Goal: Task Accomplishment & Management: Use online tool/utility

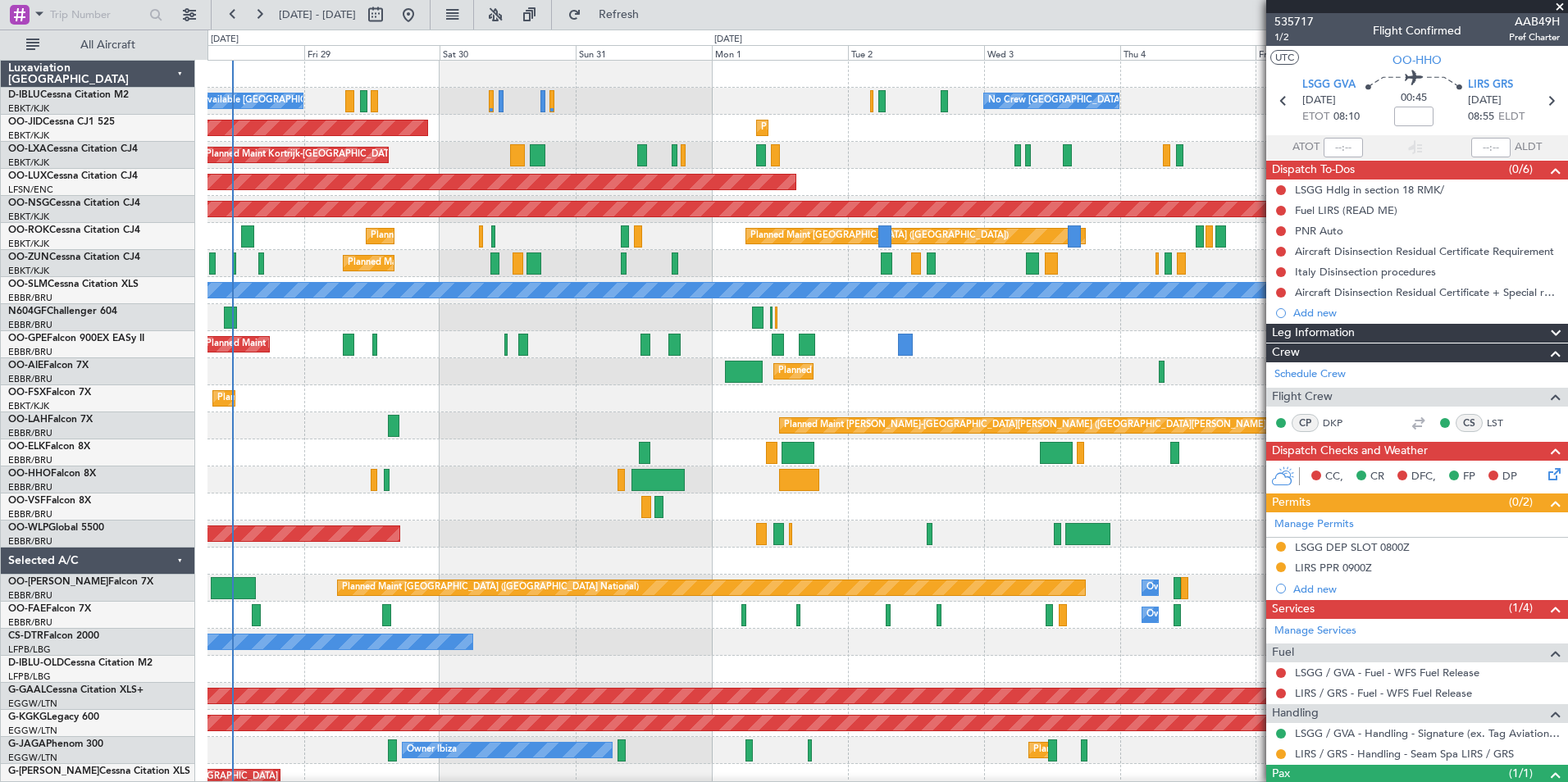
click at [315, 463] on div "A/C Unavailable Kortrijk-Wevelgem No Crew Brussels (Brussels National) No Crew …" at bounding box center [887, 629] width 1360 height 1136
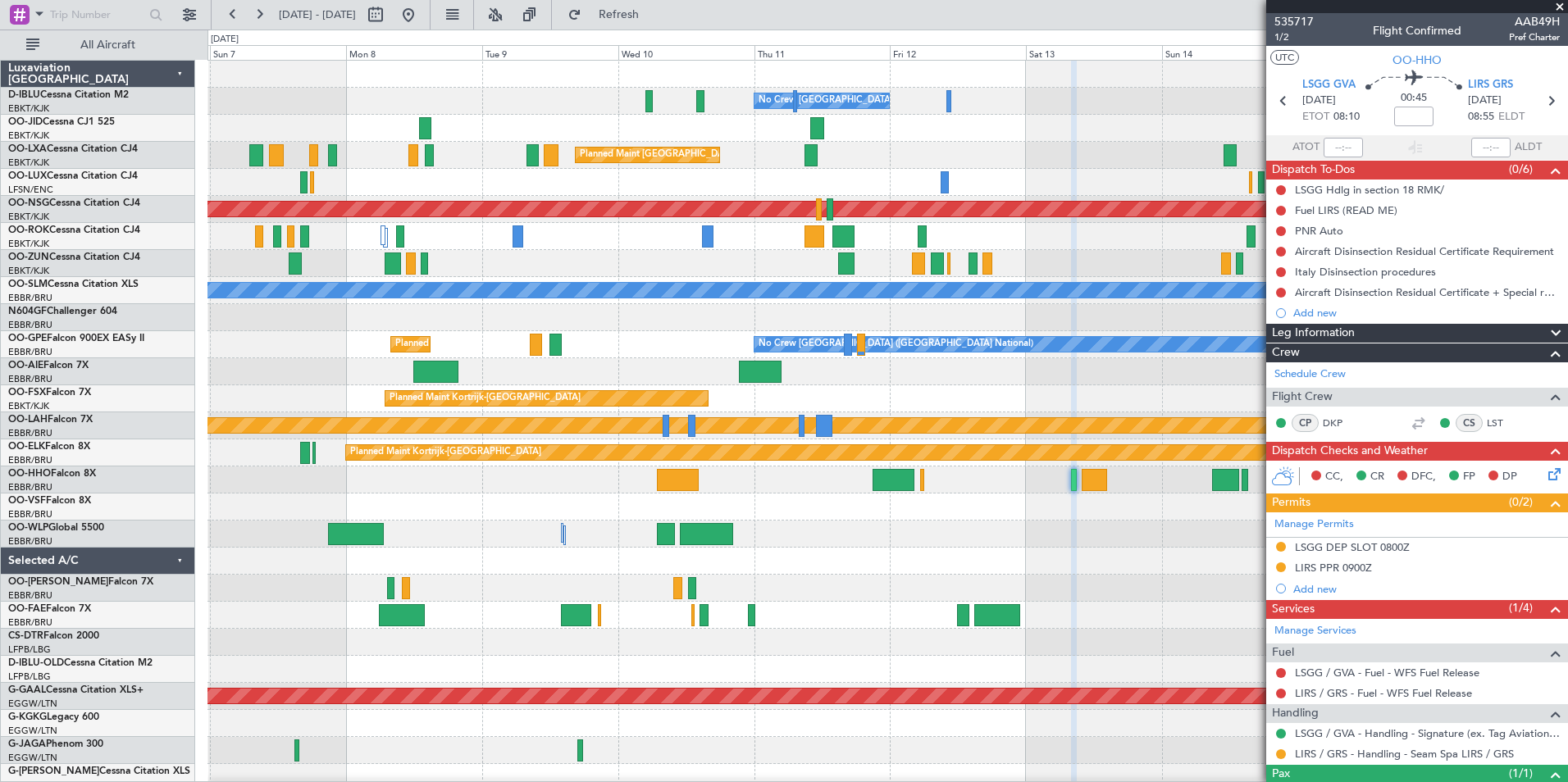
click at [0, 553] on html "26 Aug 2025 - 05 Sep 2025 Refresh Quick Links All Aircraft No Crew Brussels (Br…" at bounding box center [784, 391] width 1568 height 782
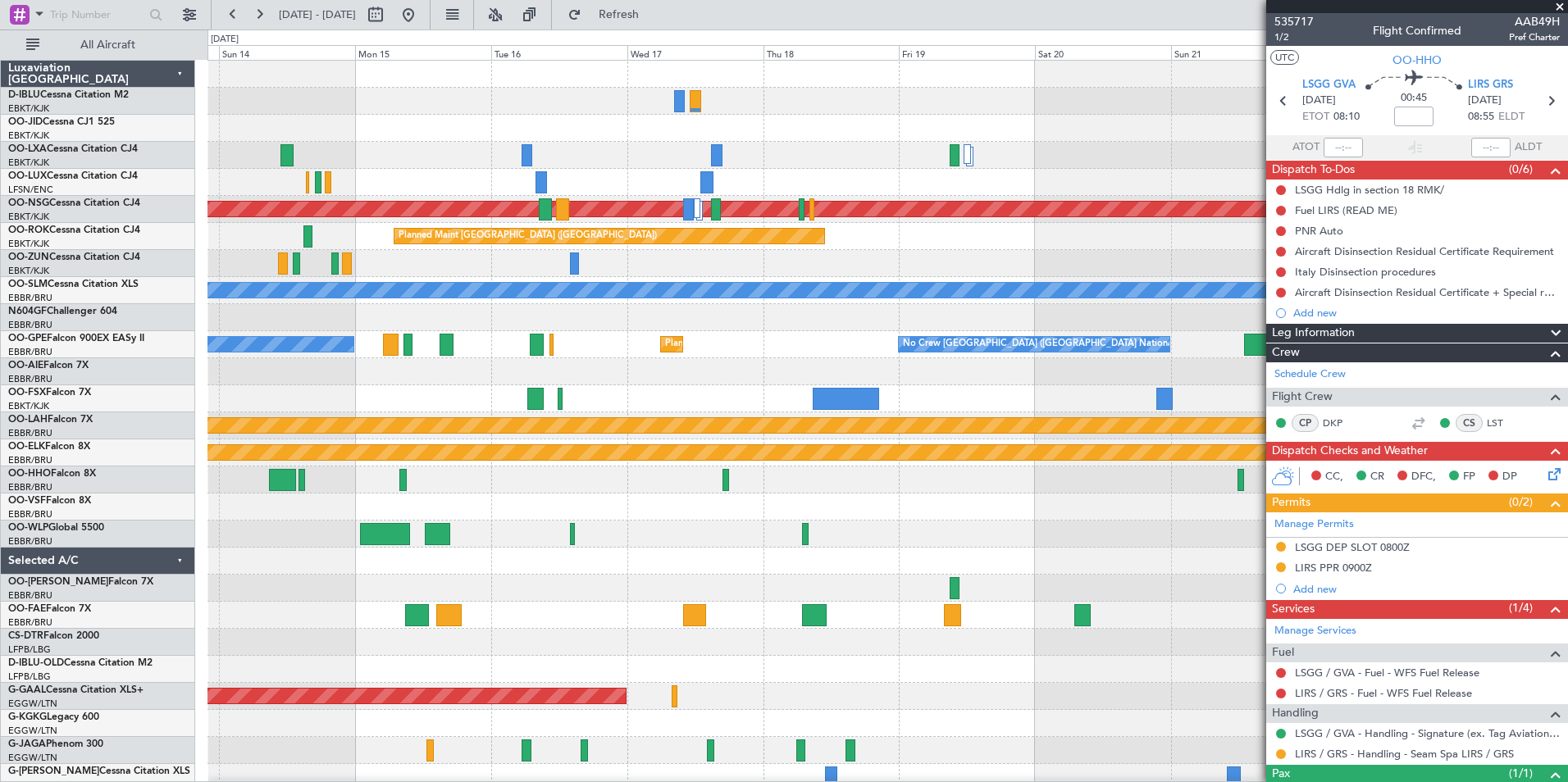
click at [0, 578] on html "26 Aug 2025 - 05 Sep 2025 Refresh Quick Links All Aircraft No Crew Brussels (Br…" at bounding box center [784, 391] width 1568 height 782
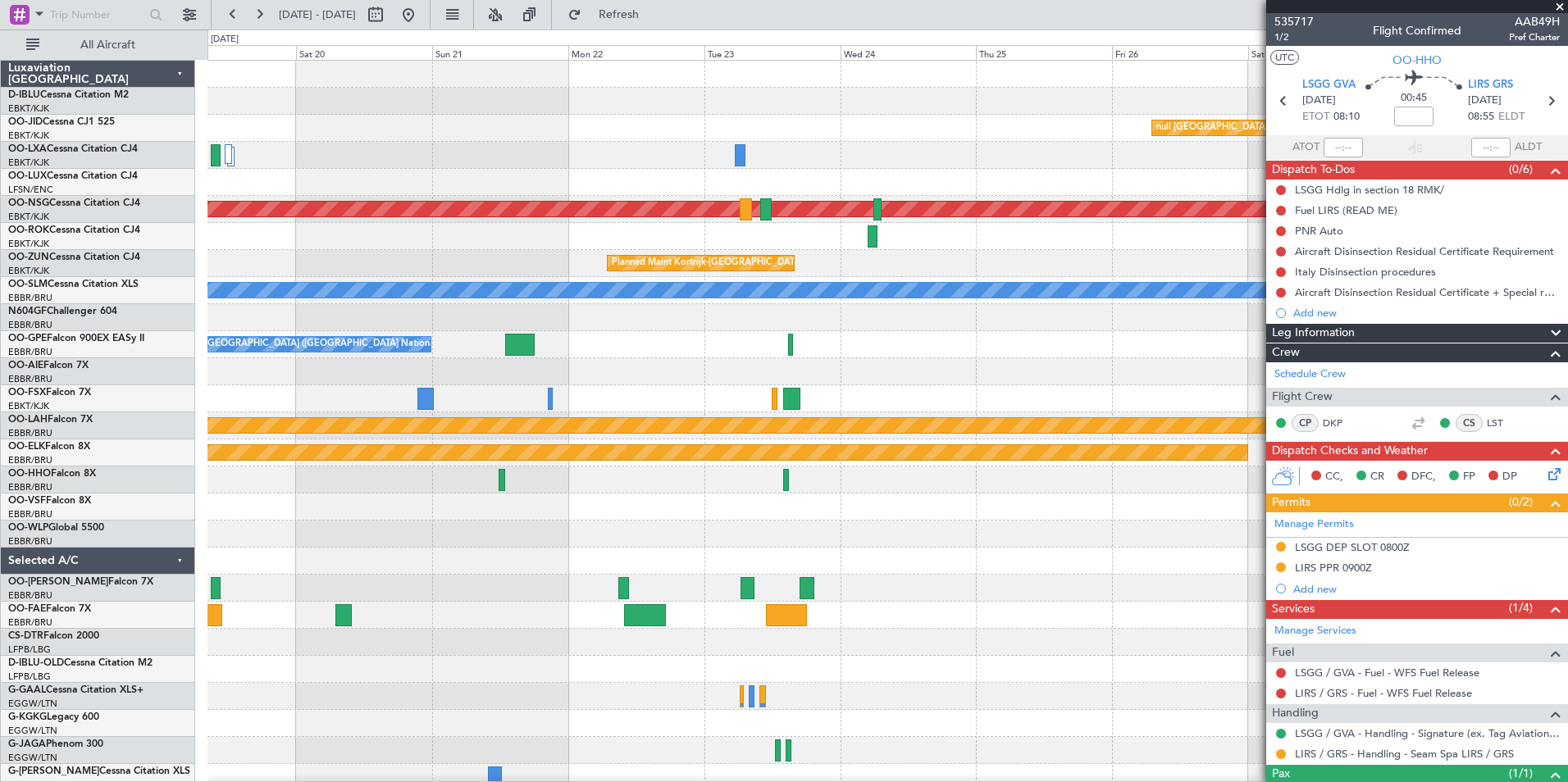
click at [0, 588] on html "26 Aug 2025 - 05 Sep 2025 Refresh Quick Links All Aircraft null Kortrijk-Wevelg…" at bounding box center [784, 391] width 1568 height 782
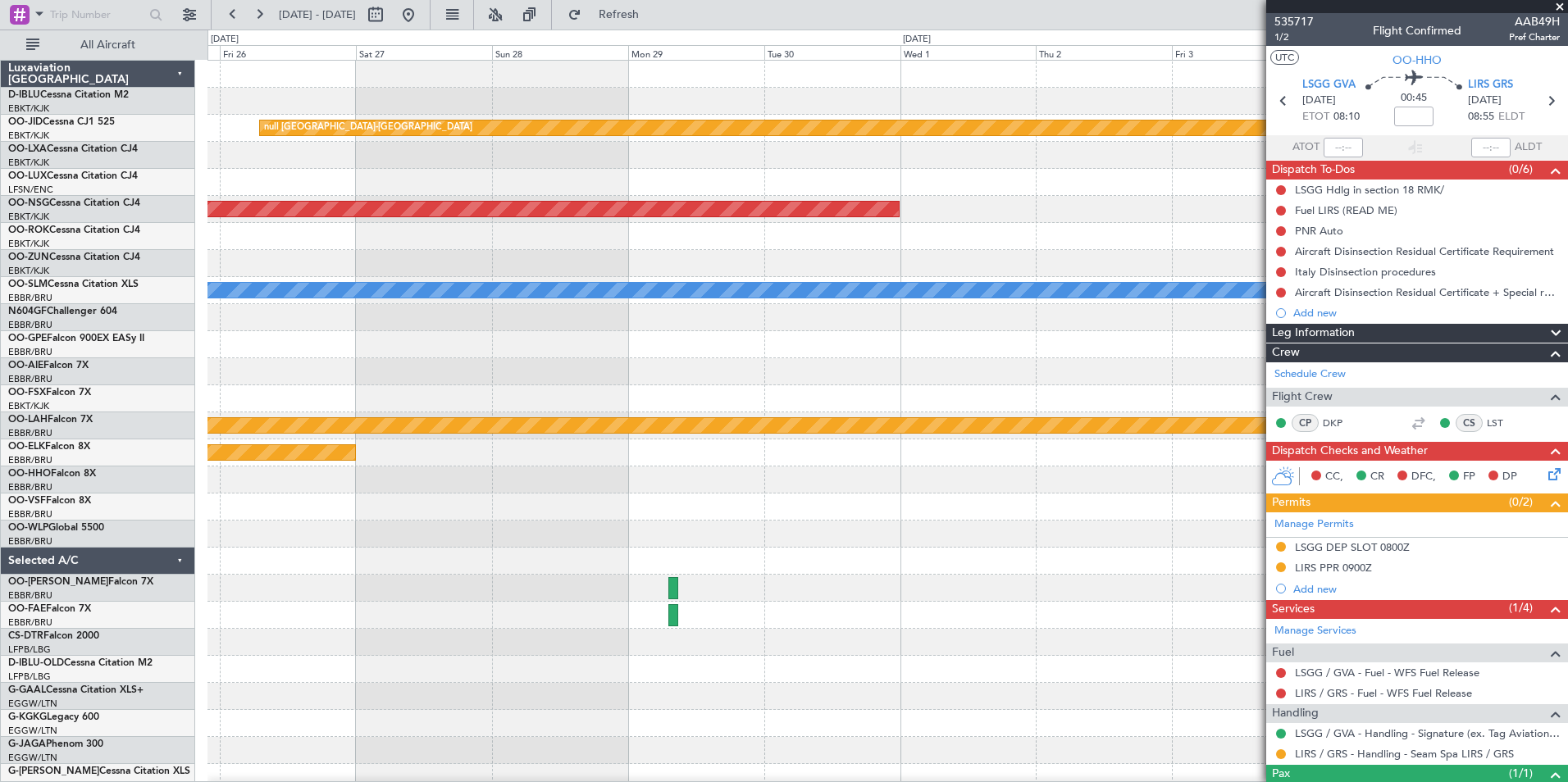
click at [0, 610] on html "26 Aug 2025 - 05 Sep 2025 Refresh Quick Links All Aircraft null Kortrijk-Wevelg…" at bounding box center [784, 391] width 1568 height 782
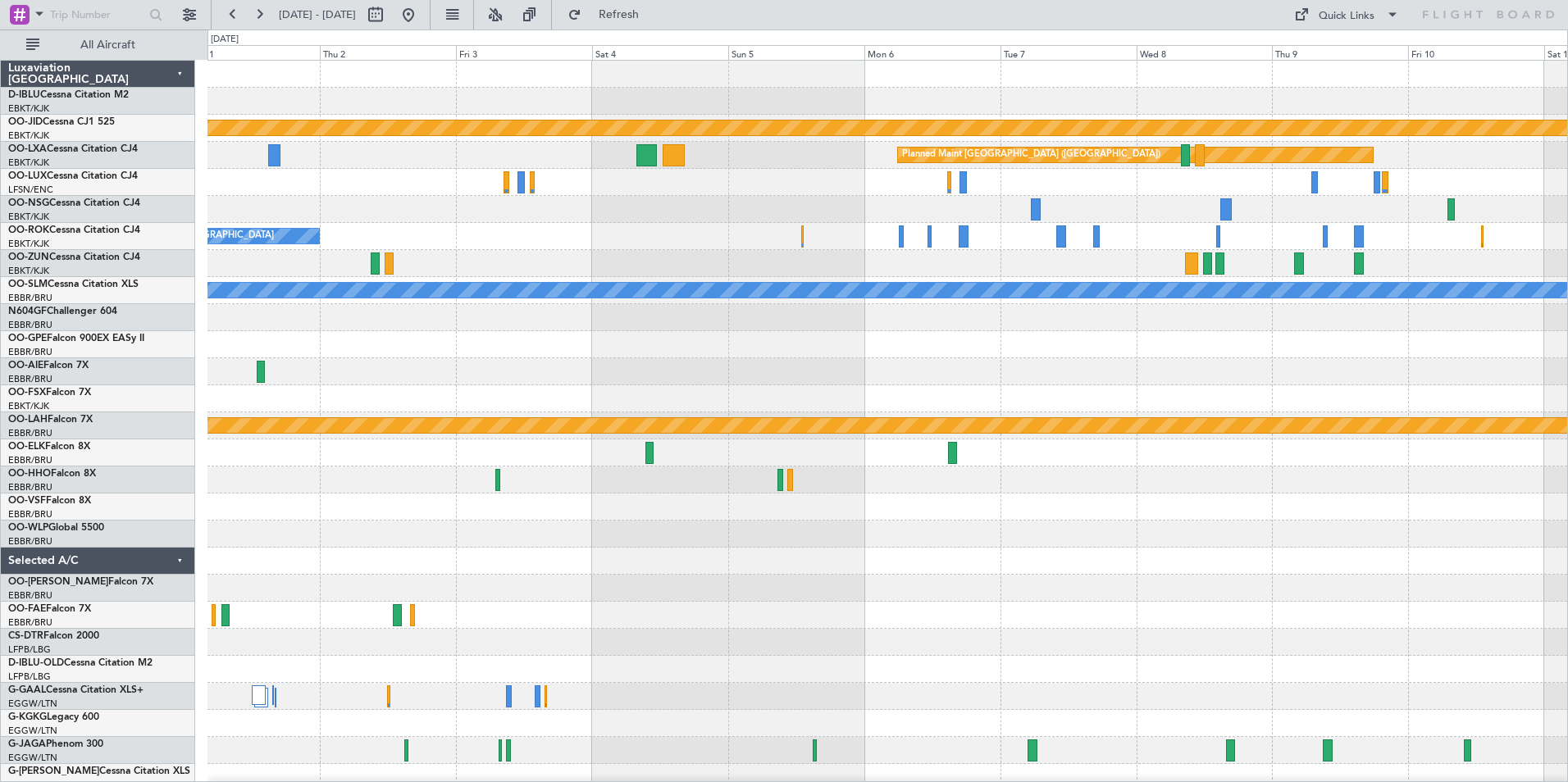
click at [728, 255] on div "null Kortrijk-Wevelgem Planned Maint Paris (Le Bourget) Planned Maint Paris (Le…" at bounding box center [887, 575] width 1360 height 1028
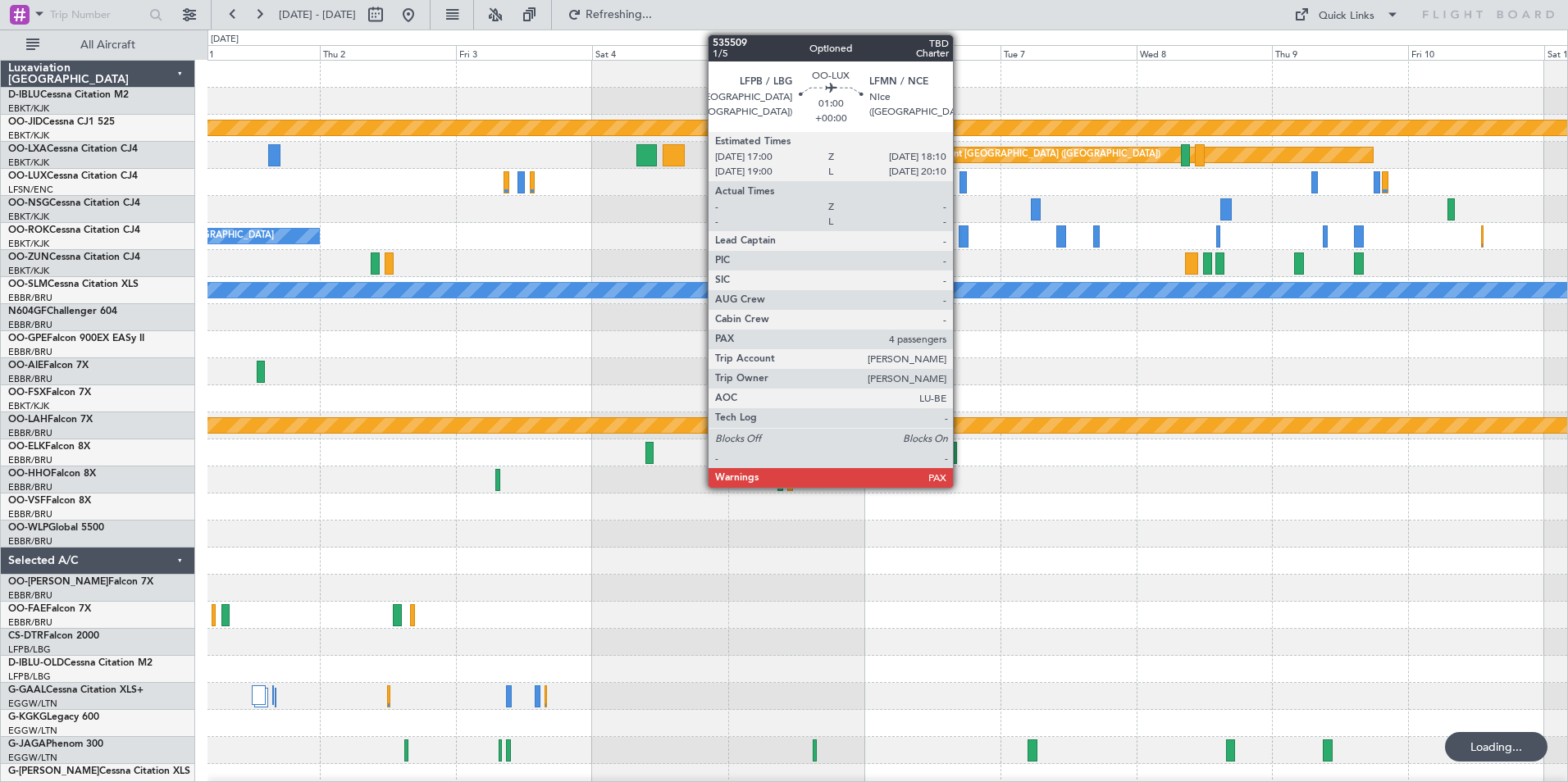
click at [960, 181] on div at bounding box center [963, 183] width 7 height 22
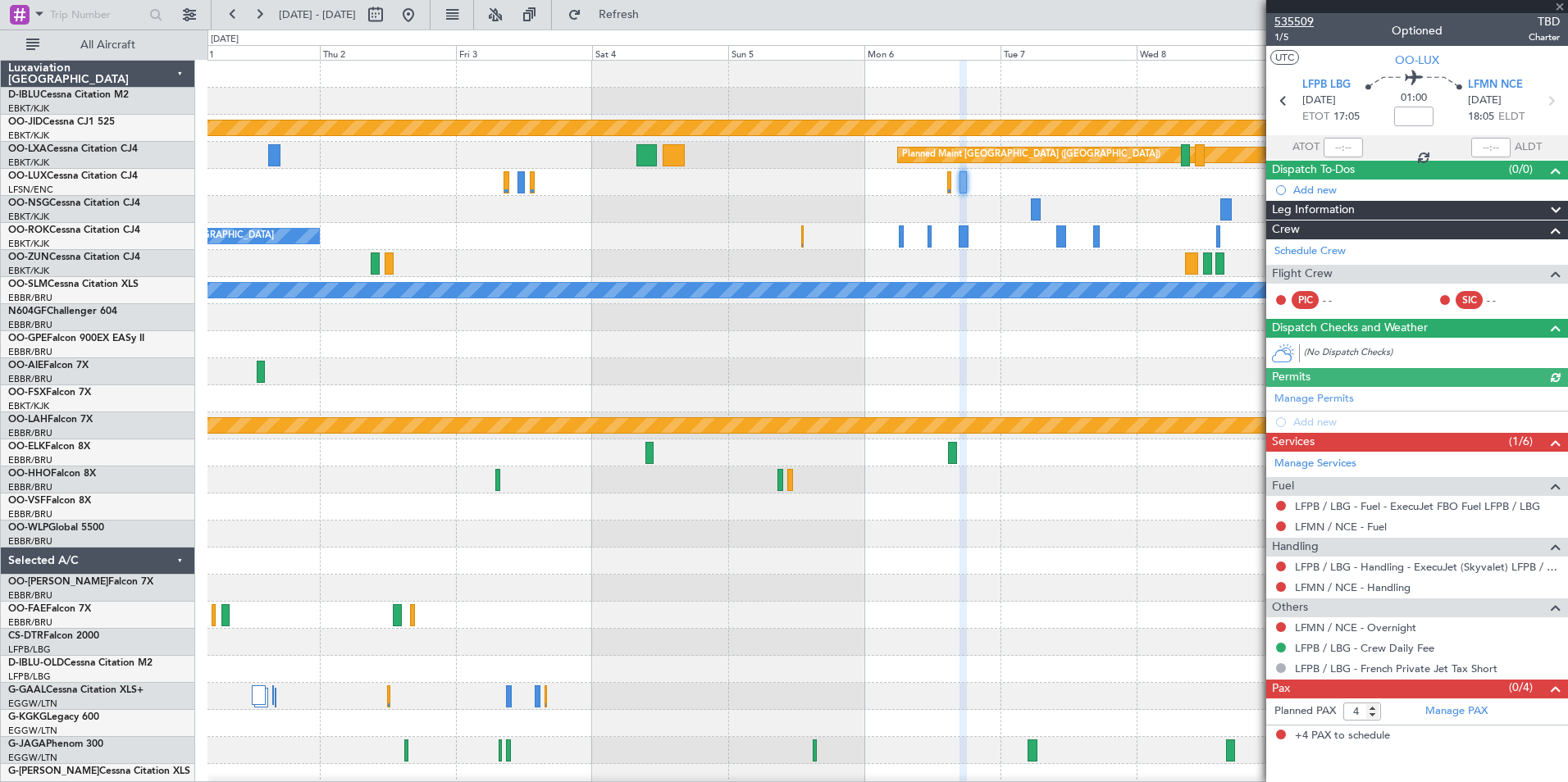
click at [1304, 24] on span "535509" at bounding box center [1294, 21] width 40 height 18
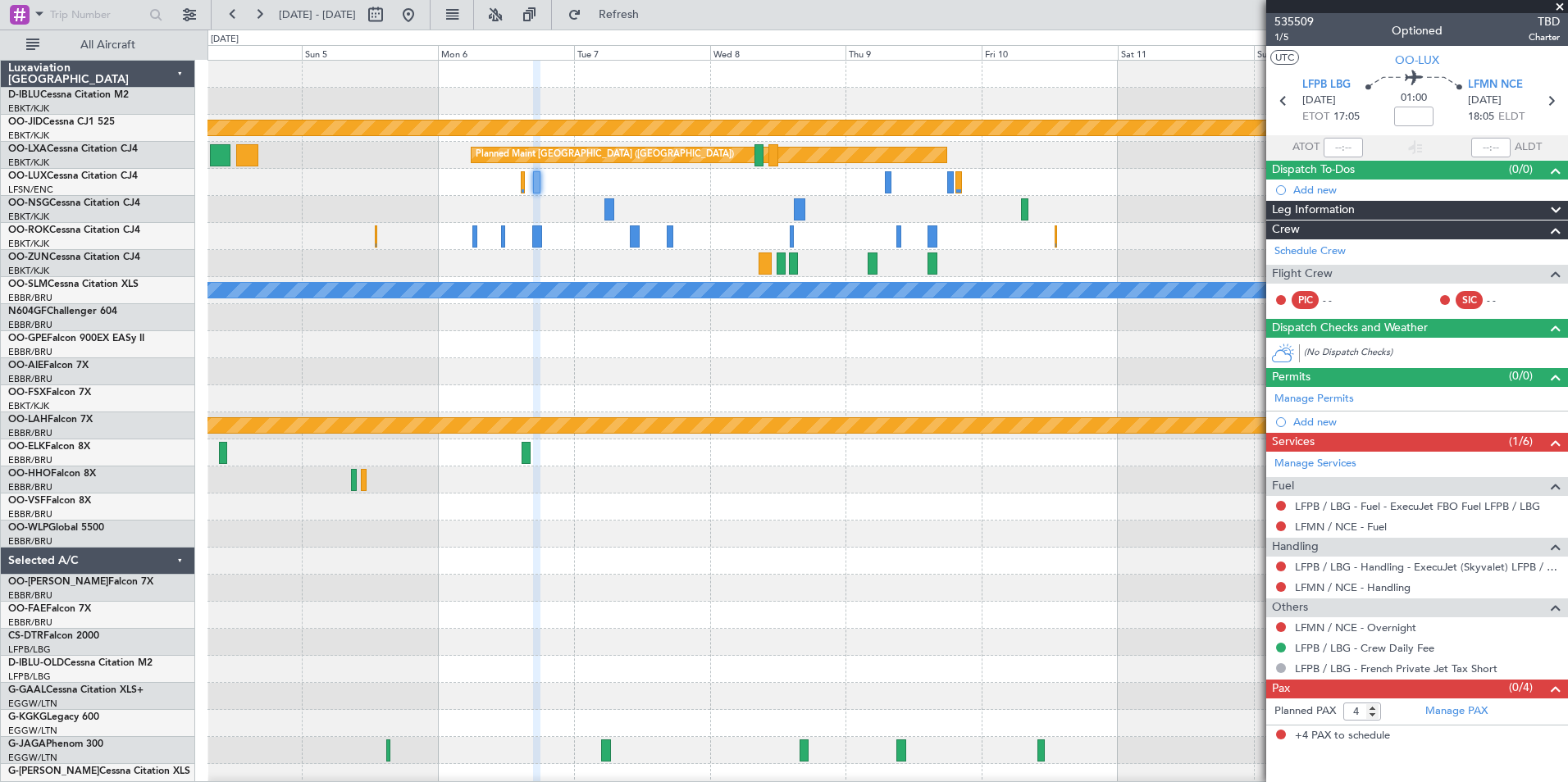
click at [486, 245] on div "Owner [GEOGRAPHIC_DATA]-[GEOGRAPHIC_DATA]" at bounding box center [887, 236] width 1360 height 27
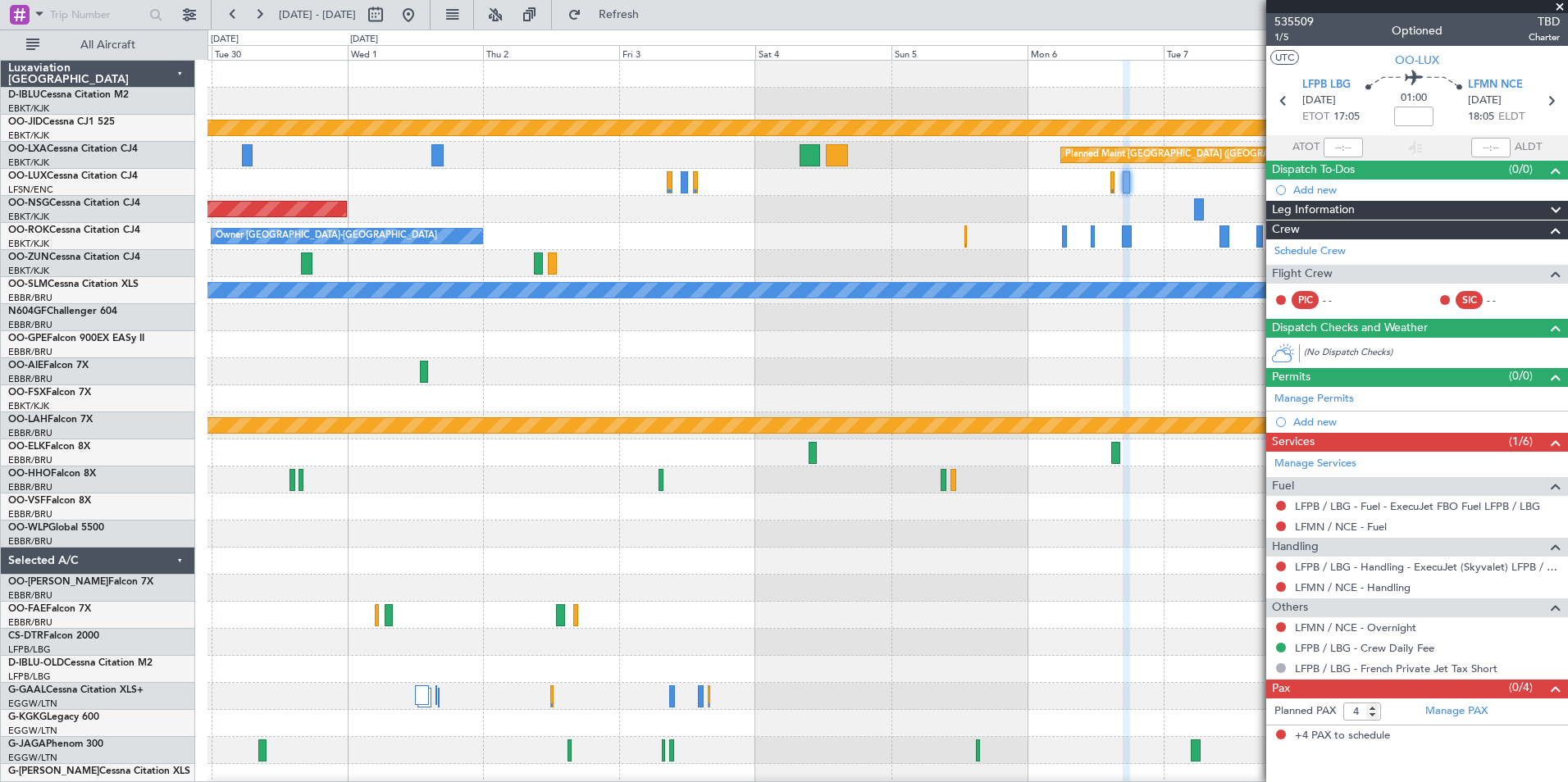
click at [1139, 404] on div "A/C Unavailable Kortrijk-Wevelgem null Kortrijk-Wevelgem Planned Maint Paris (L…" at bounding box center [887, 575] width 1360 height 1028
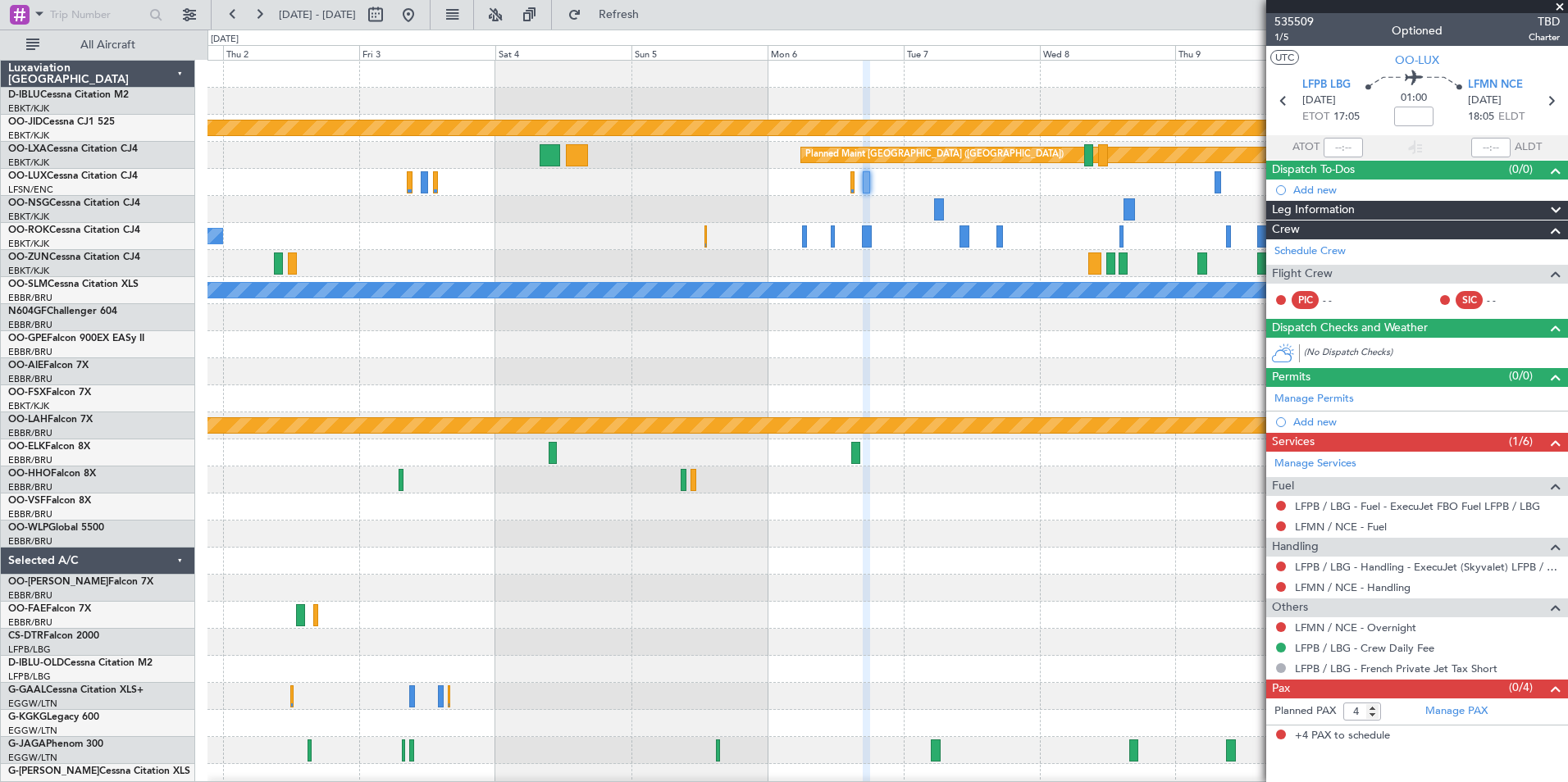
click at [515, 237] on div "null Kortrijk-Wevelgem Planned Maint Paris (Le Bourget) Planned Maint Paris (Le…" at bounding box center [887, 575] width 1360 height 1028
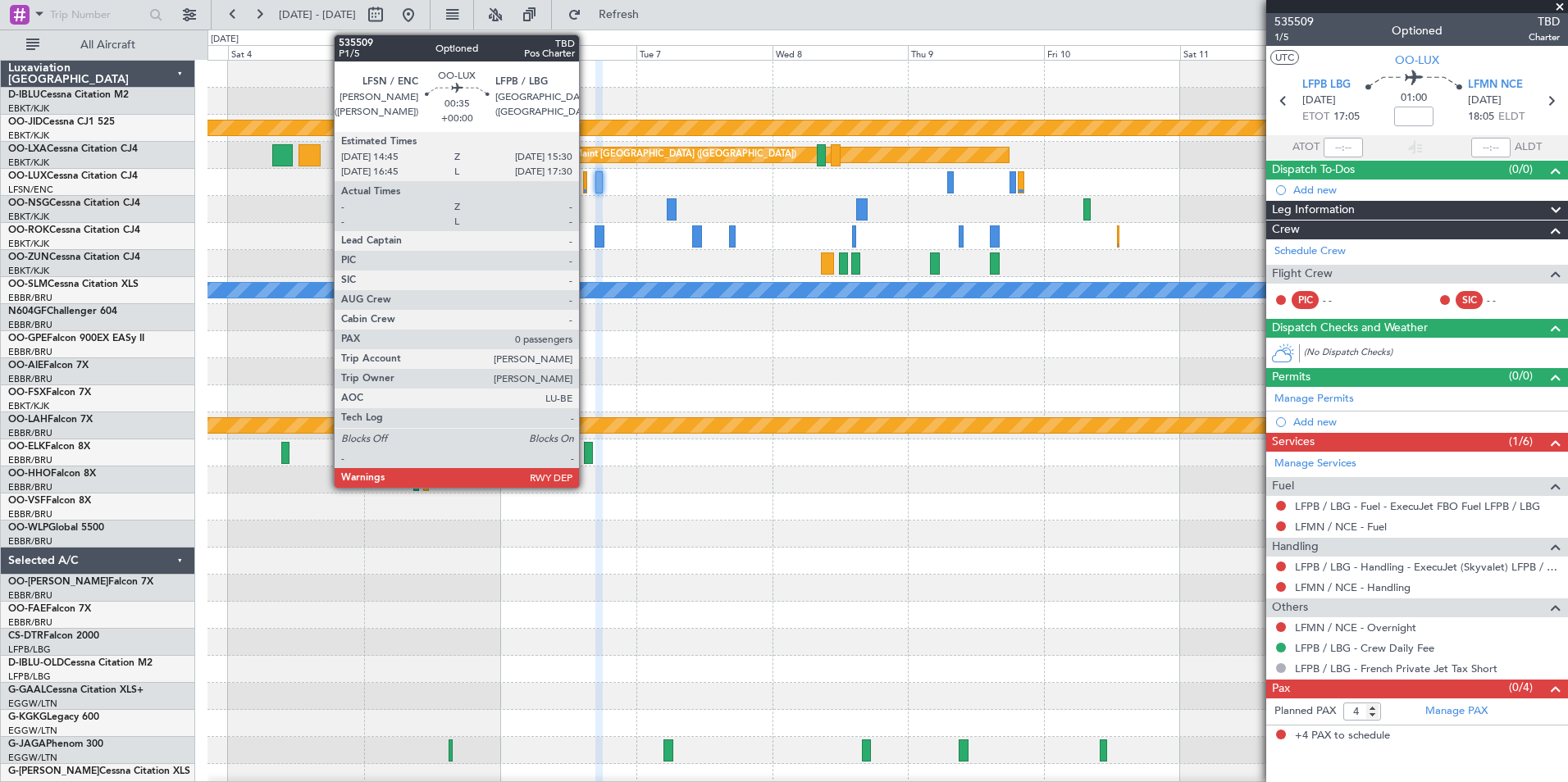
click at [587, 187] on div at bounding box center [585, 183] width 5 height 22
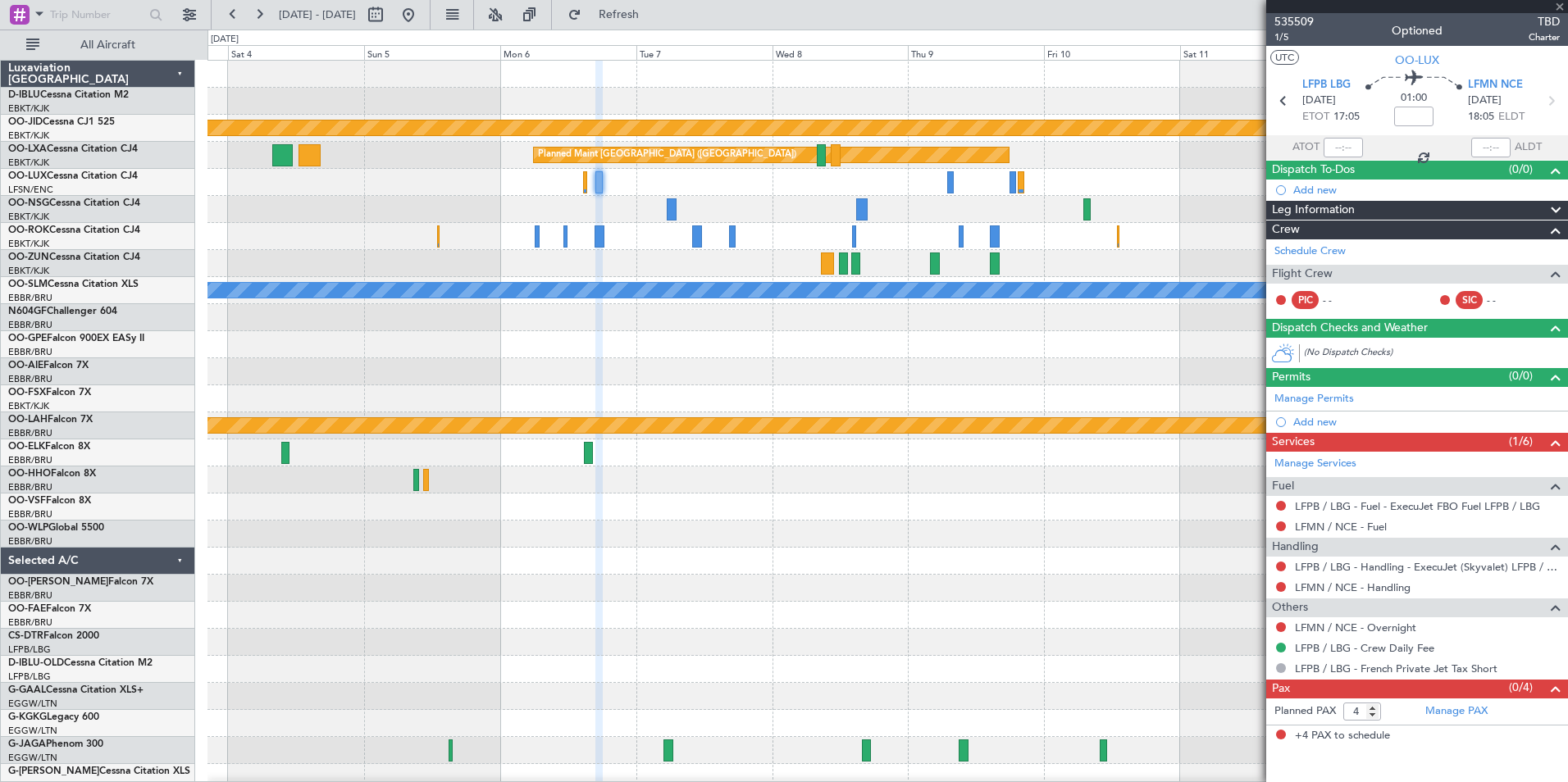
type input "0"
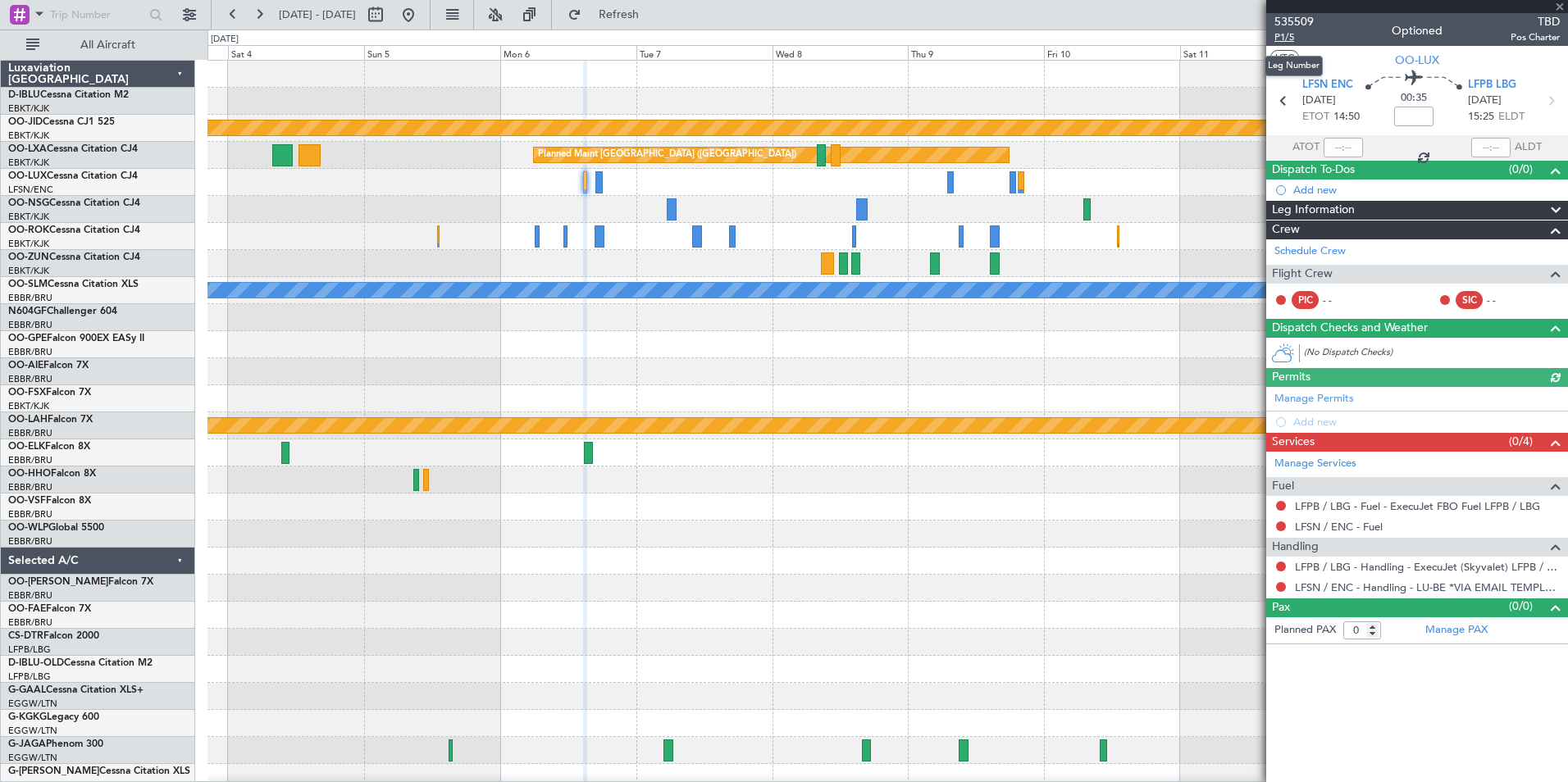
click at [1286, 35] on span "P1/5" at bounding box center [1294, 37] width 40 height 14
click at [1559, 9] on span at bounding box center [1560, 7] width 17 height 15
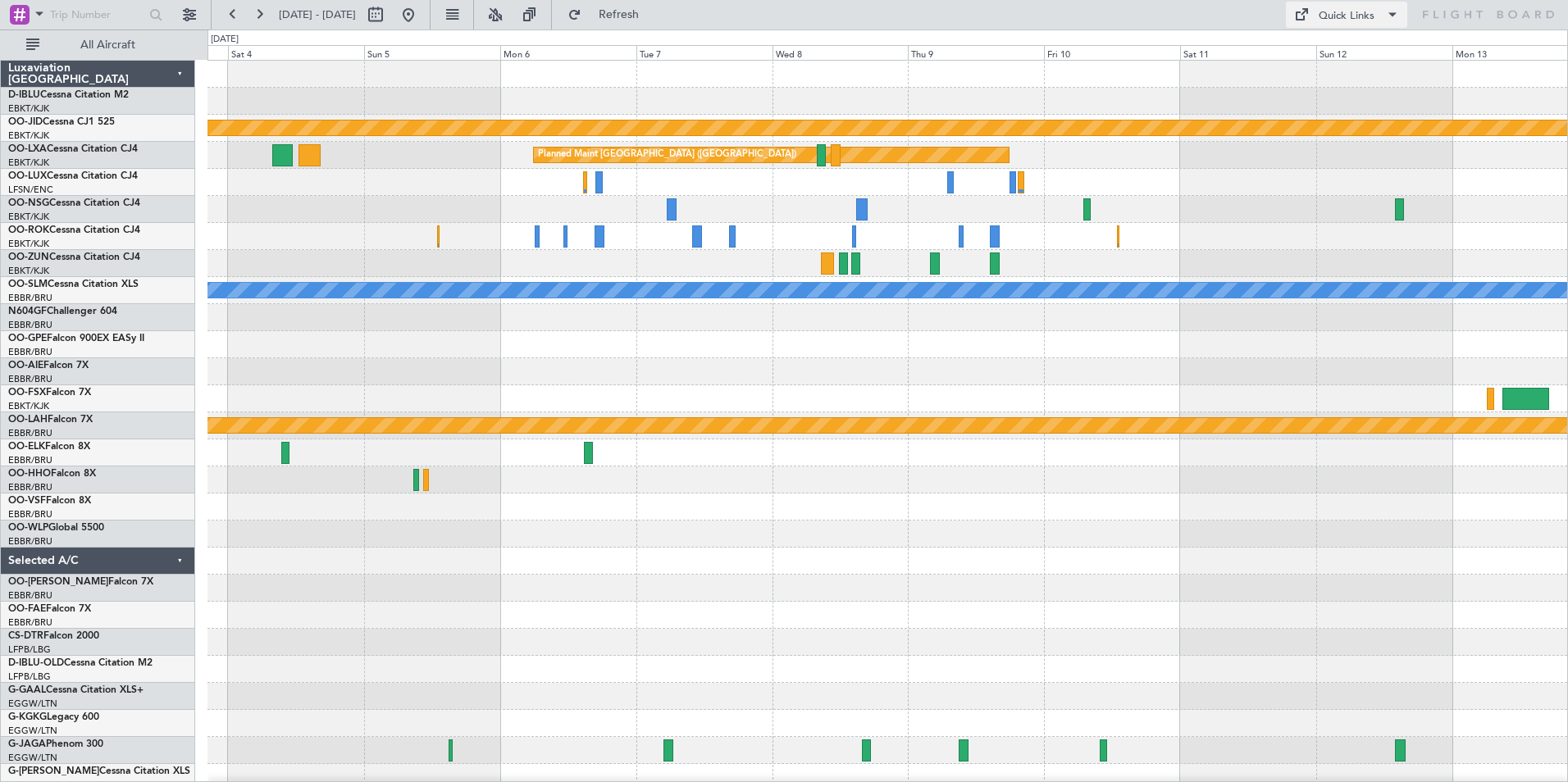
click at [1366, 11] on div "Quick Links" at bounding box center [1347, 17] width 55 height 17
click at [1368, 44] on button "Trip Builder" at bounding box center [1347, 53] width 123 height 40
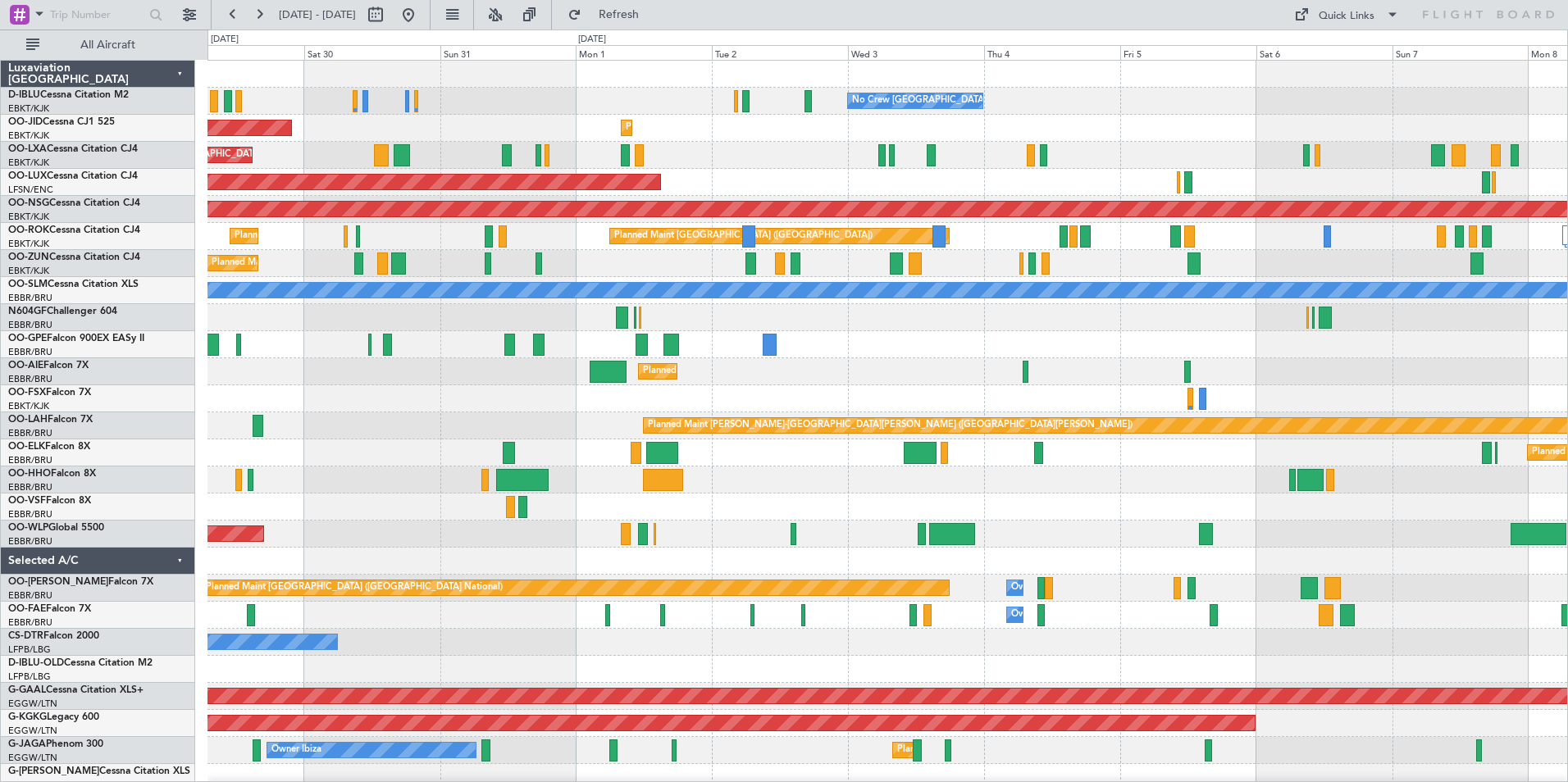
click at [158, 389] on div "No Crew Brussels (Brussels National) A/C Unavailable Kortrijk-Wevelgem Planned …" at bounding box center [784, 406] width 1568 height 752
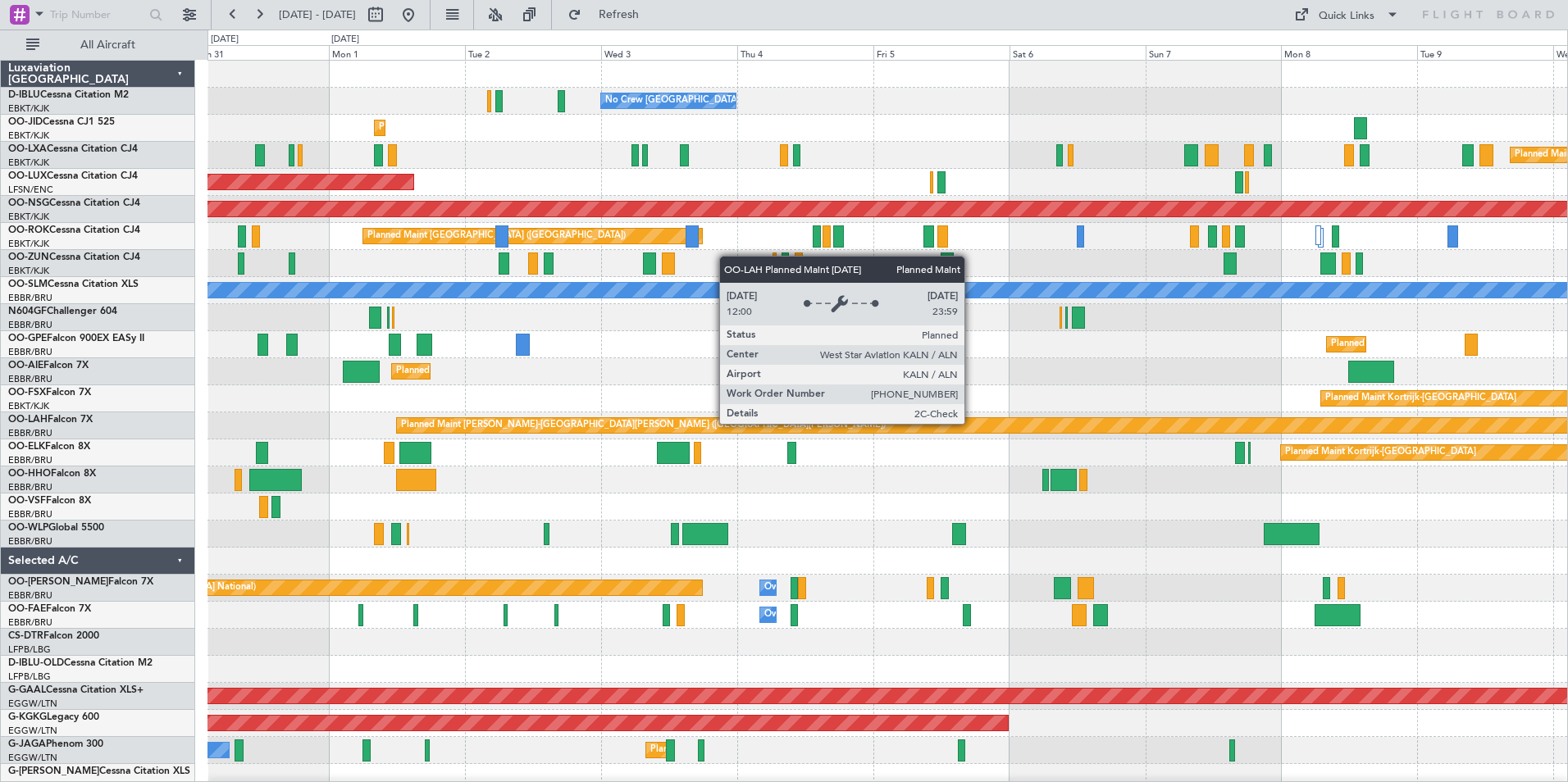
scroll to position [18, 0]
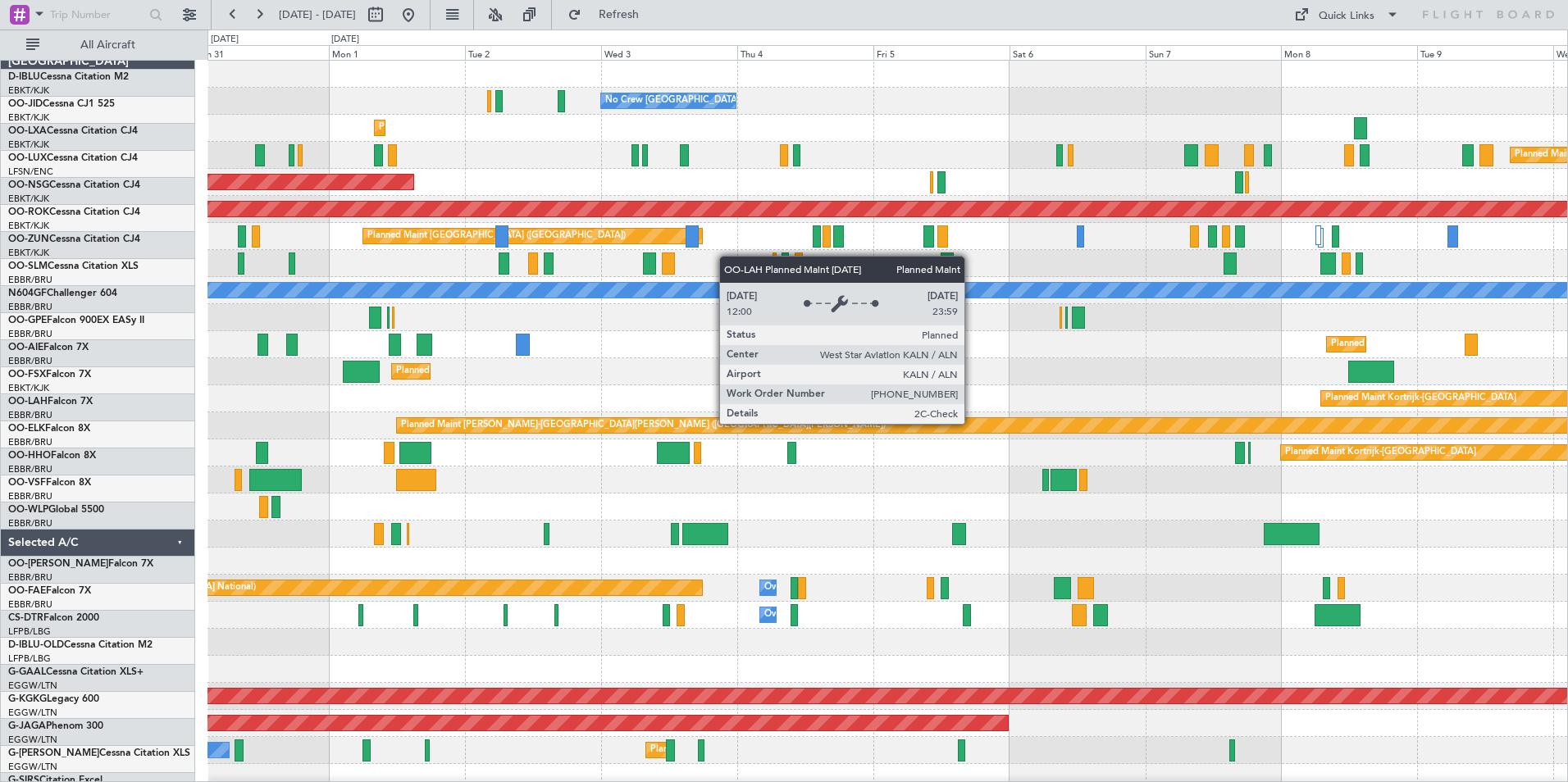
click at [20, 405] on div "No Crew Brussels (Brussels National) A/C Unavailable Kortrijk-Wevelgem Planned …" at bounding box center [784, 406] width 1568 height 752
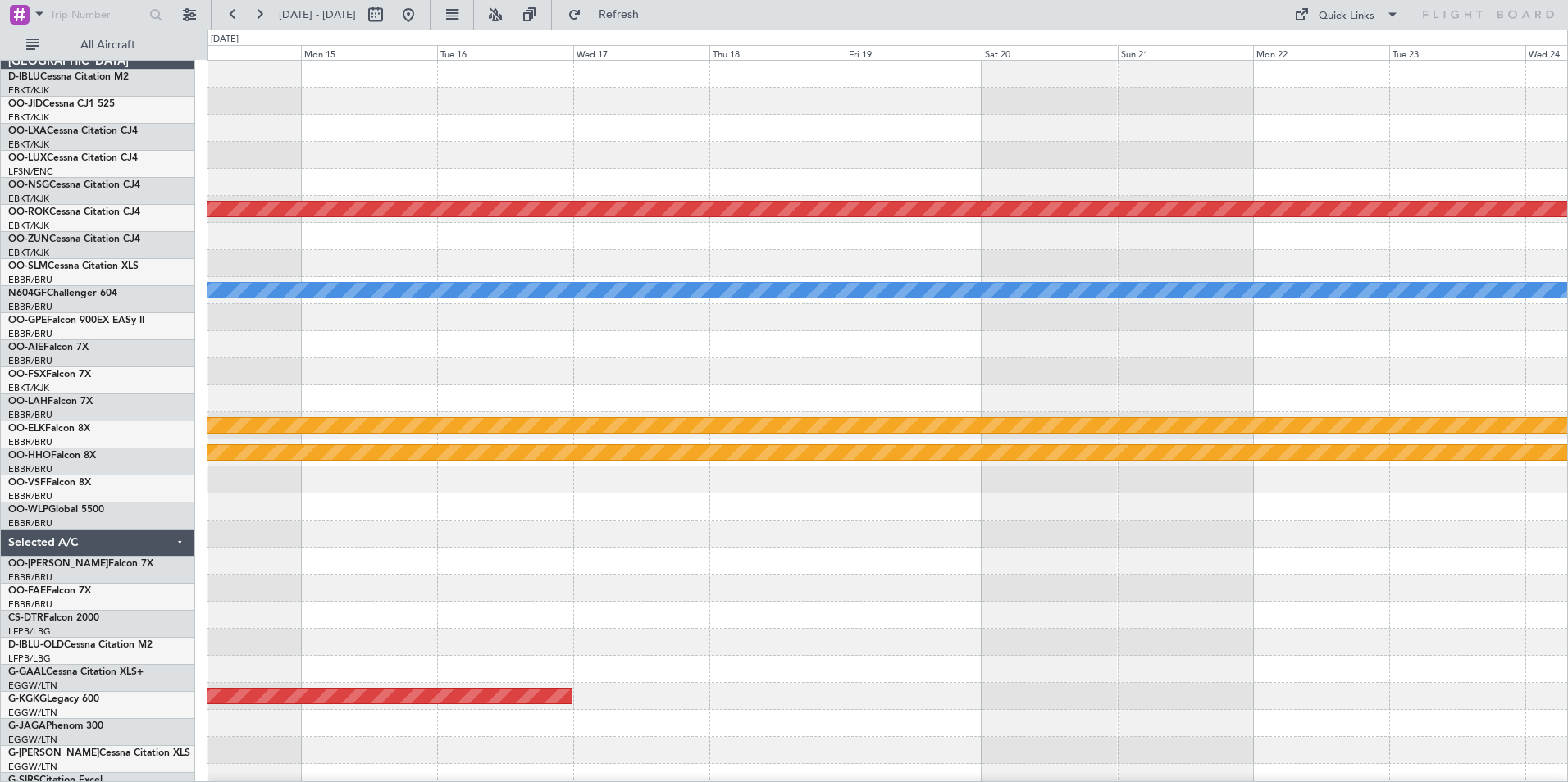
scroll to position [0, 0]
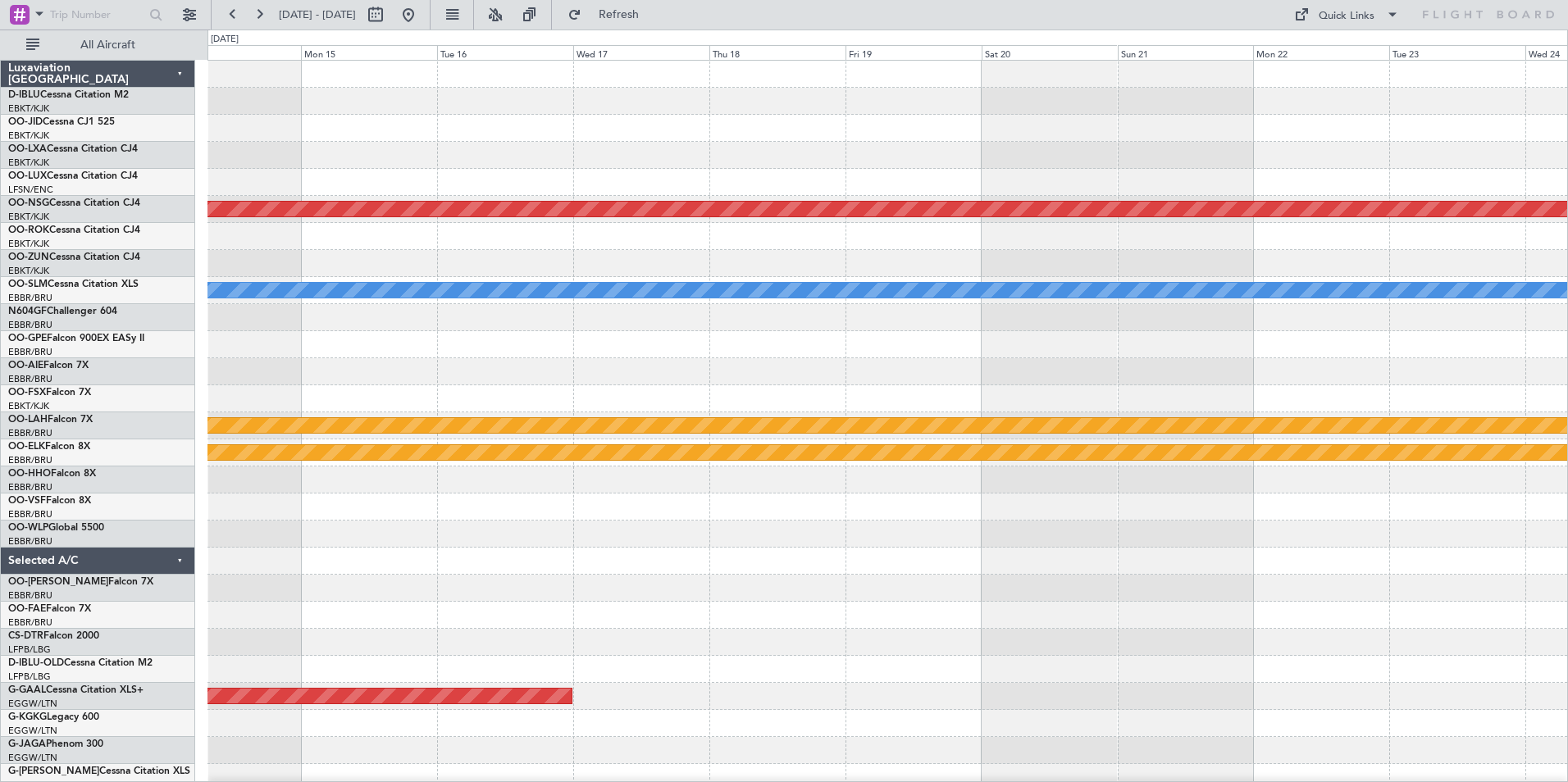
click at [72, 428] on div "Planned Maint Paris (Le Bourget) A/C Unavailable Monchengladbach Planned Maint …" at bounding box center [784, 406] width 1568 height 752
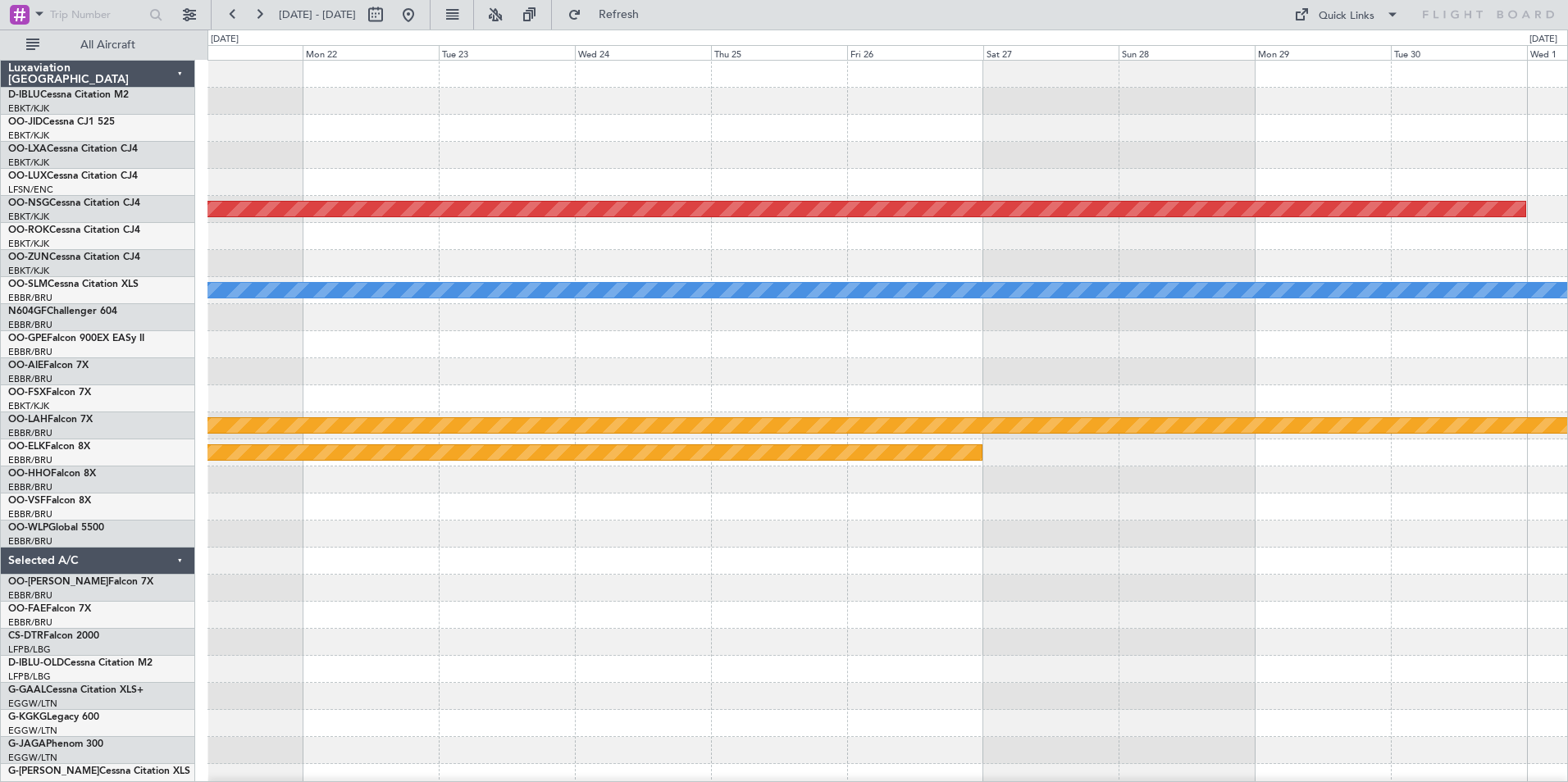
click at [0, 434] on div "Planned Maint [GEOGRAPHIC_DATA] ([GEOGRAPHIC_DATA]) A/C Unavailable [GEOGRAPHIC…" at bounding box center [784, 406] width 1568 height 752
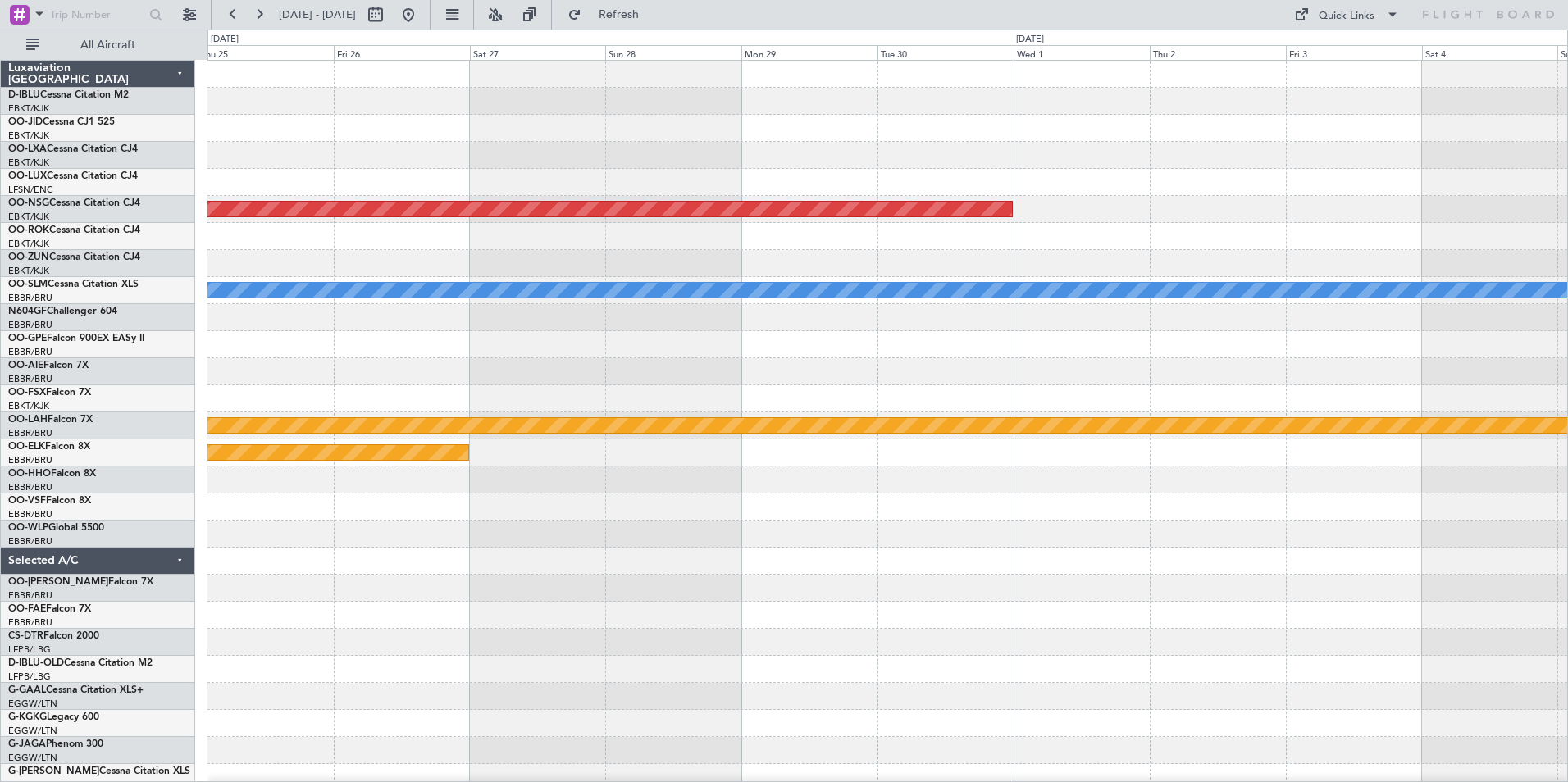
click at [291, 434] on div "Planned Maint [PERSON_NAME]-[GEOGRAPHIC_DATA][PERSON_NAME] ([GEOGRAPHIC_DATA][P…" at bounding box center [887, 425] width 1360 height 27
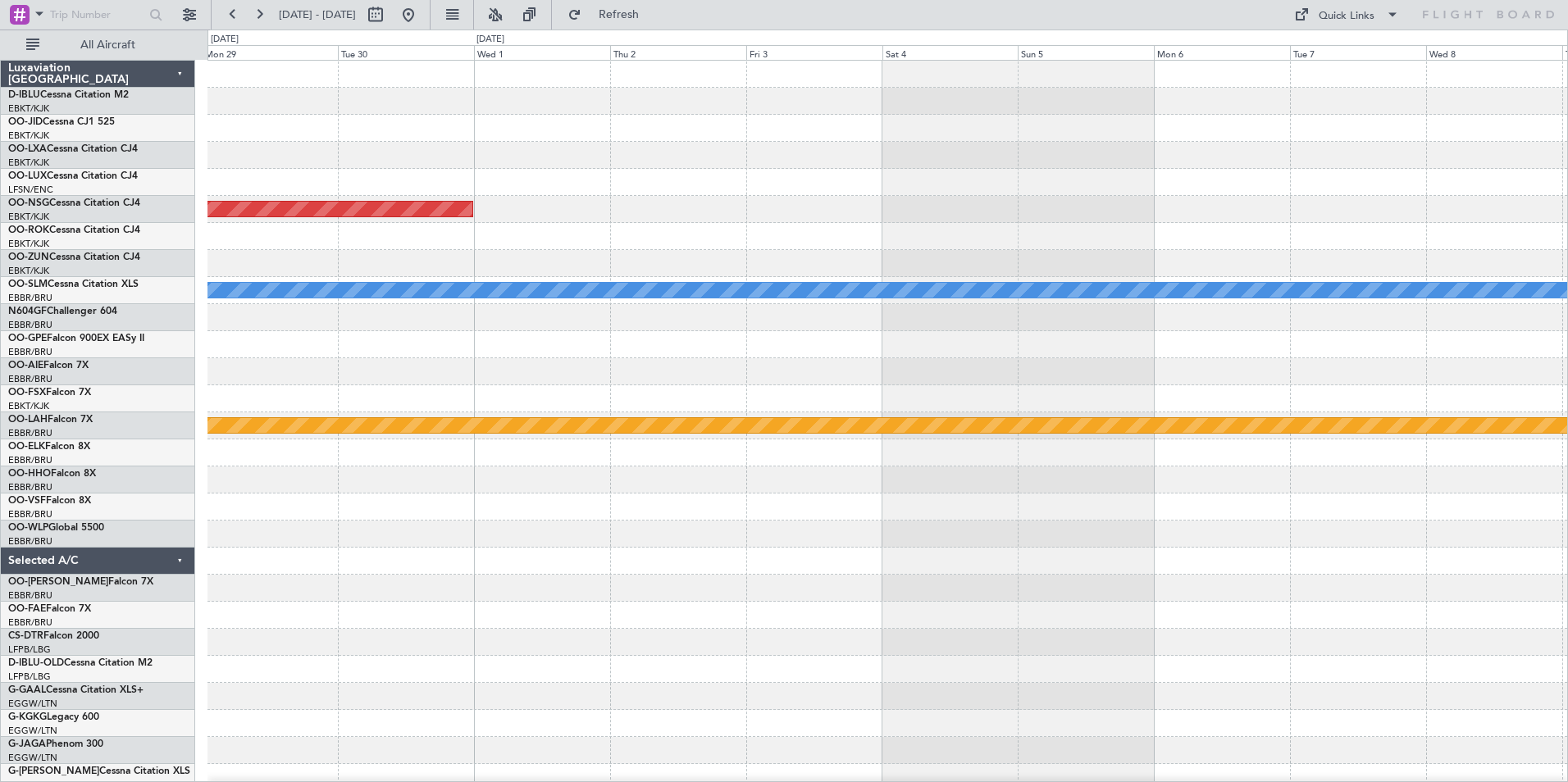
click at [959, 454] on div "Planned Maint Paris (Le Bourget) A/C Unavailable Monchengladbach Planned Maint …" at bounding box center [887, 629] width 1360 height 1136
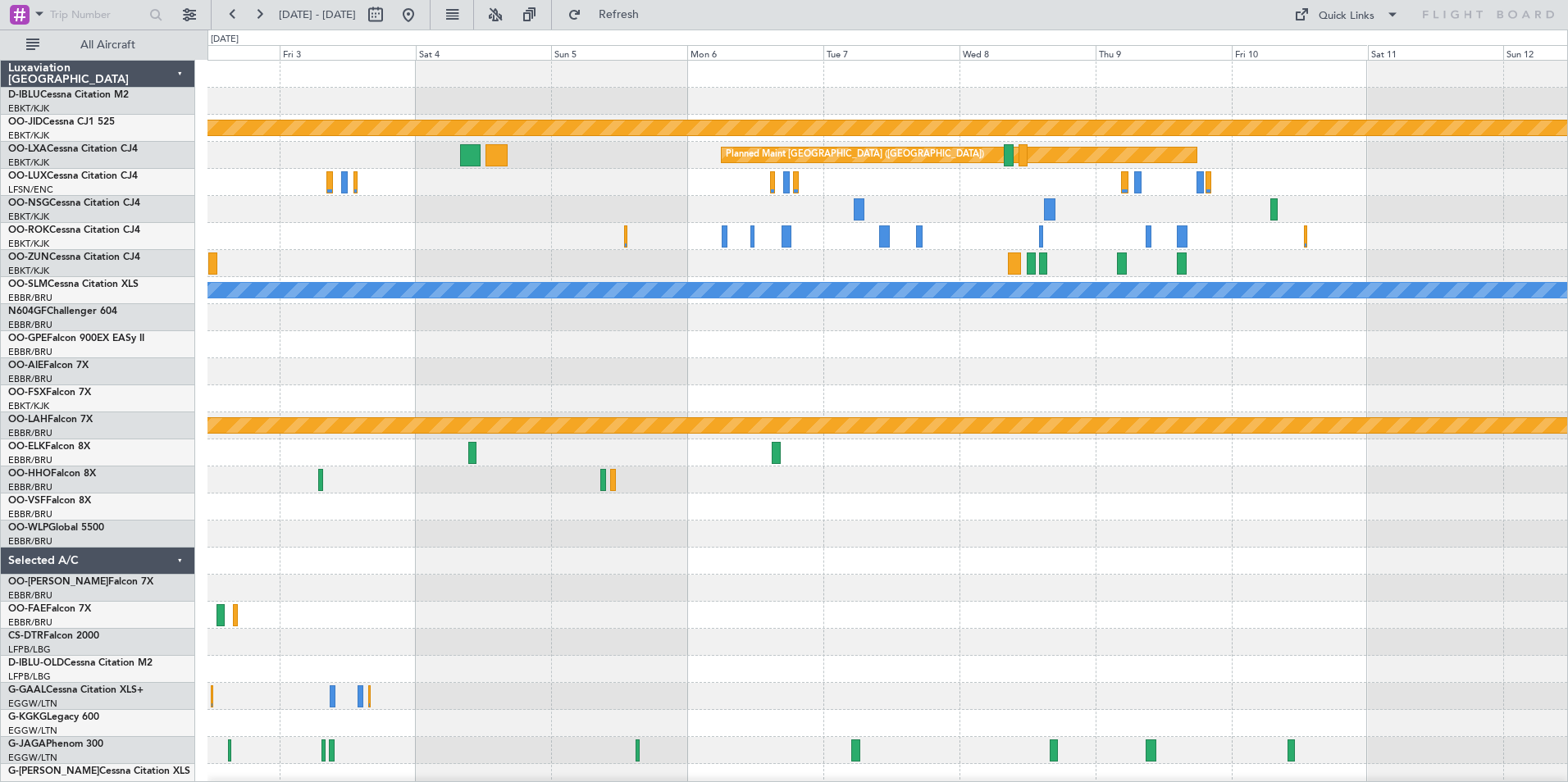
click at [890, 311] on div "null Kortrijk-Wevelgem Planned Maint Paris (Le Bourget) Planned Maint Paris (Le…" at bounding box center [887, 575] width 1360 height 1028
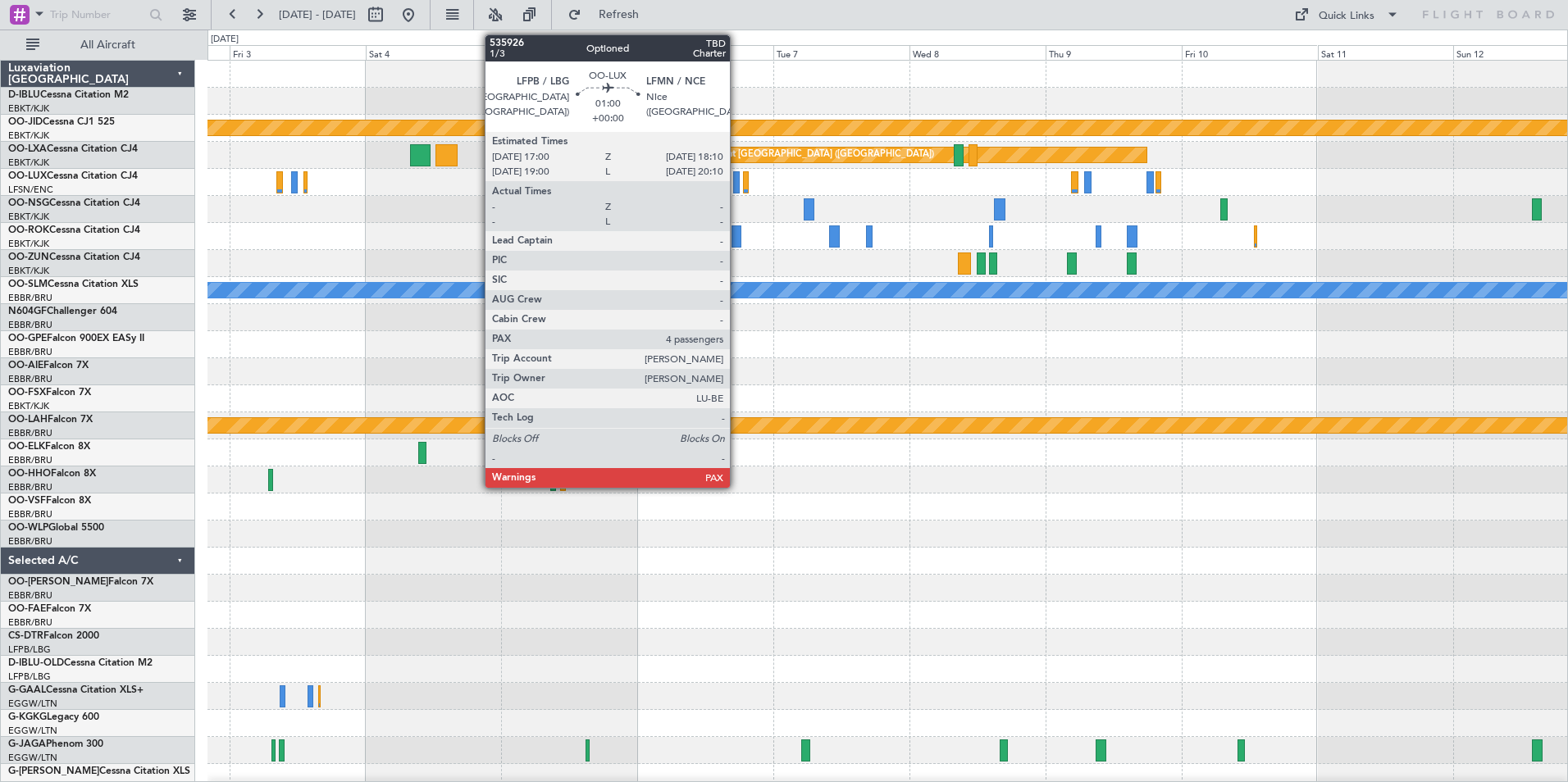
click at [738, 184] on div at bounding box center [737, 183] width 7 height 22
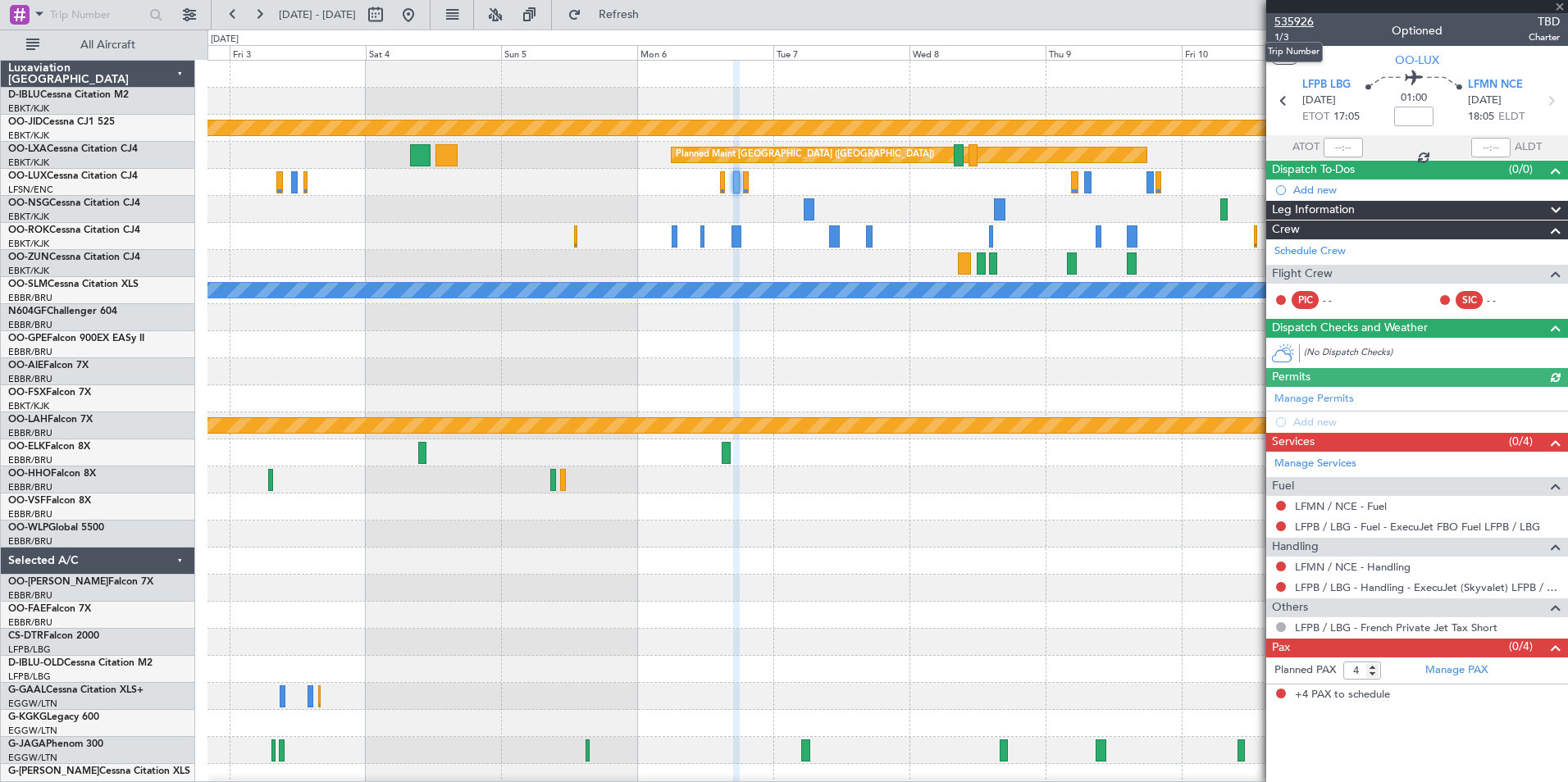
click at [1301, 15] on span "535926" at bounding box center [1294, 21] width 40 height 18
click at [1563, 8] on span at bounding box center [1560, 7] width 17 height 15
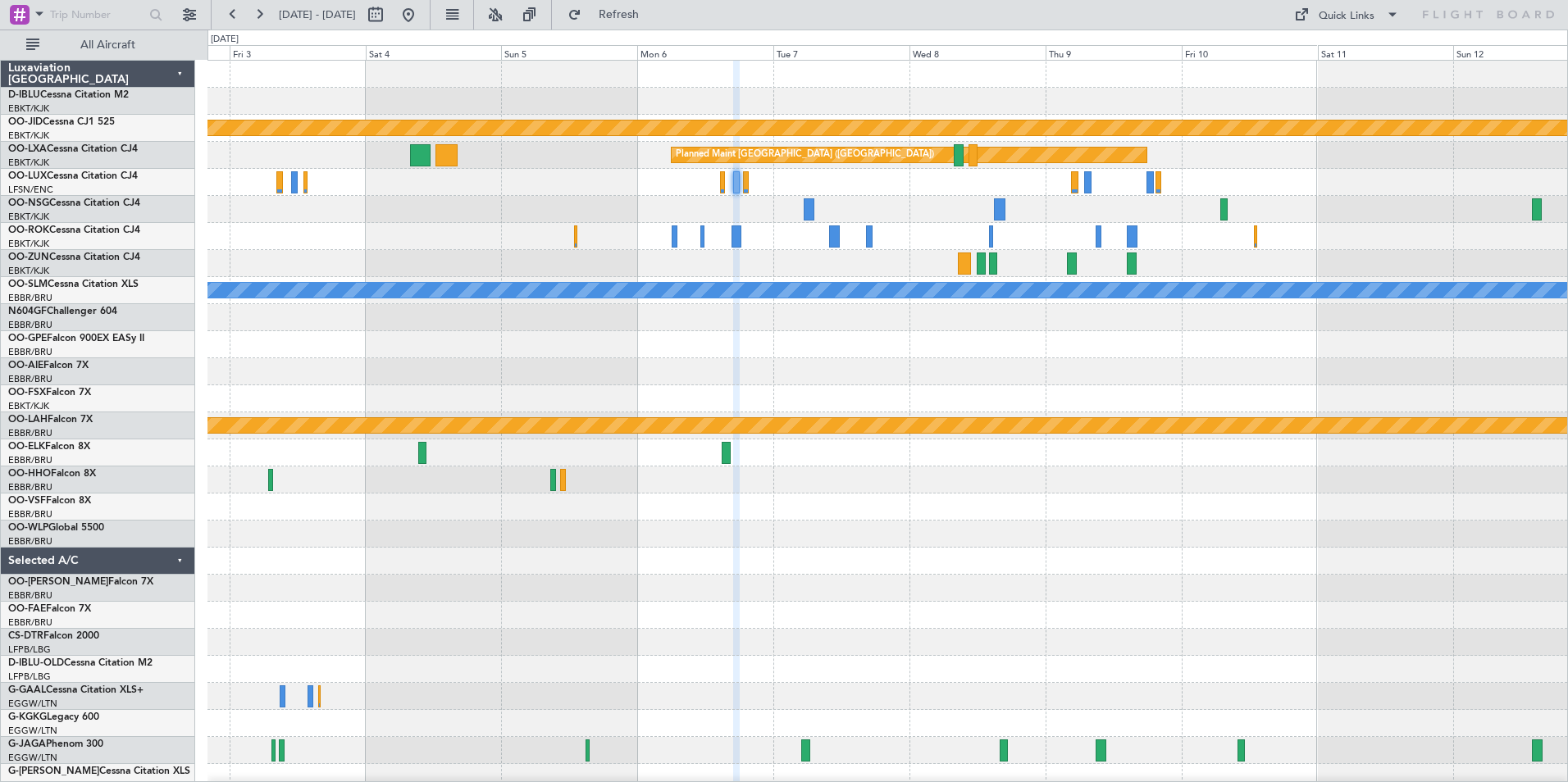
type input "0"
click at [1359, 22] on div "Quick Links" at bounding box center [1347, 17] width 55 height 17
click at [1360, 61] on button "Trip Builder" at bounding box center [1347, 53] width 123 height 40
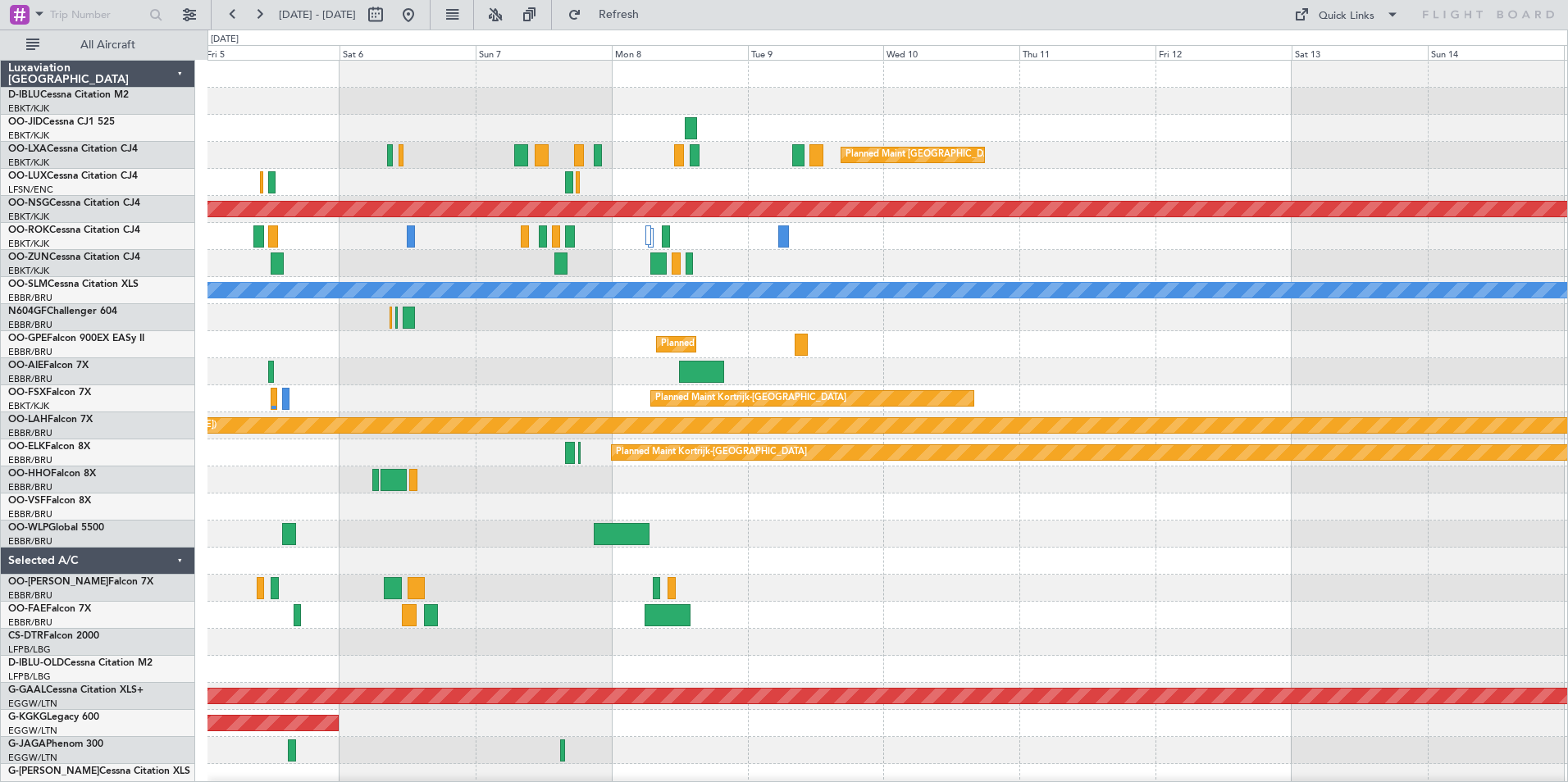
click at [471, 303] on div "A/C Unavailable [GEOGRAPHIC_DATA]" at bounding box center [887, 290] width 1360 height 27
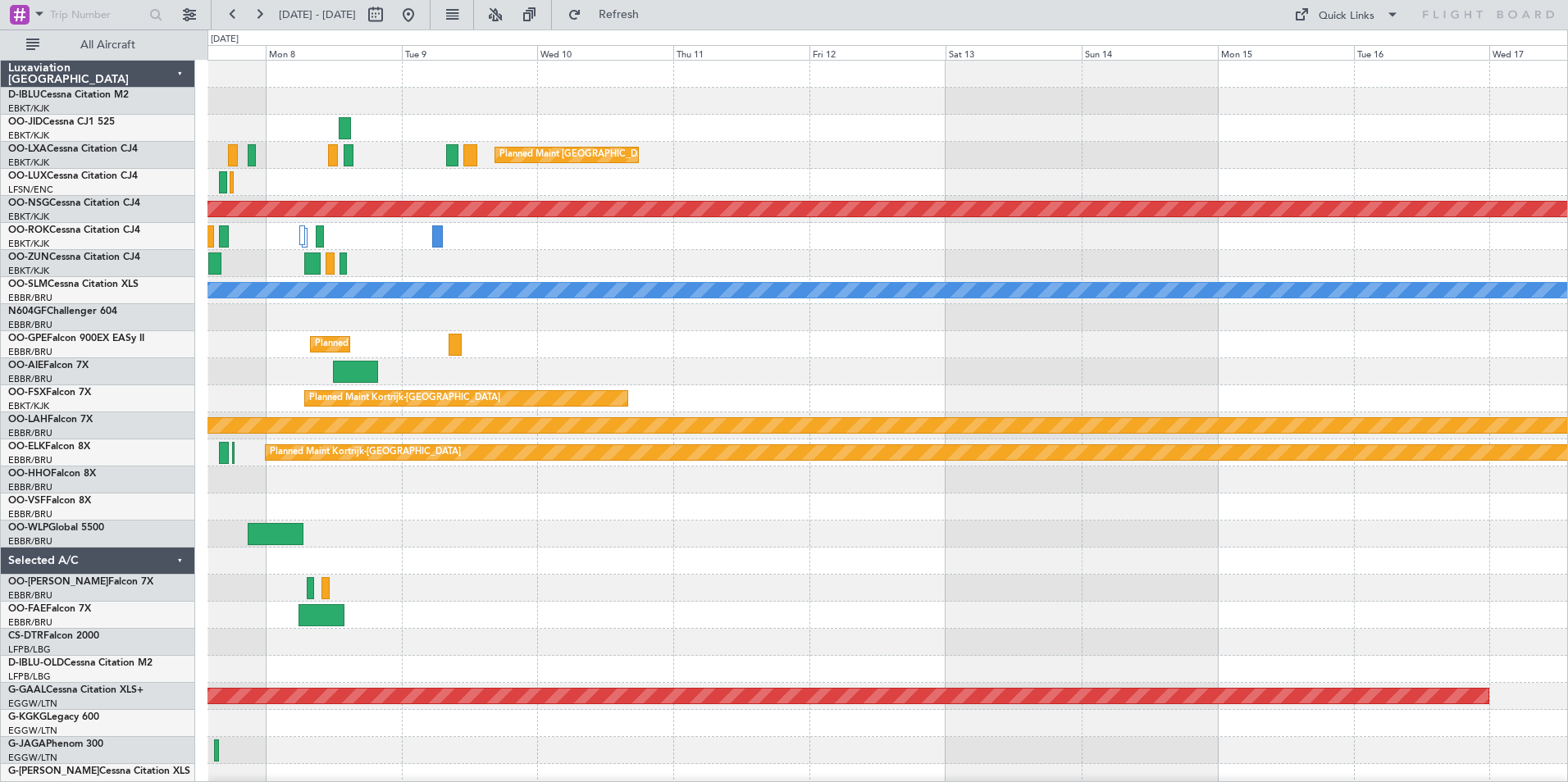
click at [59, 327] on div "Planned Maint [GEOGRAPHIC_DATA] ([GEOGRAPHIC_DATA] National) Planned Maint [GEO…" at bounding box center [784, 406] width 1568 height 752
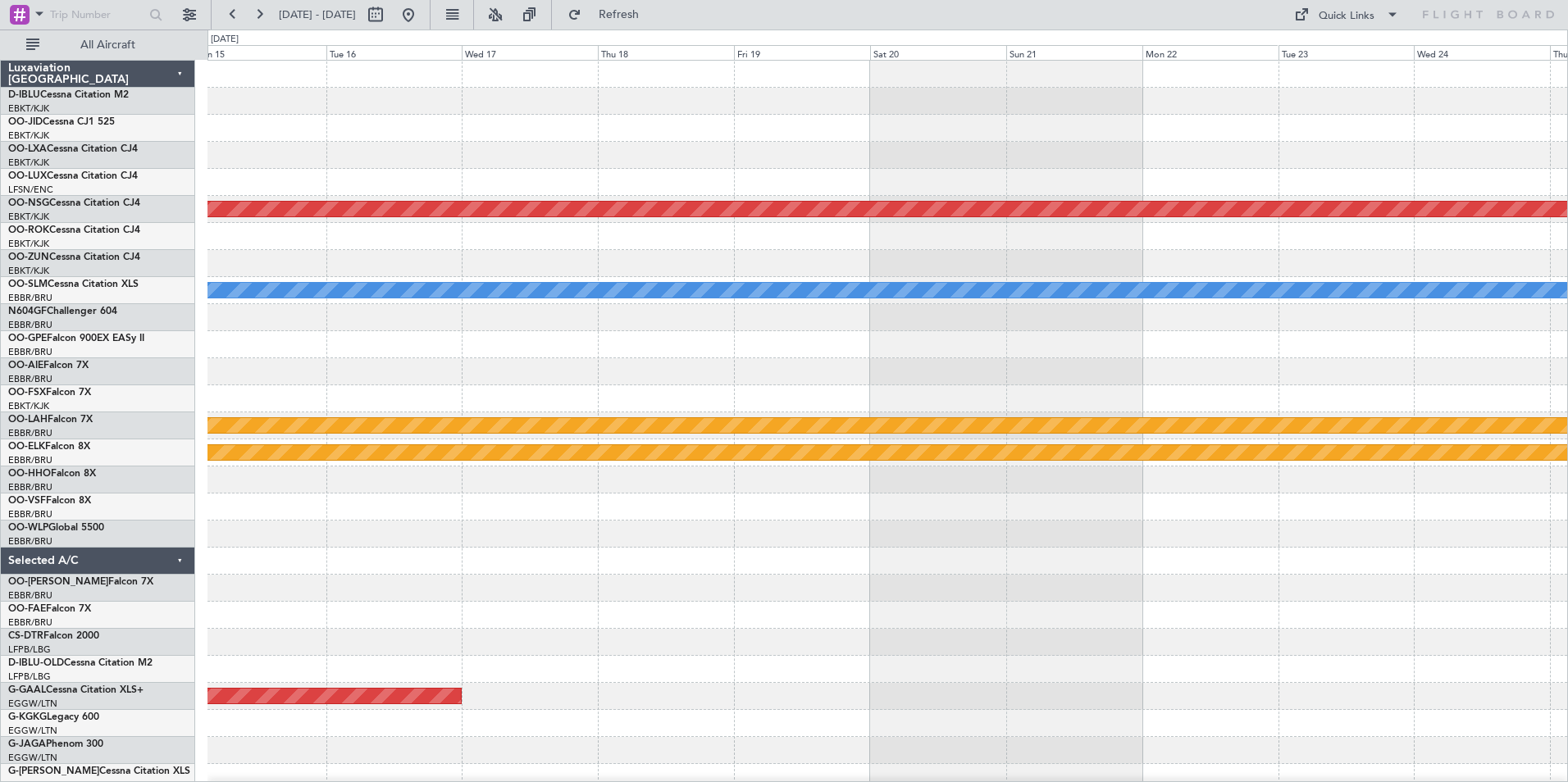
click at [0, 377] on html "[DATE] - [DATE] Refresh Quick Links All Aircraft Planned Maint [GEOGRAPHIC_DATA…" at bounding box center [784, 391] width 1568 height 782
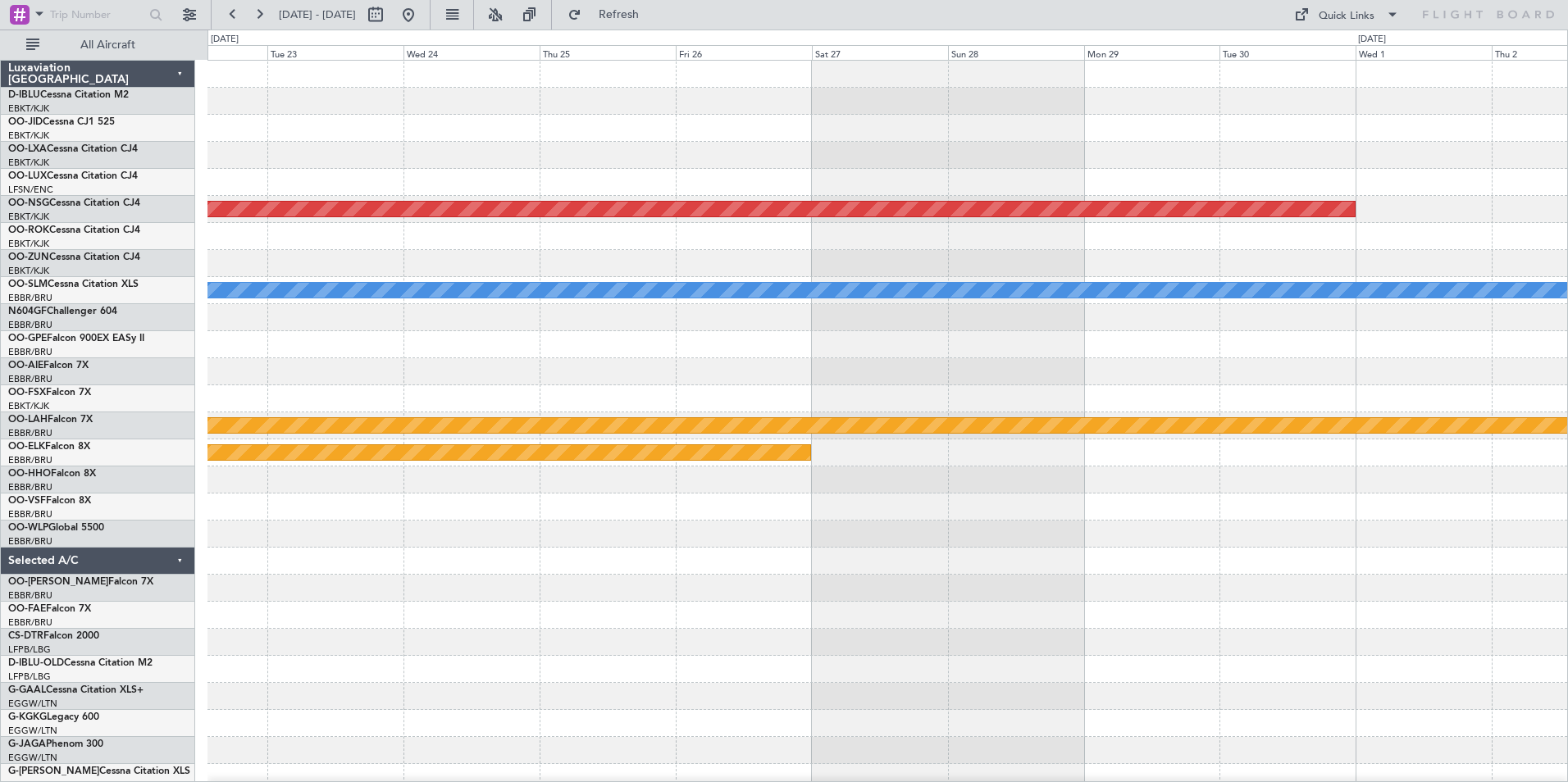
click at [61, 389] on div "Planned Maint [GEOGRAPHIC_DATA] ([GEOGRAPHIC_DATA]) A/C Unavailable [GEOGRAPHIC…" at bounding box center [784, 406] width 1568 height 752
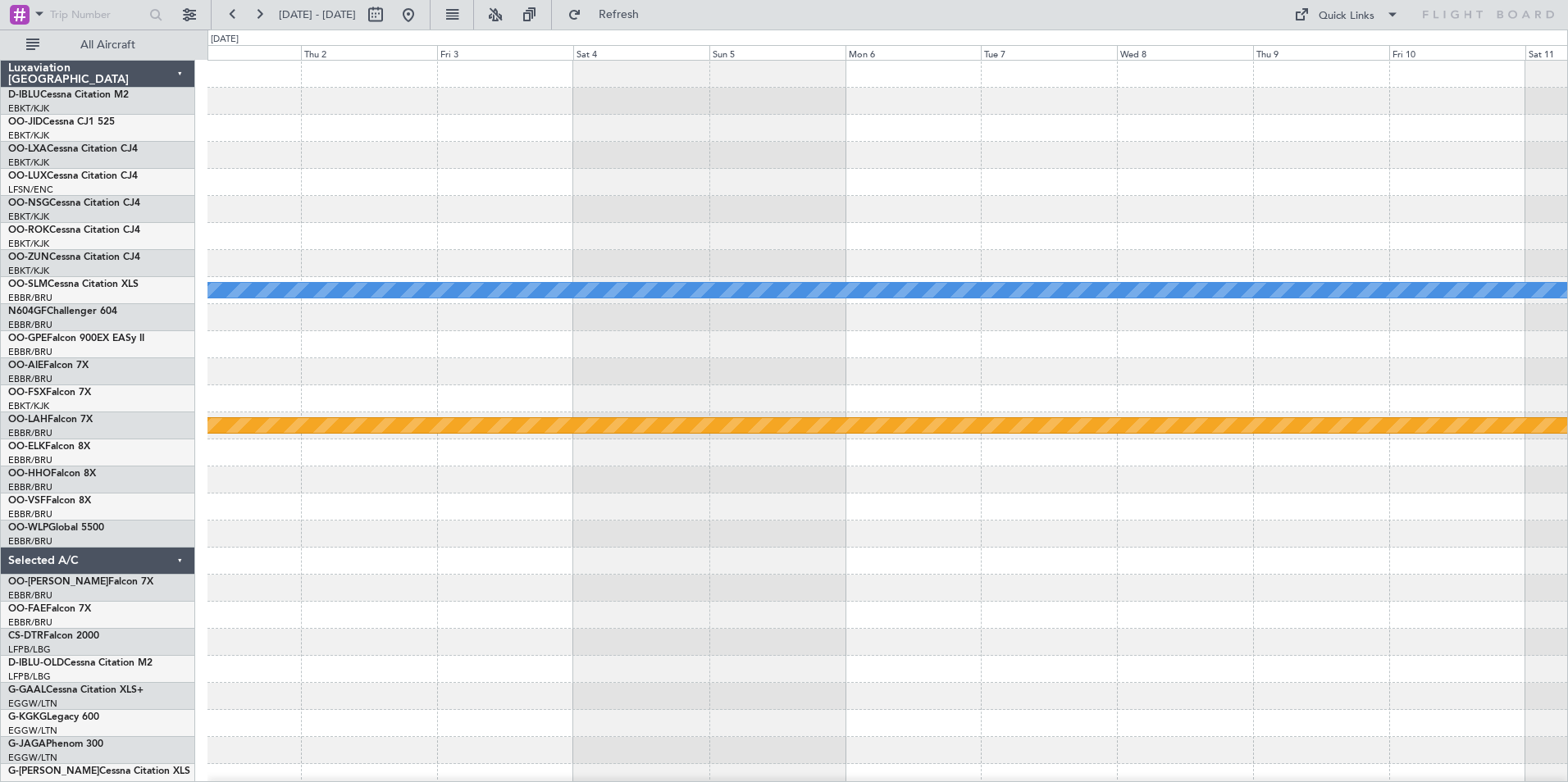
click at [1034, 373] on div "Planned Maint [GEOGRAPHIC_DATA] ([GEOGRAPHIC_DATA]) A/C Unavailable [GEOGRAPHIC…" at bounding box center [887, 629] width 1360 height 1136
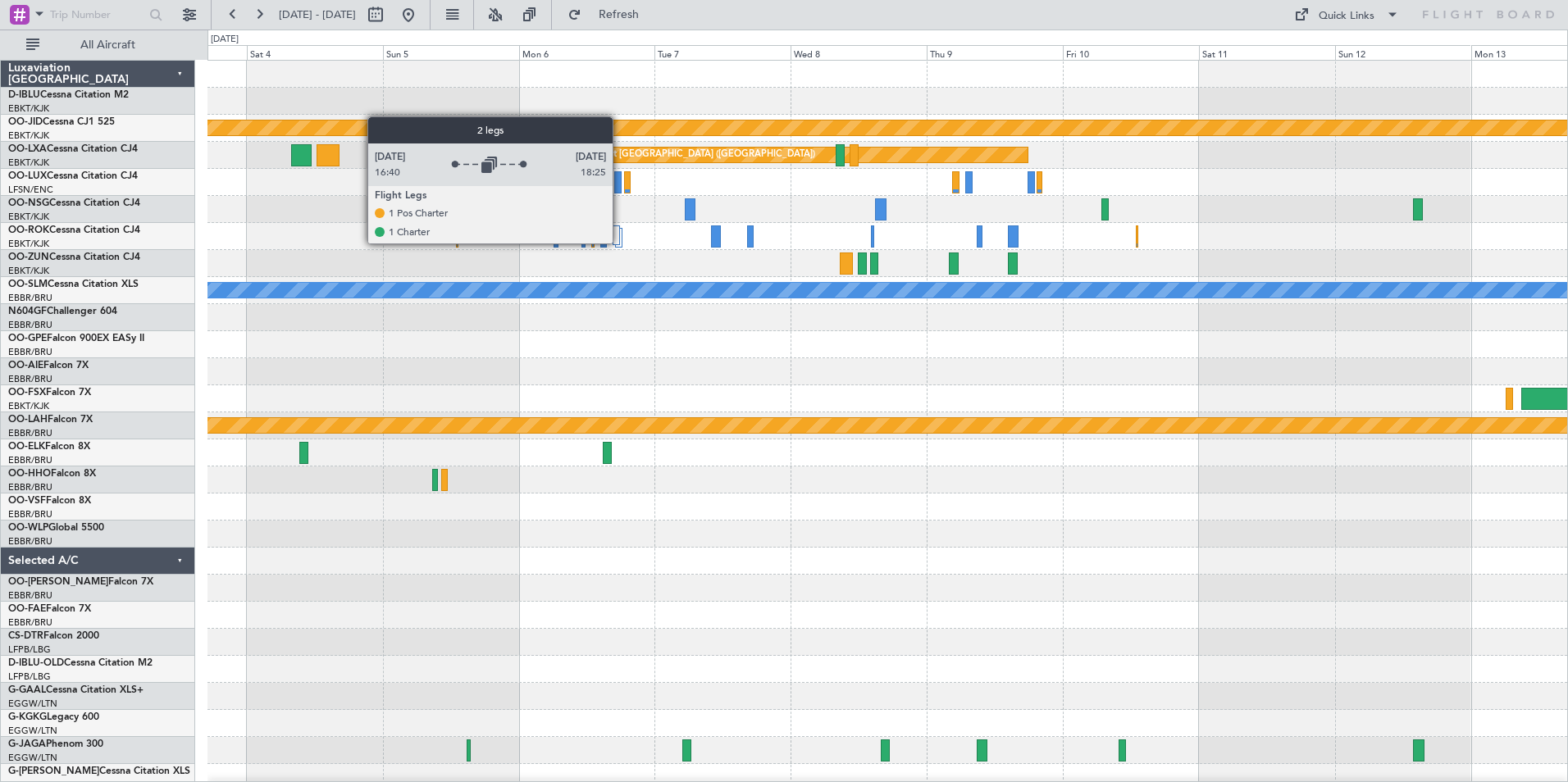
click at [620, 243] on div at bounding box center [616, 235] width 8 height 19
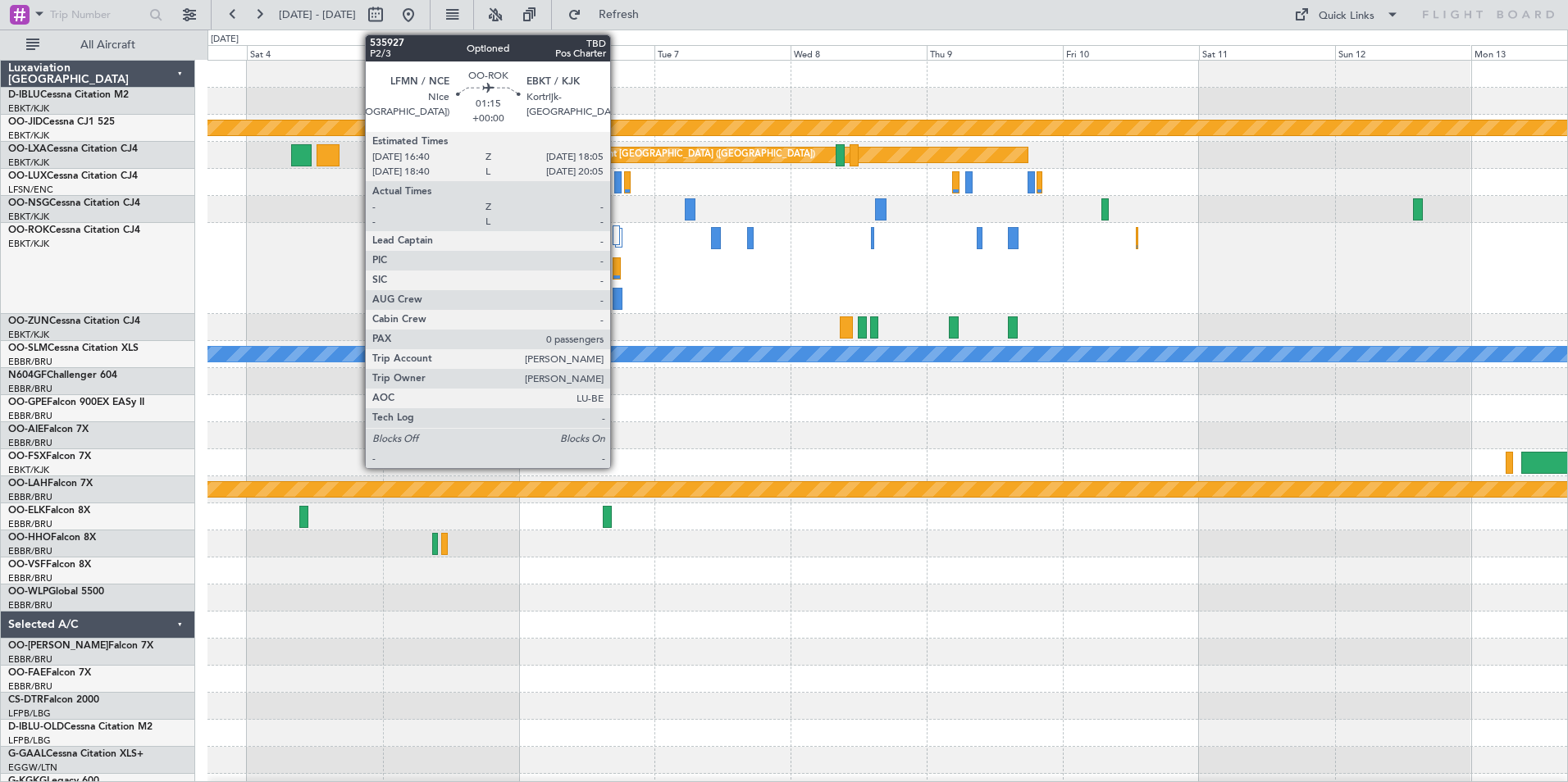
click at [618, 269] on div at bounding box center [616, 268] width 8 height 22
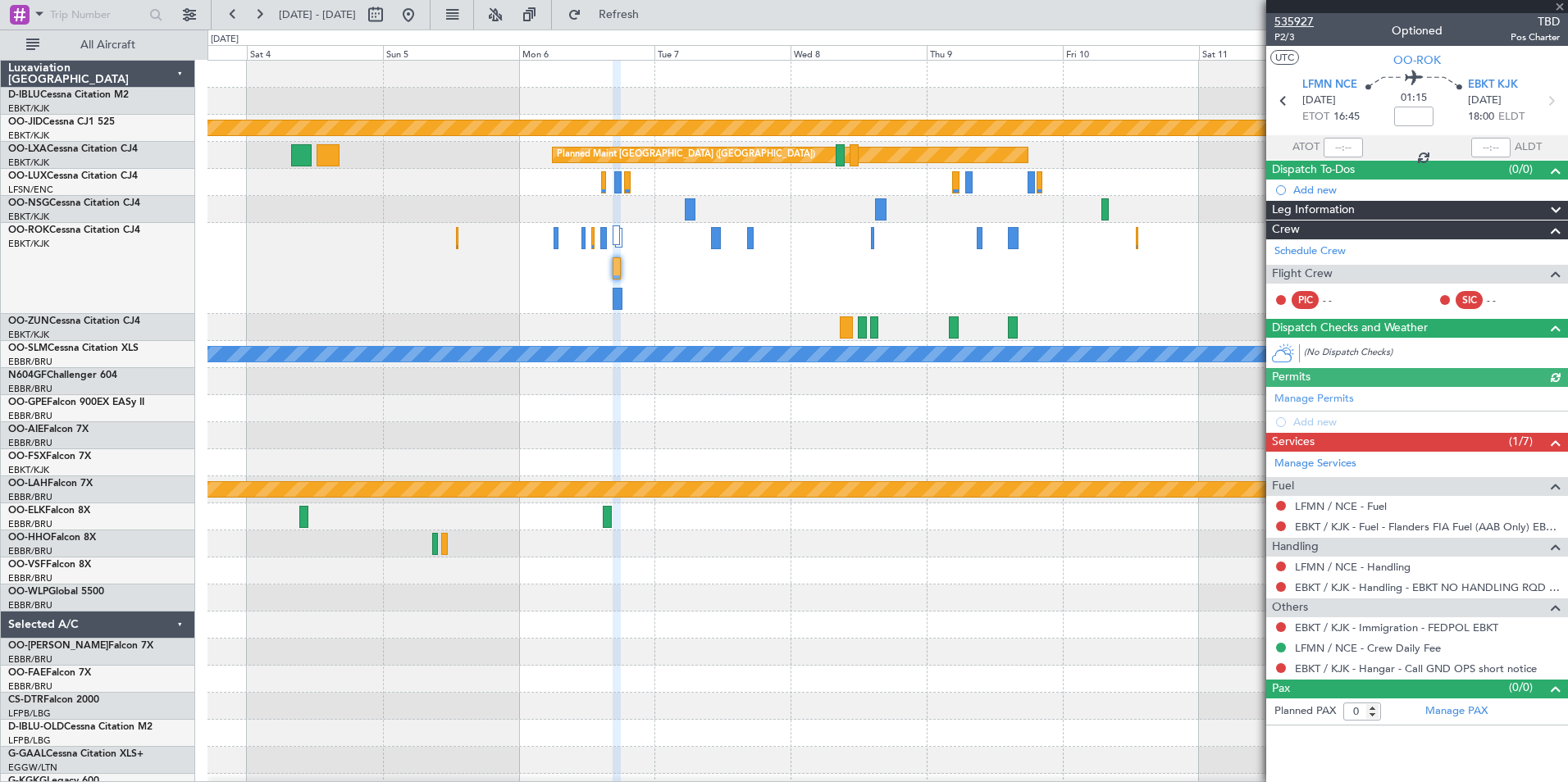
click at [1297, 23] on span "535927" at bounding box center [1294, 21] width 40 height 18
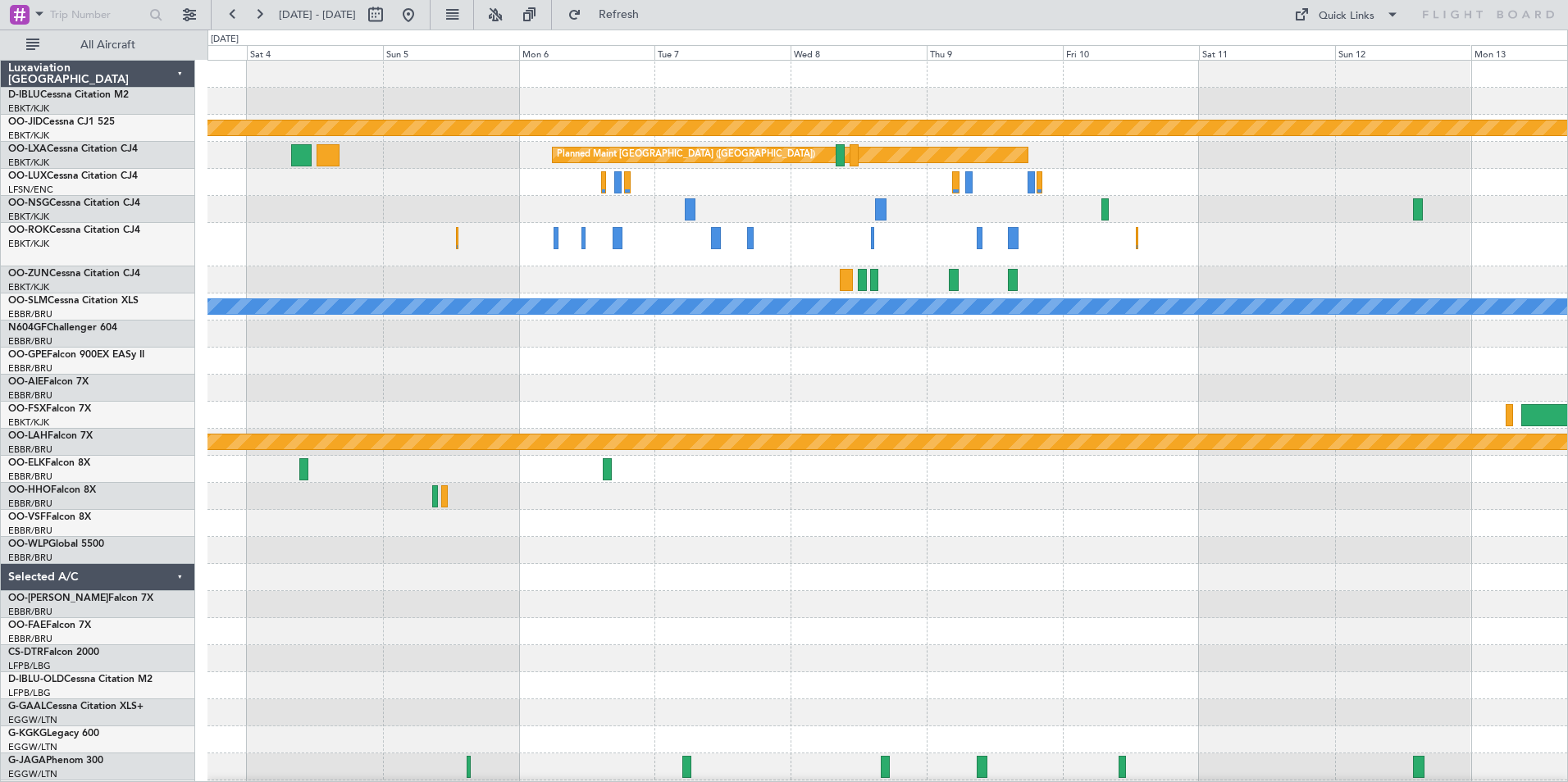
click at [457, 33] on div "0 0 Fri 3 Sat 4 Sun 5 Mon 6 Tue 7 Wed 8 [DATE] Fri 10 Sat 11 Sun 12 Mon 13" at bounding box center [887, 45] width 1359 height 30
click at [422, 20] on button at bounding box center [409, 15] width 26 height 26
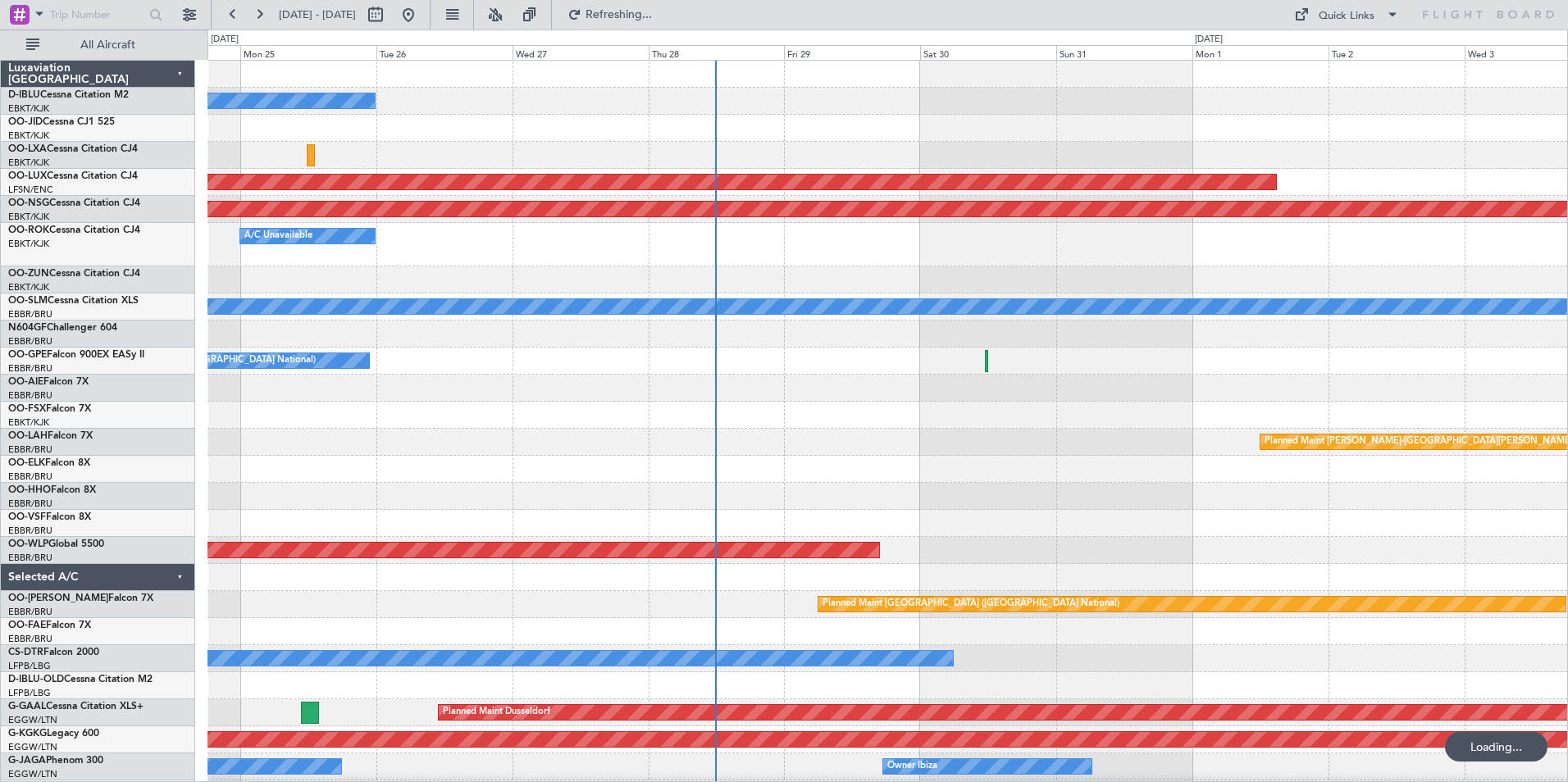
click at [853, 600] on div "No Crew Kortrijk-[GEOGRAPHIC_DATA] Planned Maint [GEOGRAPHIC_DATA] ([GEOGRAPHIC…" at bounding box center [887, 583] width 1360 height 1045
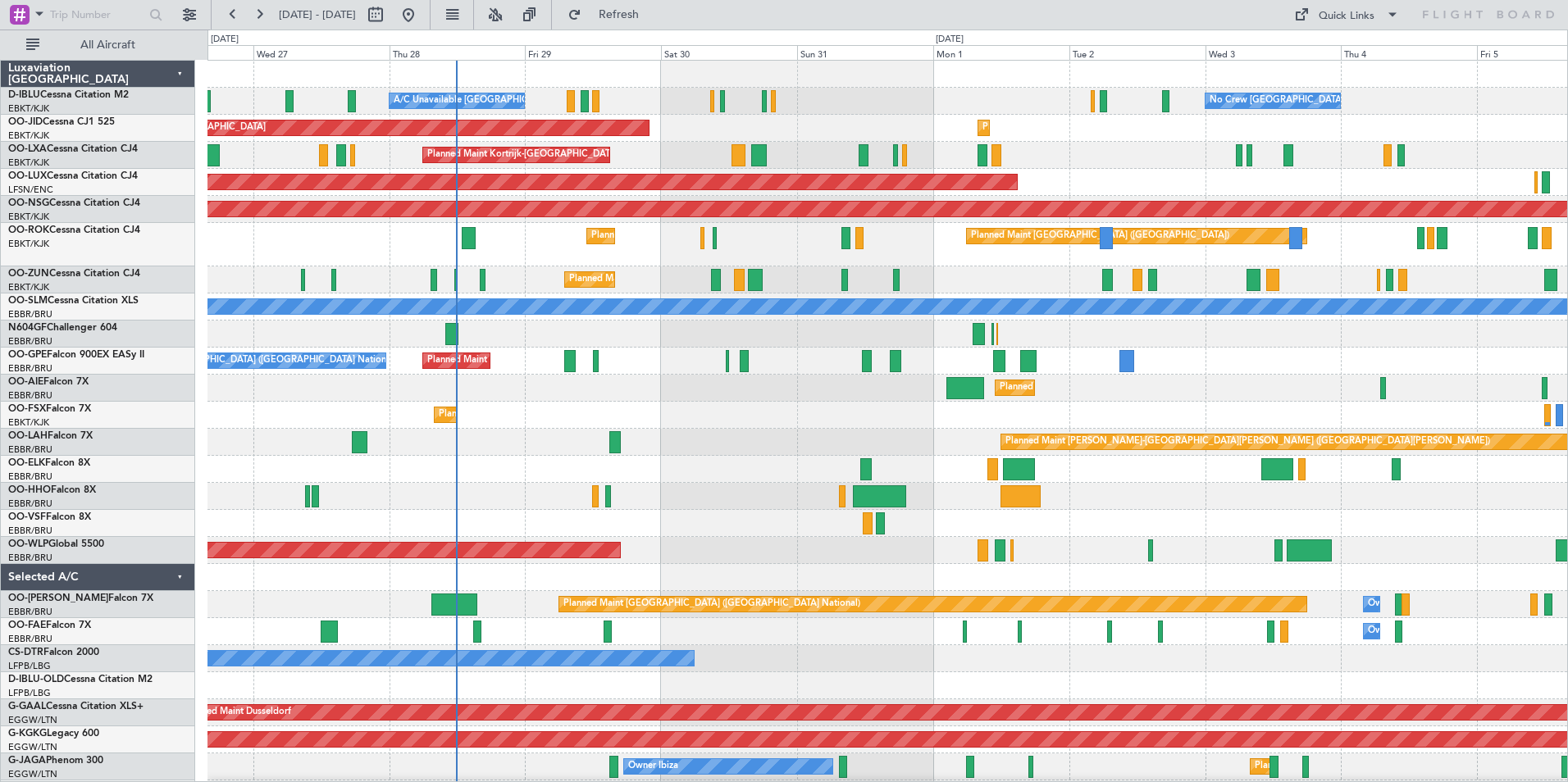
click at [807, 294] on div "No Crew [GEOGRAPHIC_DATA] ([GEOGRAPHIC_DATA] National) A/C Unavailable [GEOGRAP…" at bounding box center [887, 637] width 1360 height 1153
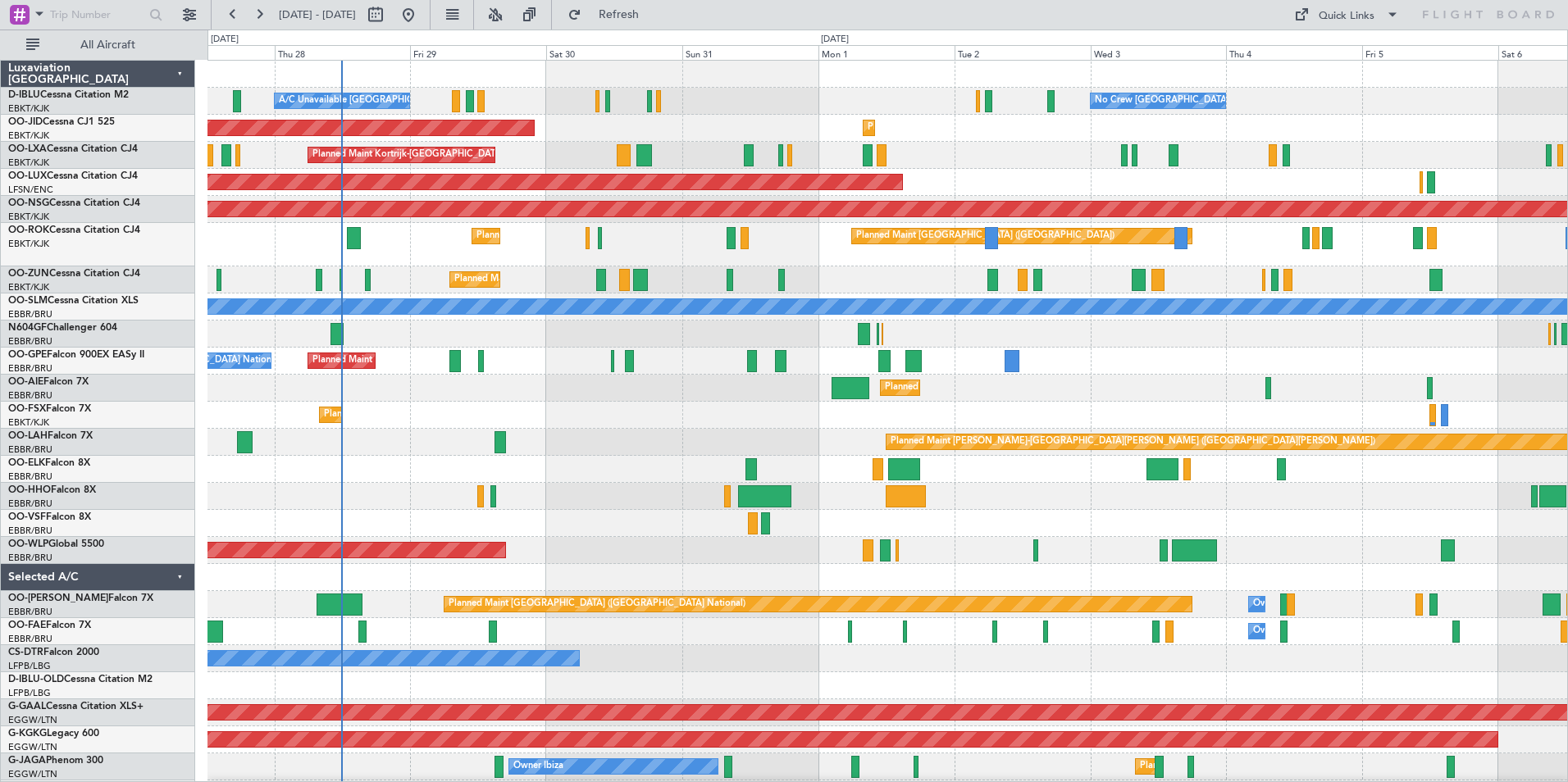
click at [1065, 432] on div "No Crew [GEOGRAPHIC_DATA] ([GEOGRAPHIC_DATA] National) A/C Unavailable [GEOGRAP…" at bounding box center [887, 637] width 1360 height 1153
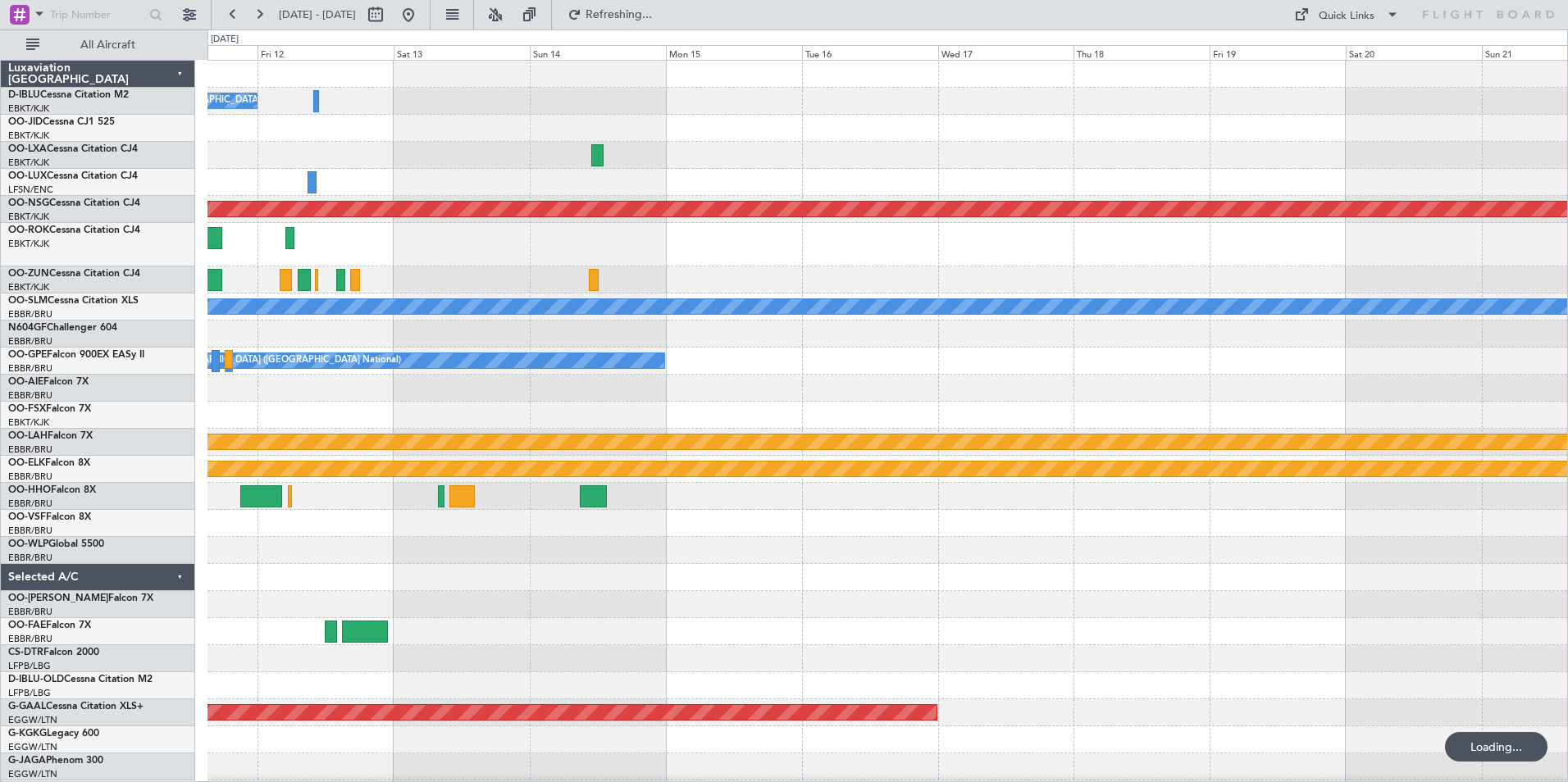
click at [125, 394] on div "No Crew [GEOGRAPHIC_DATA] ([GEOGRAPHIC_DATA] National) Planned Maint [GEOGRAPHI…" at bounding box center [784, 406] width 1568 height 752
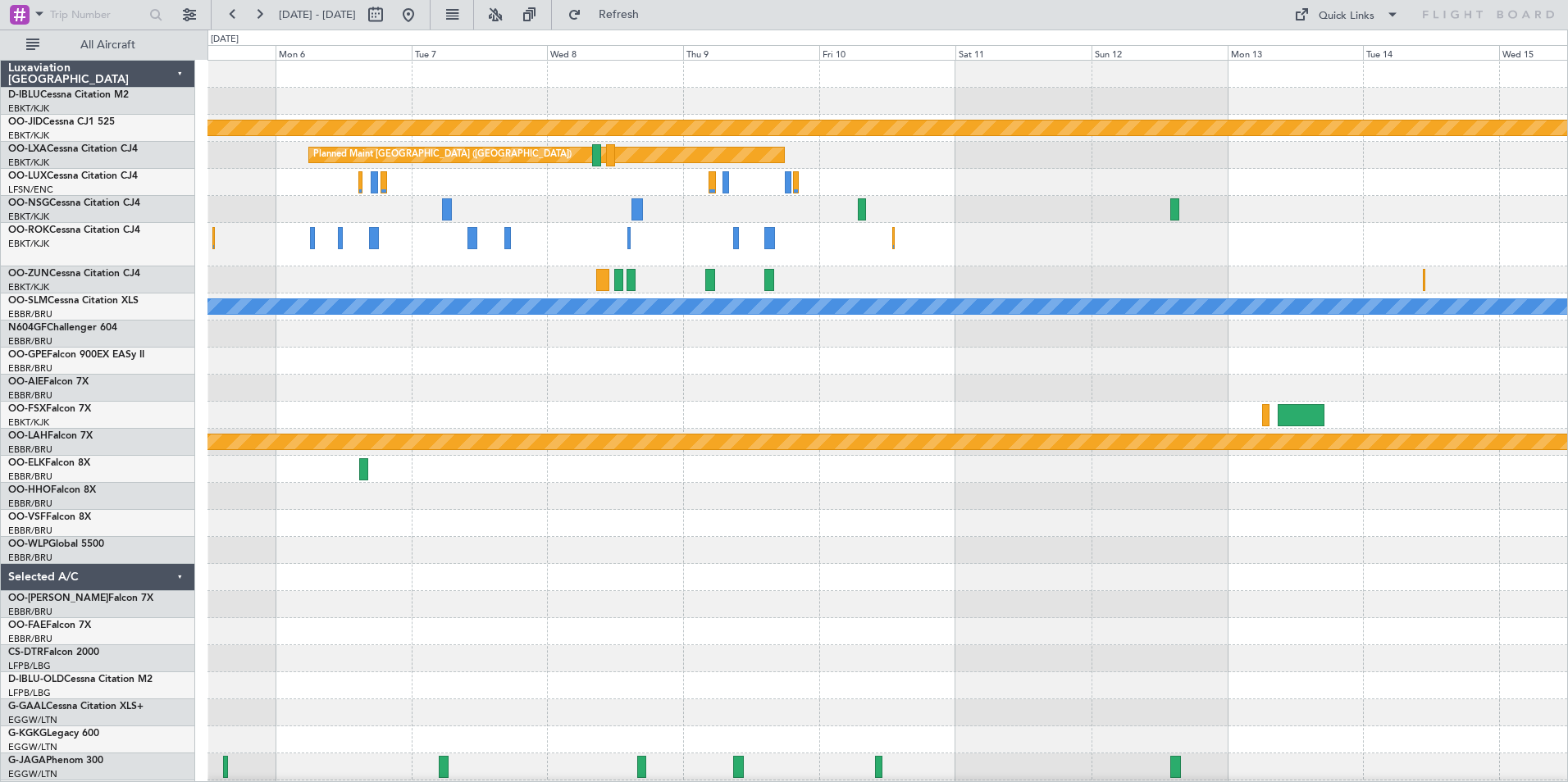
click at [1121, 359] on div at bounding box center [887, 361] width 1360 height 27
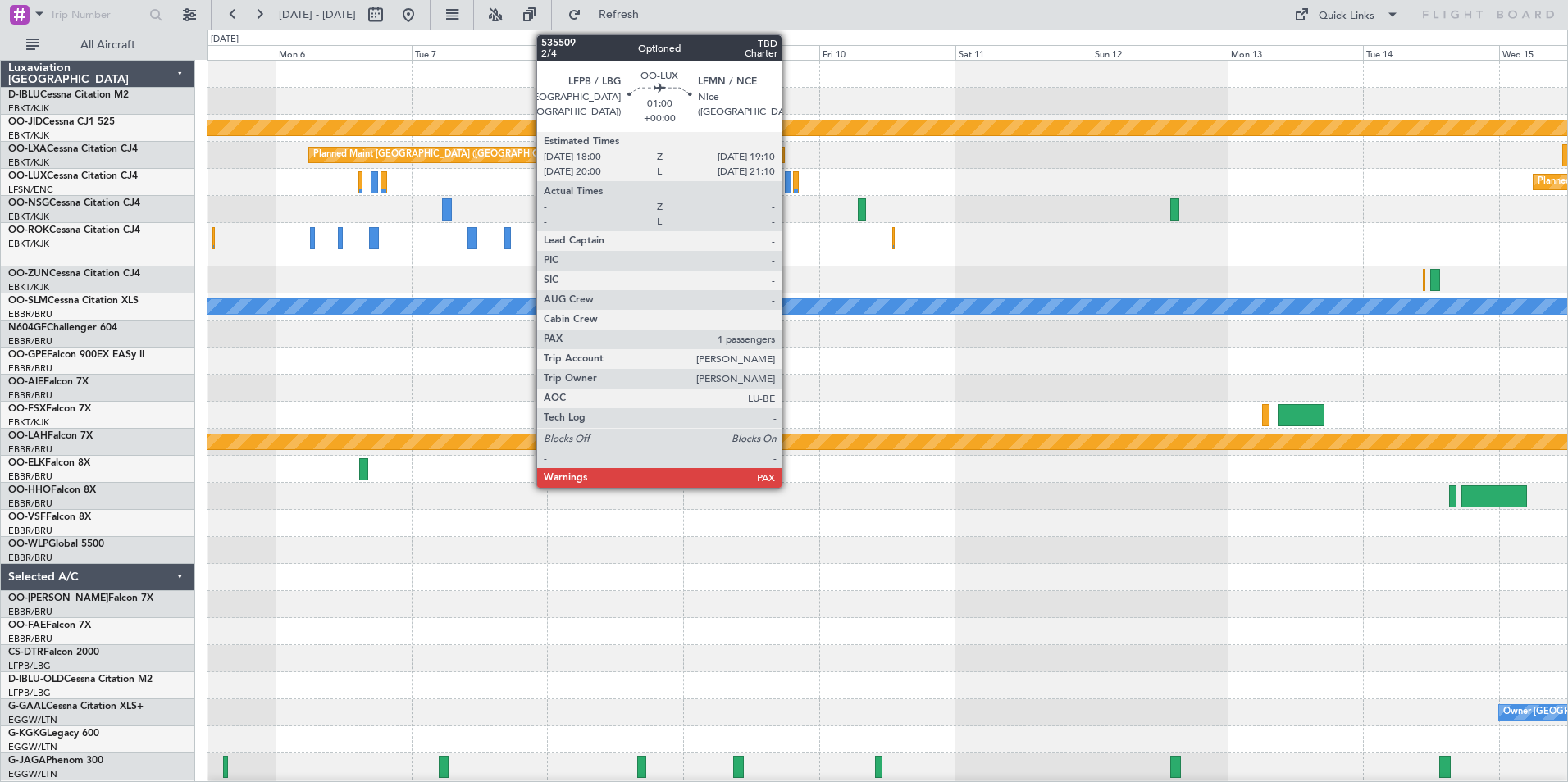
click at [789, 190] on div at bounding box center [789, 183] width 7 height 22
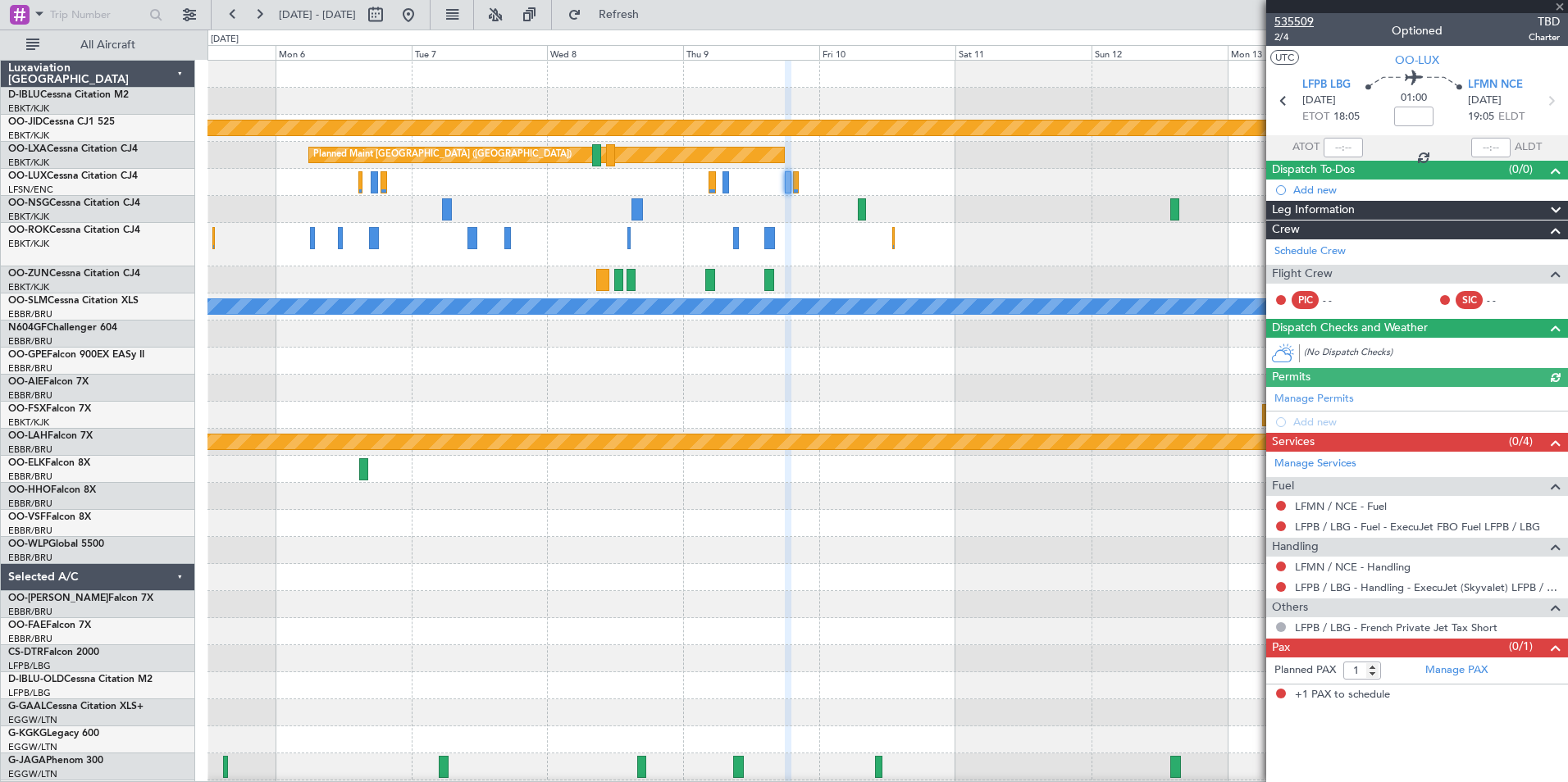
click at [1304, 27] on span "535509" at bounding box center [1294, 21] width 40 height 18
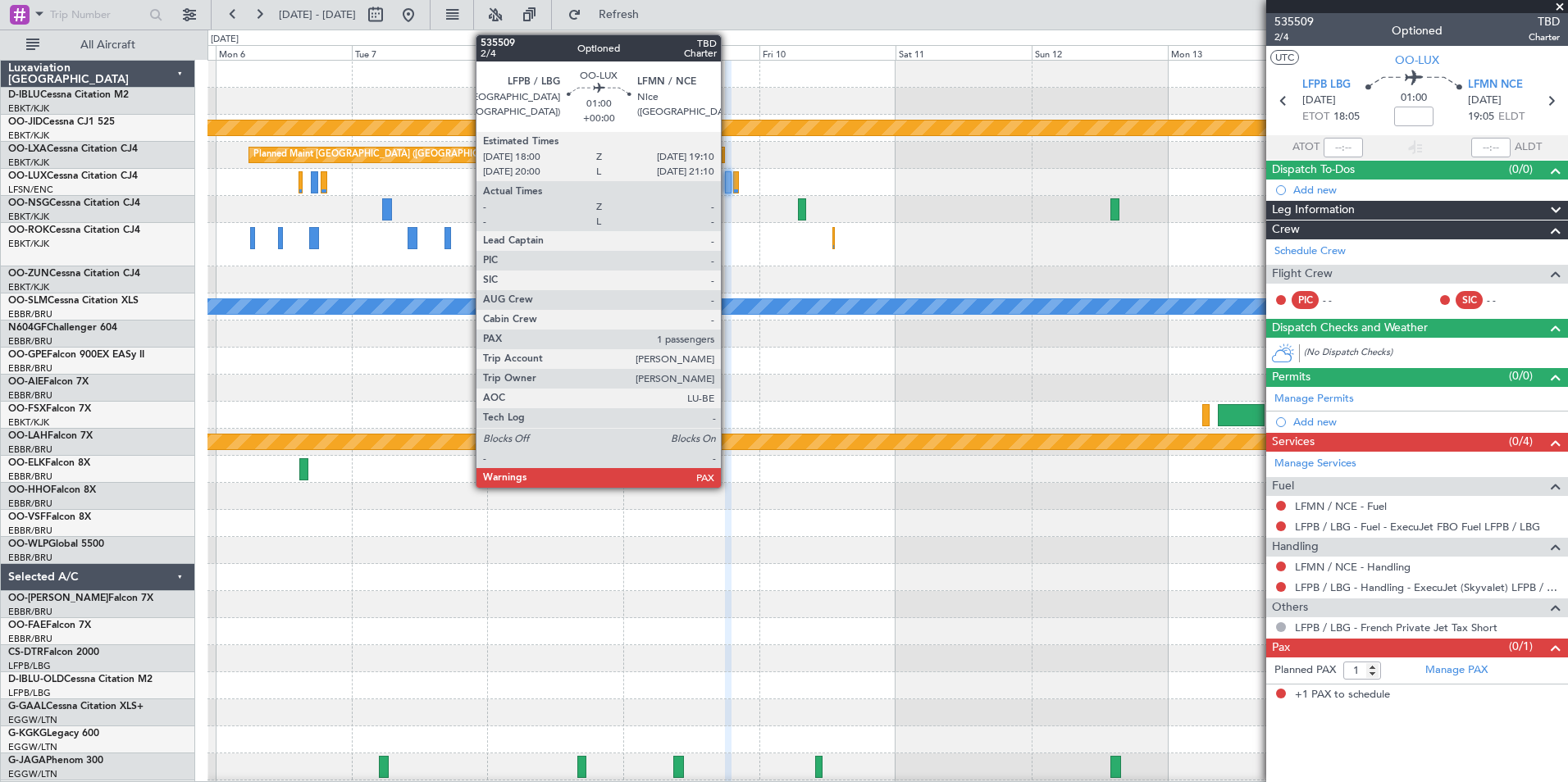
click at [729, 184] on div at bounding box center [729, 183] width 7 height 22
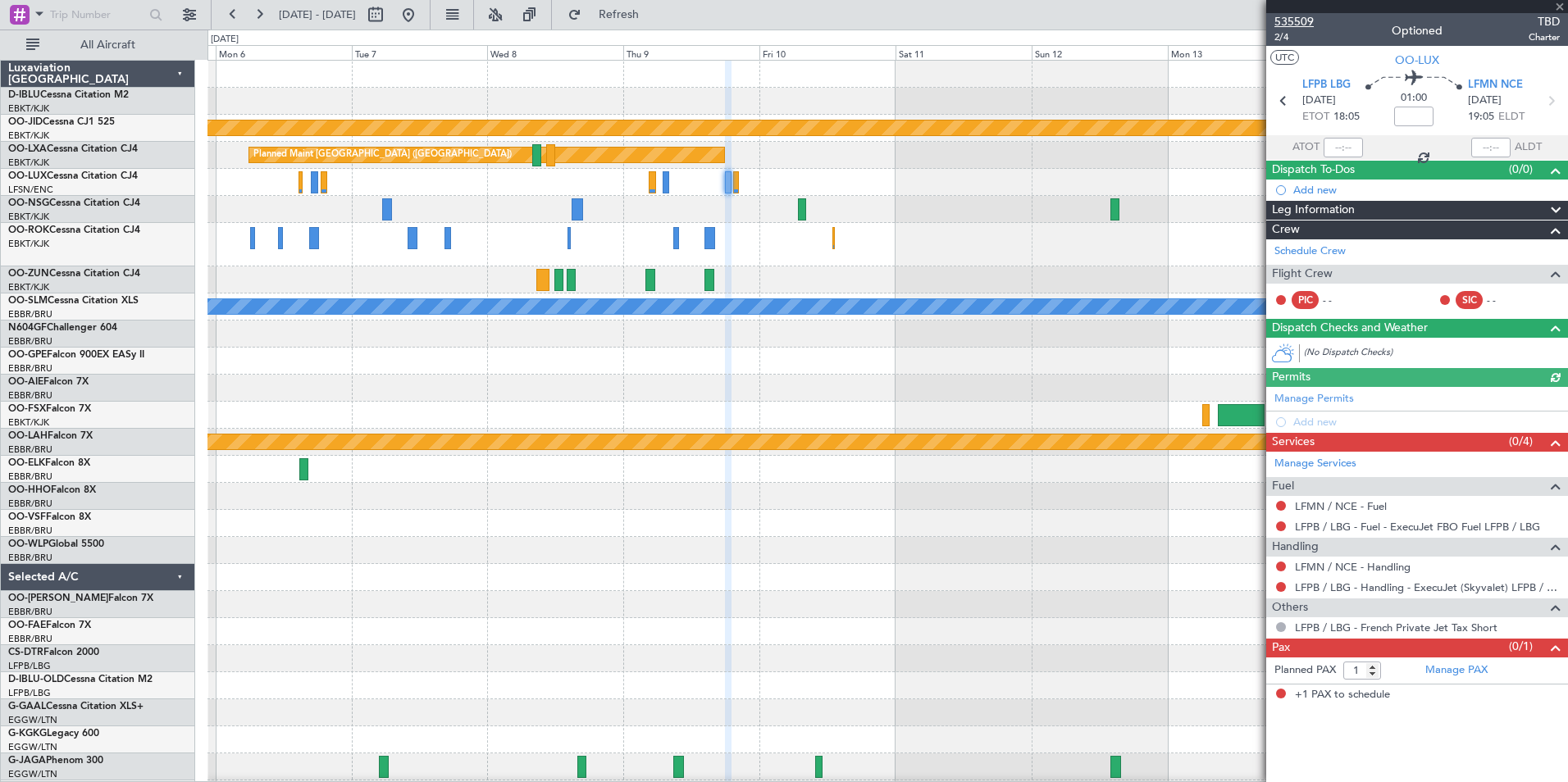
click at [1295, 23] on span "535509" at bounding box center [1294, 21] width 40 height 18
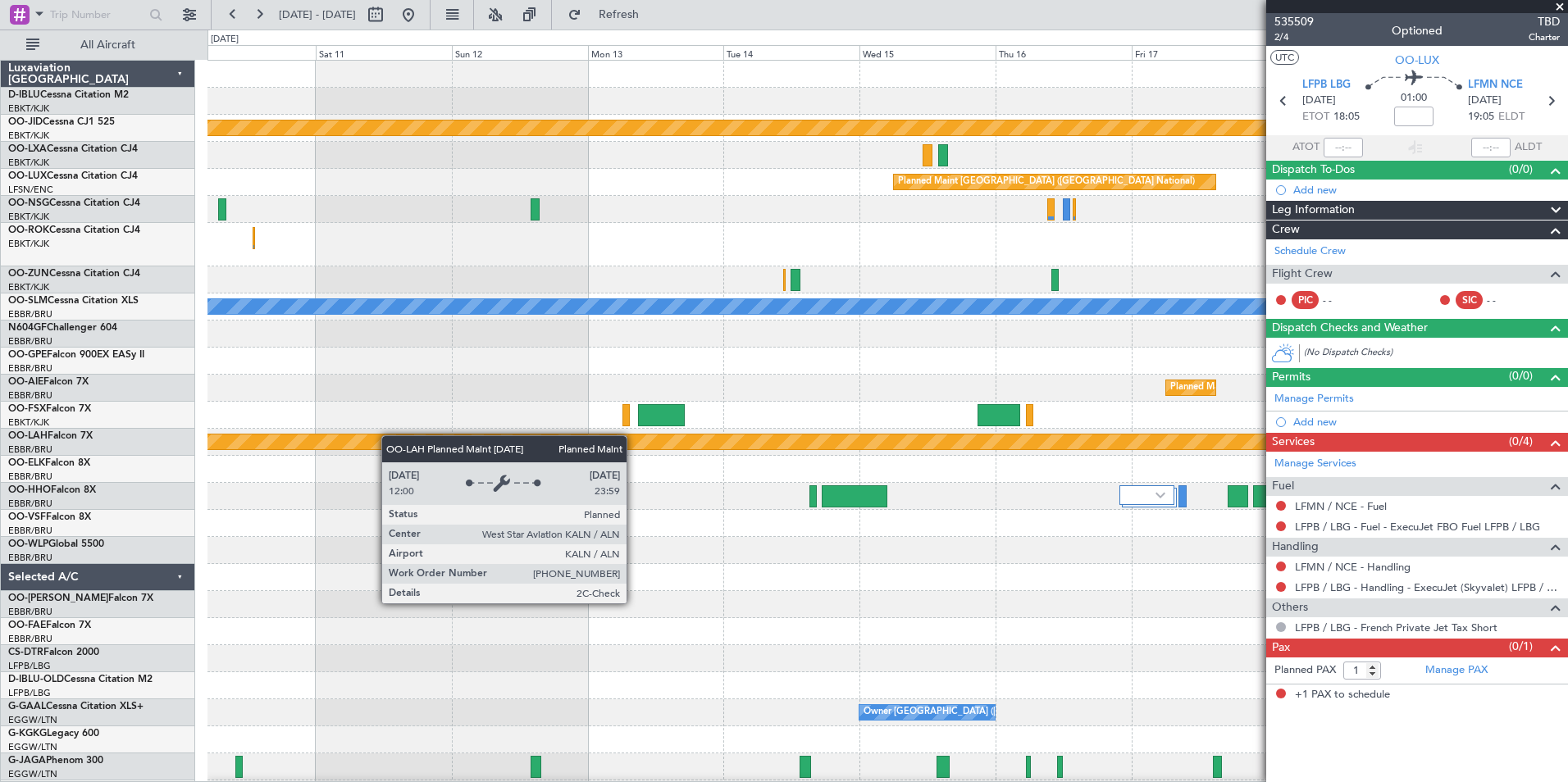
click at [270, 442] on div "null [GEOGRAPHIC_DATA]-[GEOGRAPHIC_DATA] Planned Maint [GEOGRAPHIC_DATA] ([GEOG…" at bounding box center [887, 583] width 1360 height 1045
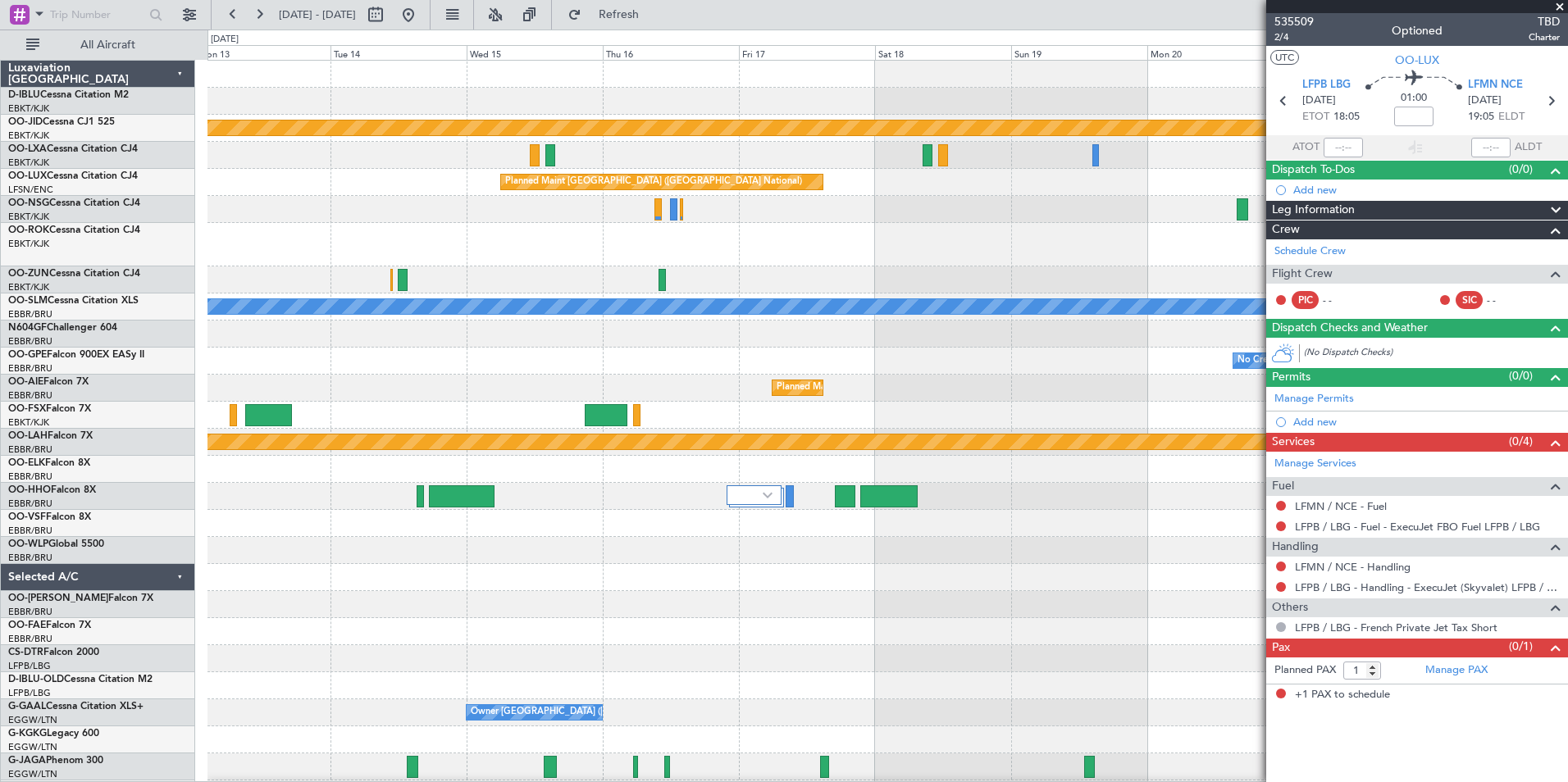
click at [433, 439] on div "null [GEOGRAPHIC_DATA]-[GEOGRAPHIC_DATA] Planned Maint [GEOGRAPHIC_DATA] ([GEOG…" at bounding box center [887, 583] width 1360 height 1045
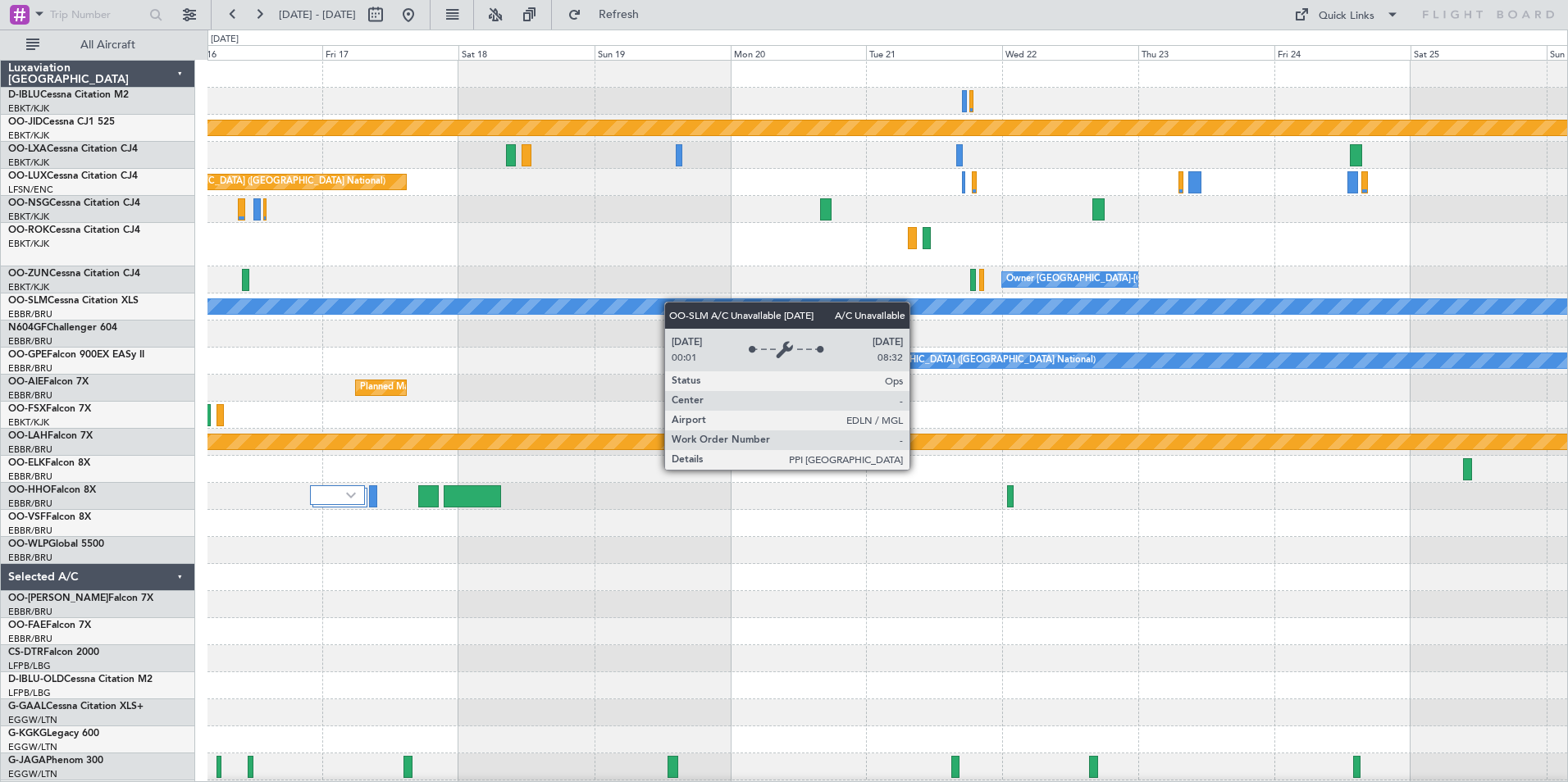
click at [558, 322] on div "null [GEOGRAPHIC_DATA]-[GEOGRAPHIC_DATA] Planned Maint [GEOGRAPHIC_DATA] ([GEOG…" at bounding box center [887, 583] width 1360 height 1045
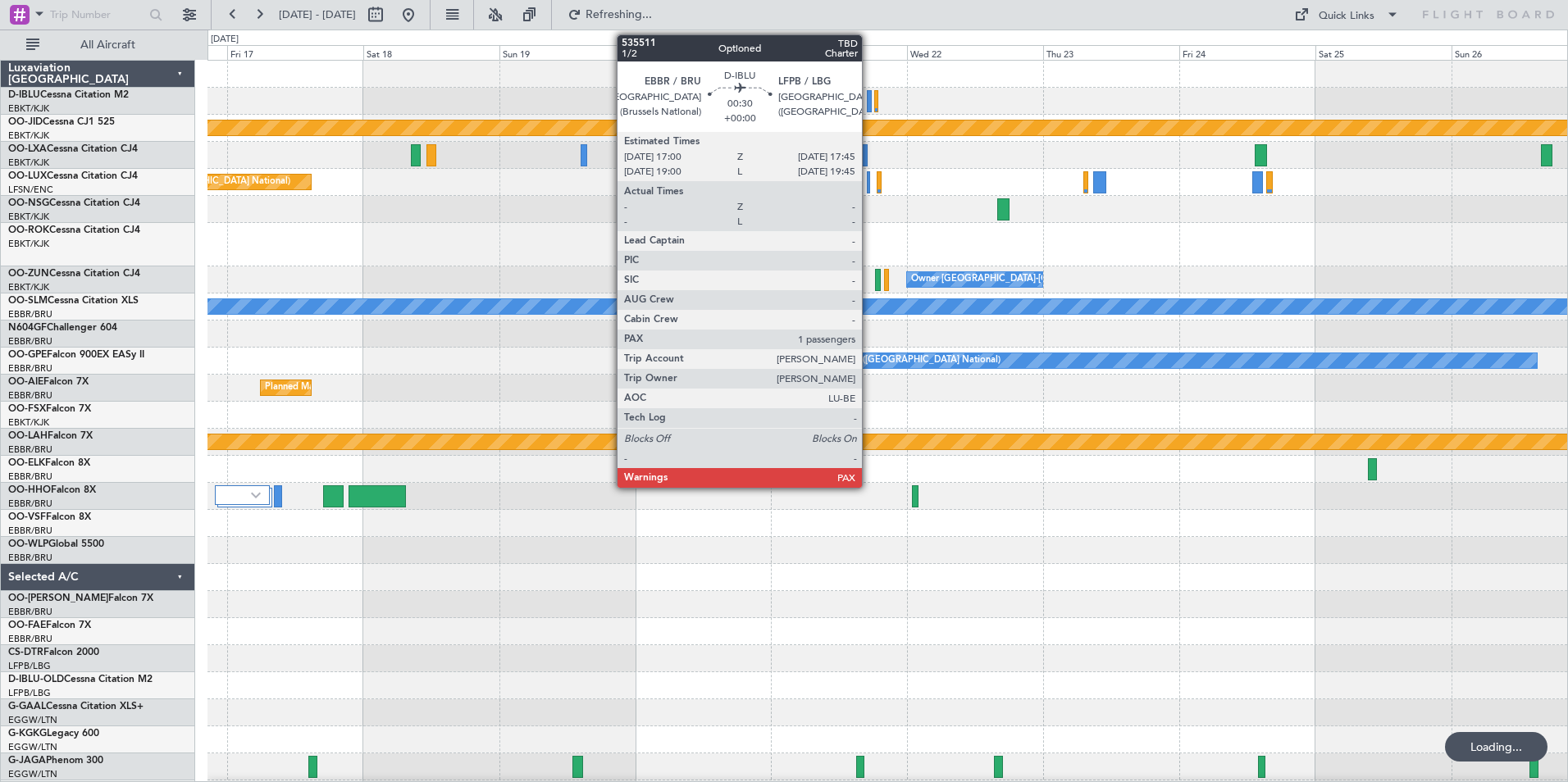
click at [870, 106] on div at bounding box center [869, 101] width 5 height 22
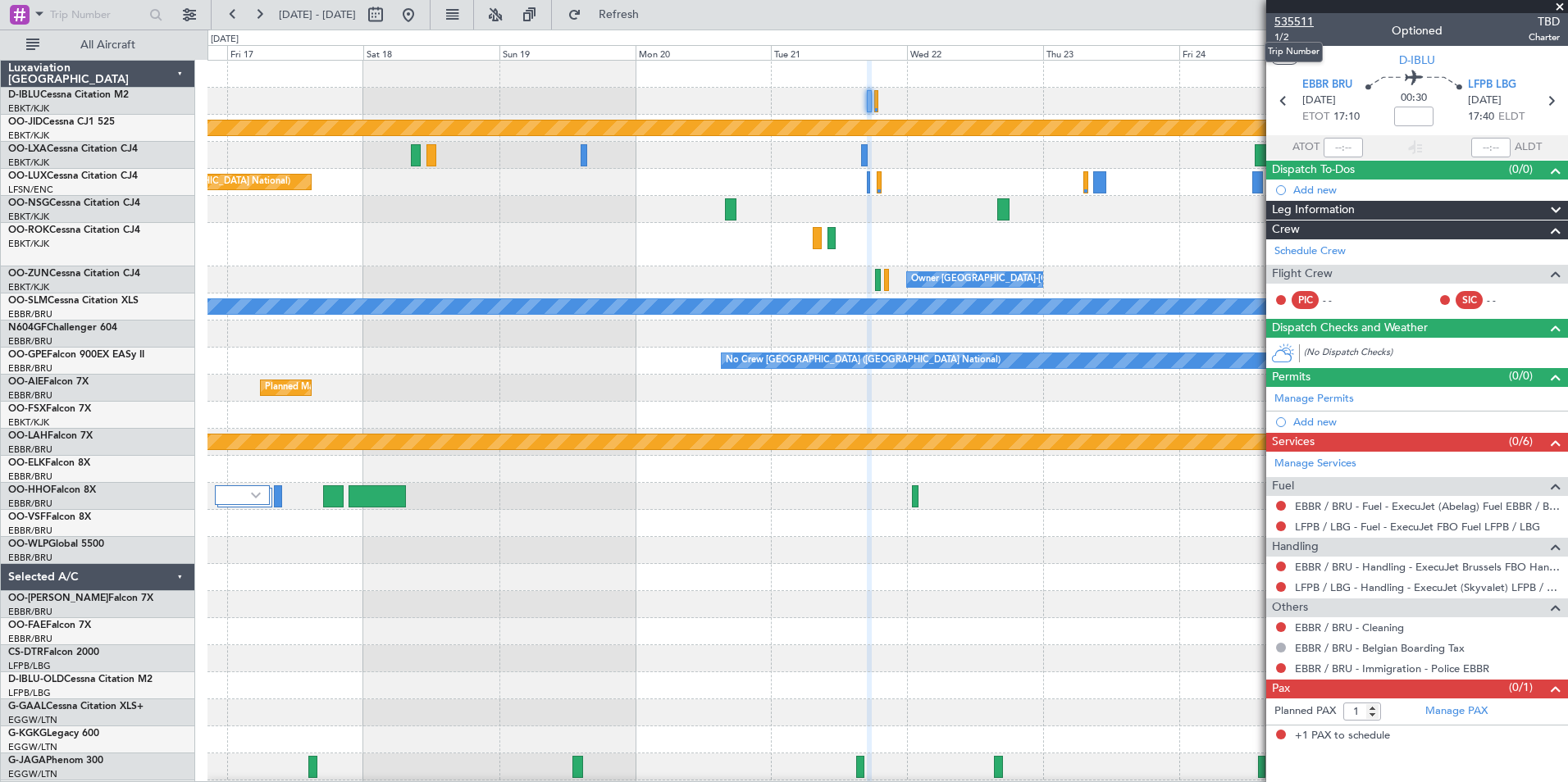
click at [1307, 18] on span "535511" at bounding box center [1294, 21] width 40 height 18
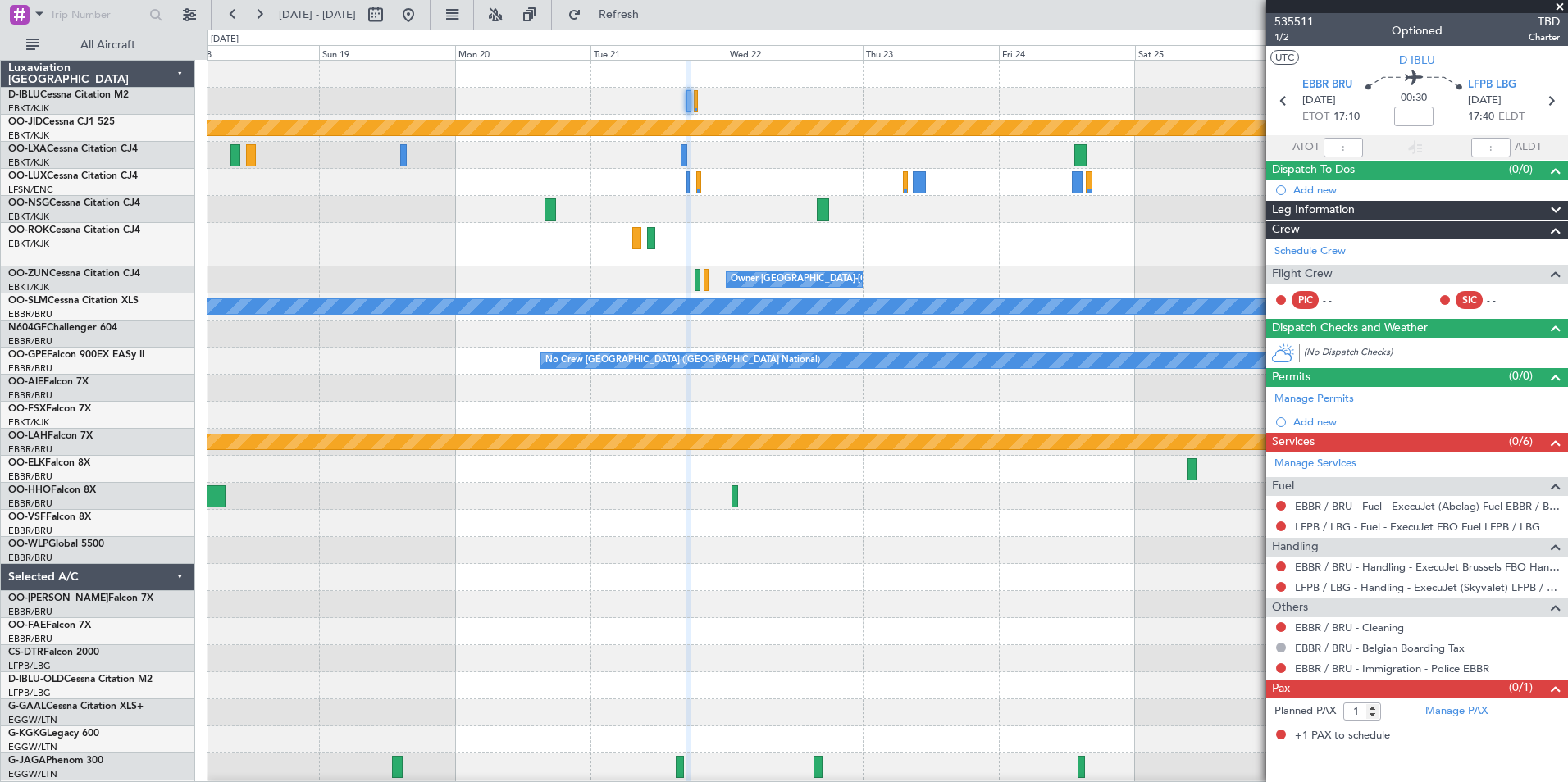
click at [908, 234] on div "null [GEOGRAPHIC_DATA]-[GEOGRAPHIC_DATA] Planned Maint [GEOGRAPHIC_DATA] ([GEOG…" at bounding box center [887, 583] width 1360 height 1045
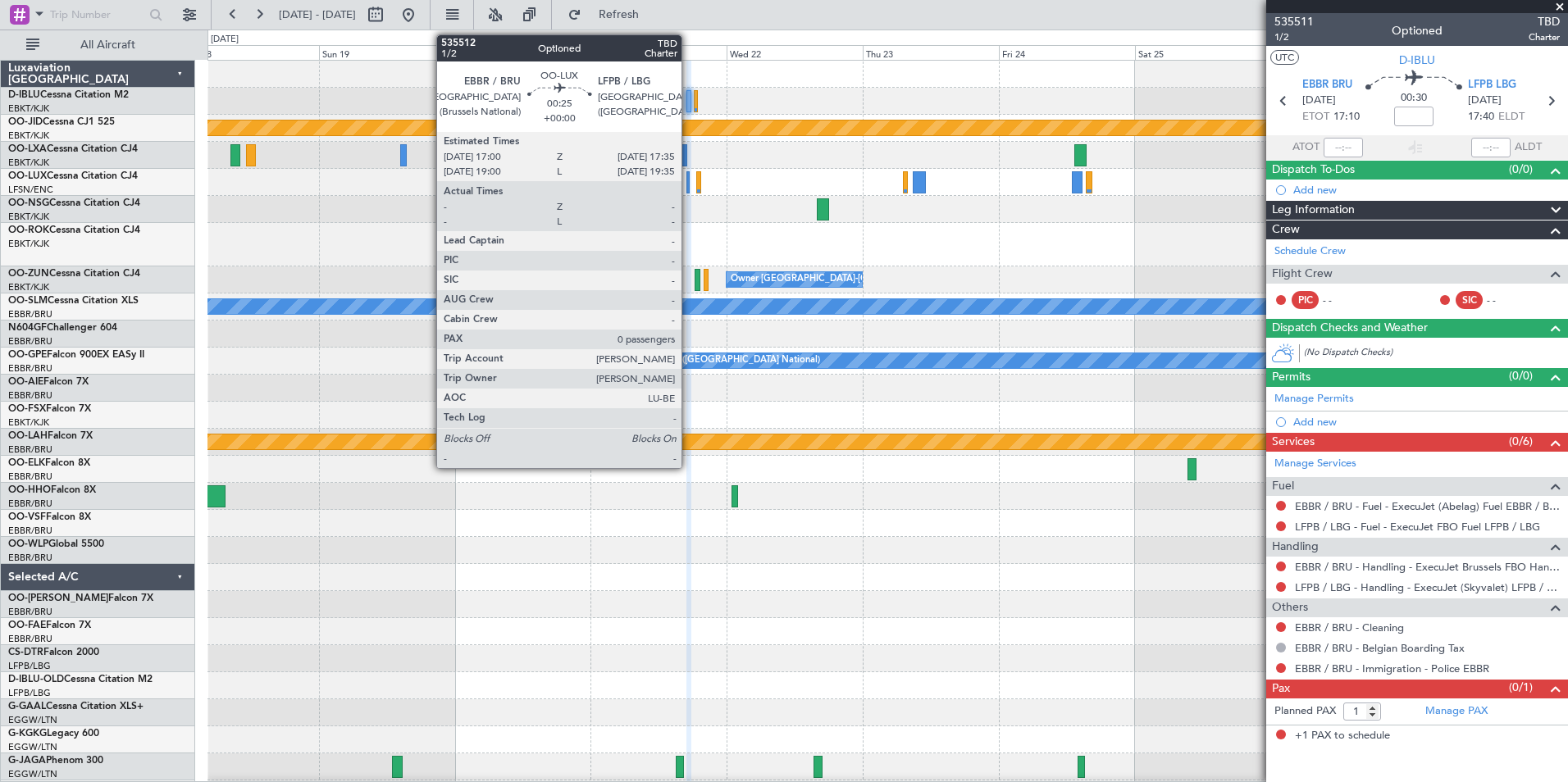
click at [689, 184] on div at bounding box center [688, 183] width 4 height 22
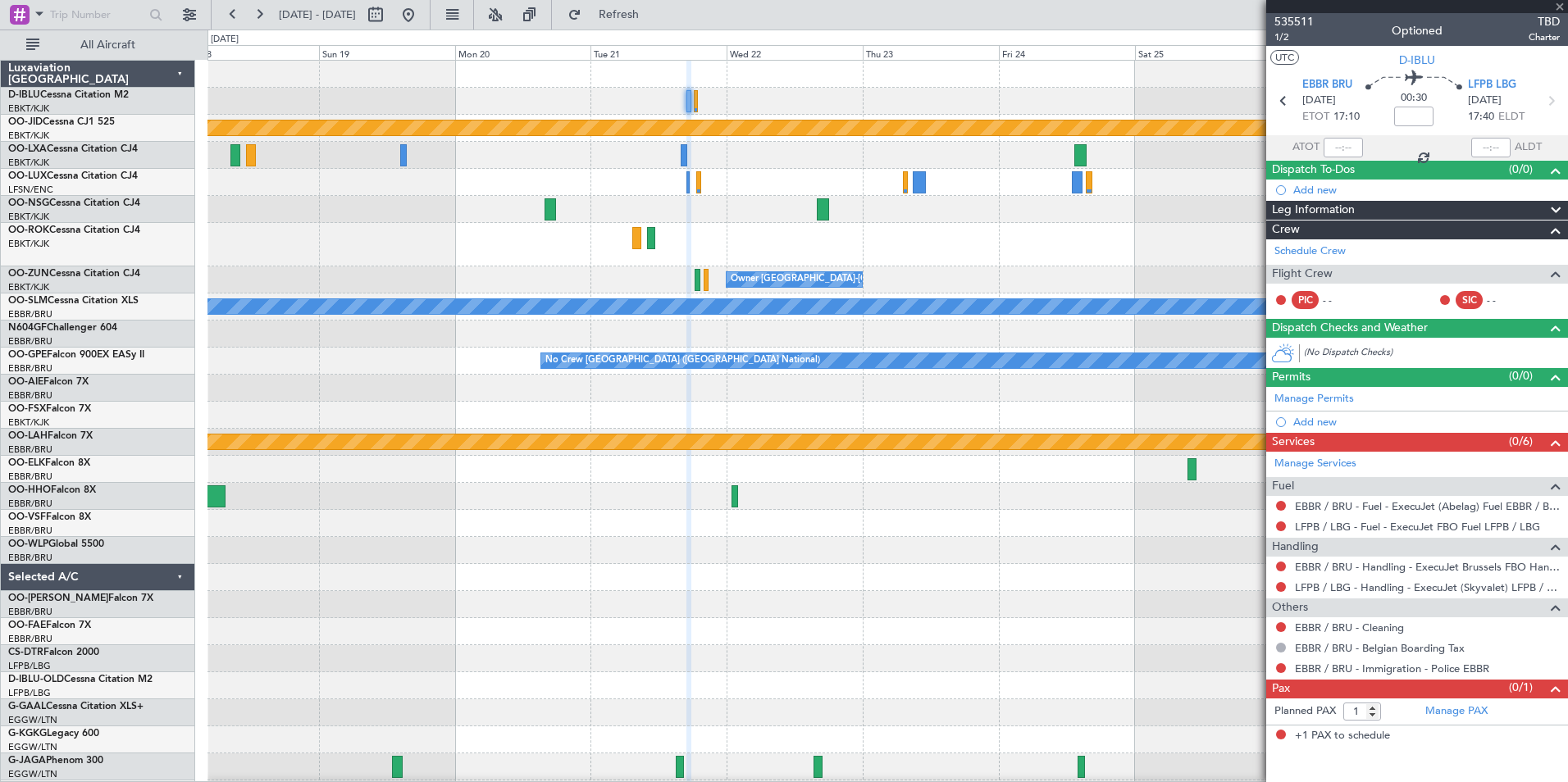
type input "0"
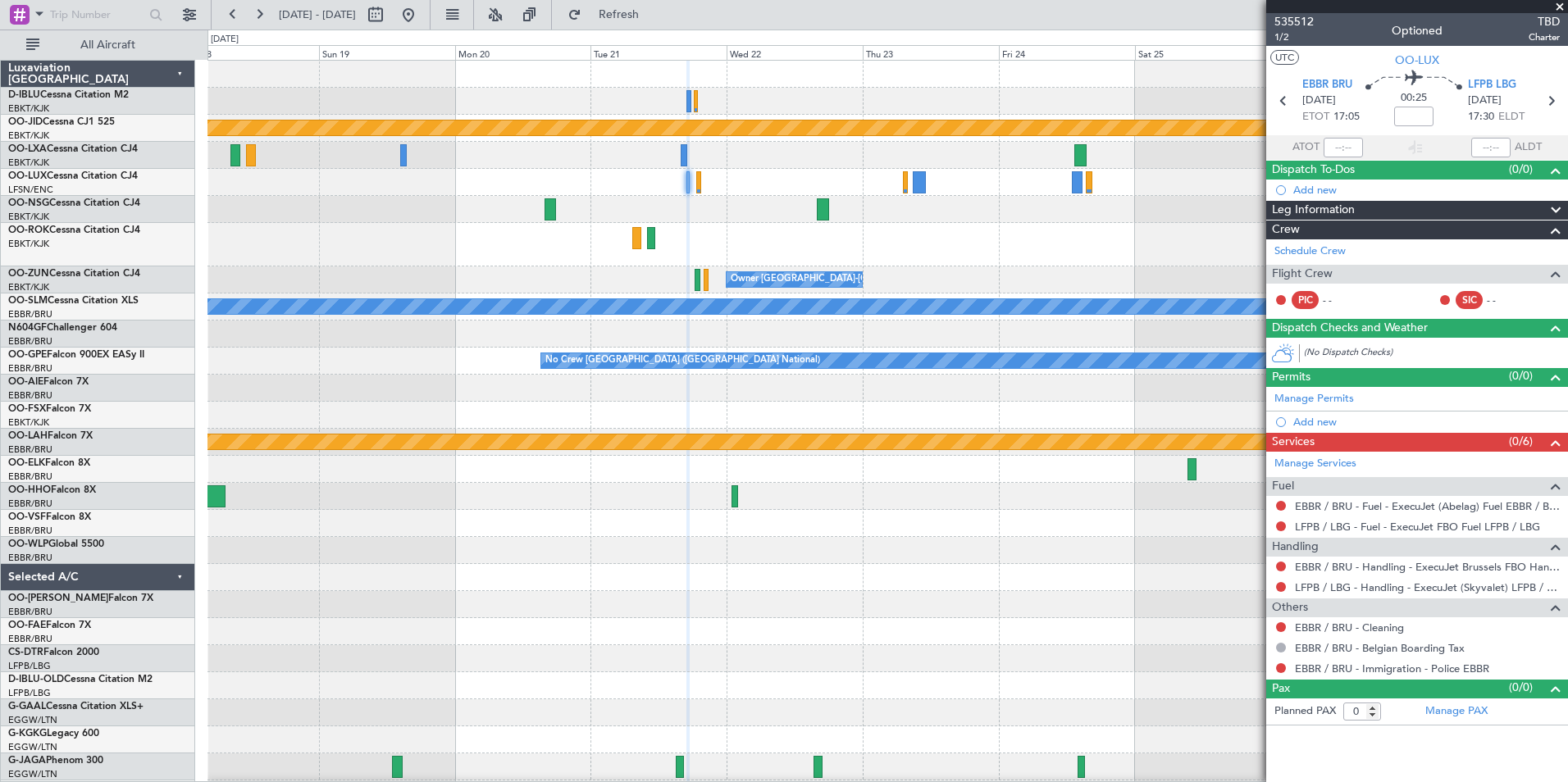
click at [1559, 9] on span at bounding box center [1560, 7] width 17 height 15
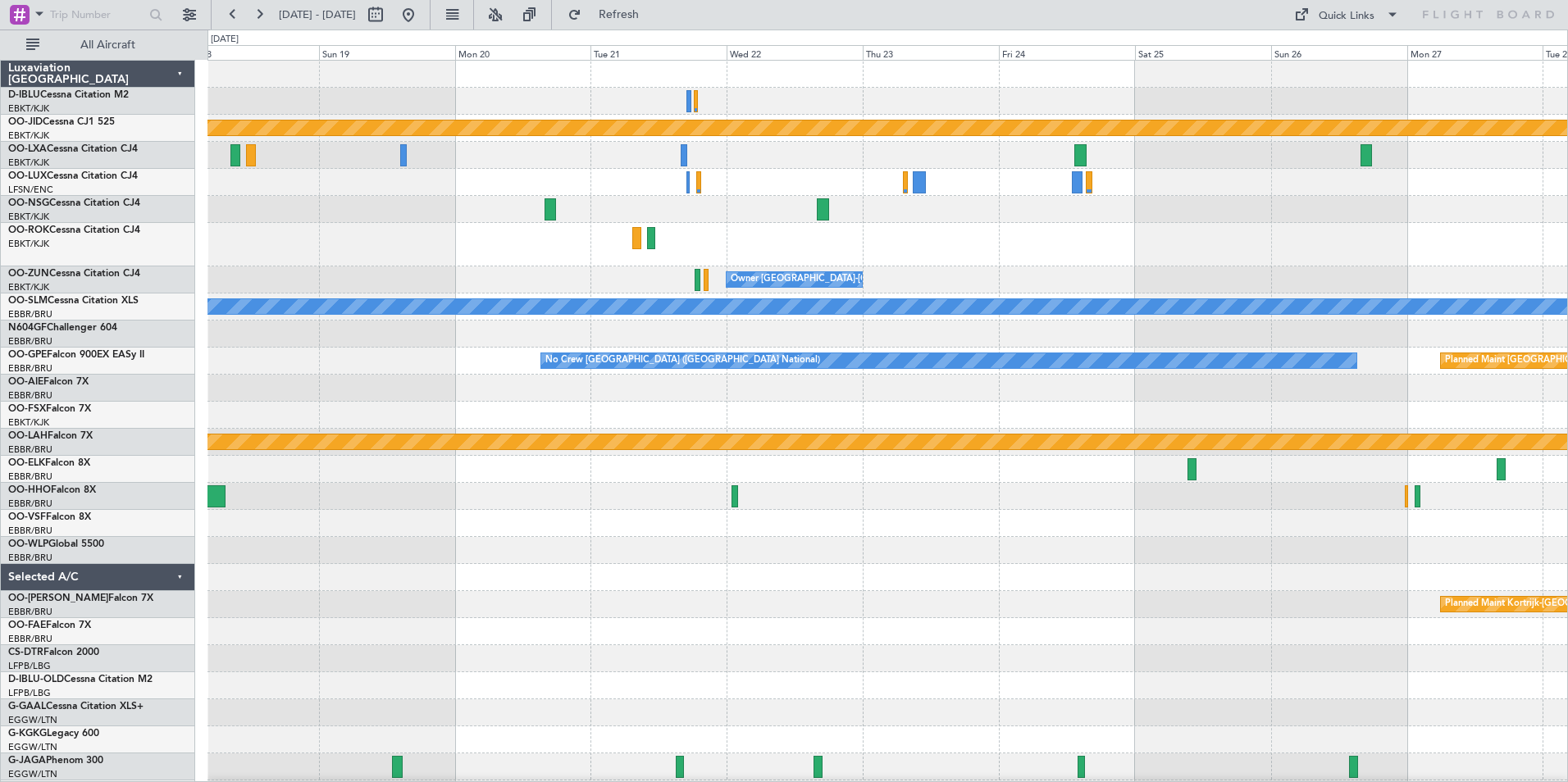
click at [1326, 28] on div "Quick Links" at bounding box center [1409, 15] width 316 height 30
click at [1325, 21] on div "Quick Links" at bounding box center [1347, 17] width 55 height 17
click at [1327, 41] on button "Trip Builder" at bounding box center [1347, 53] width 123 height 40
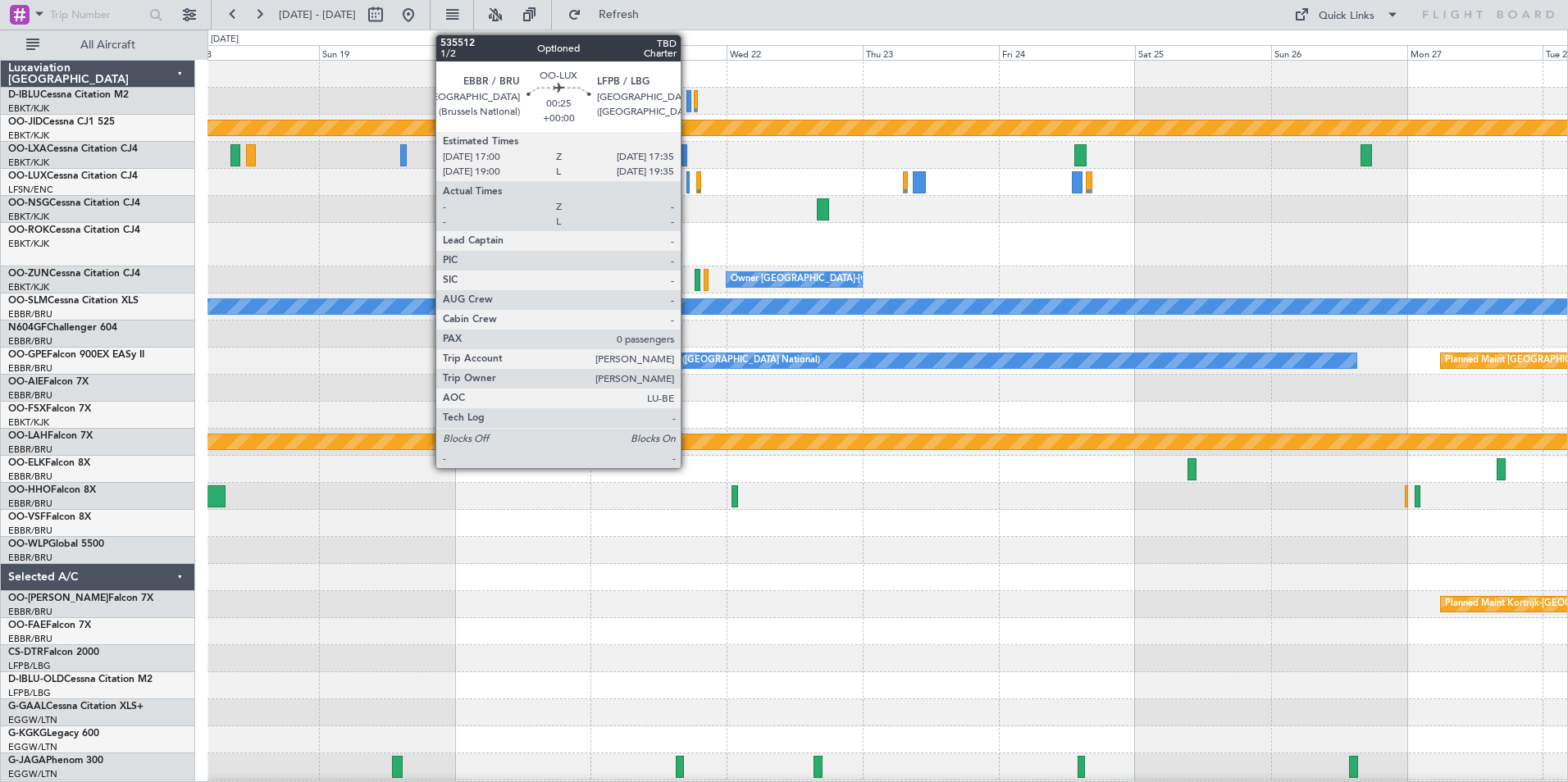
click at [688, 188] on div at bounding box center [688, 183] width 4 height 22
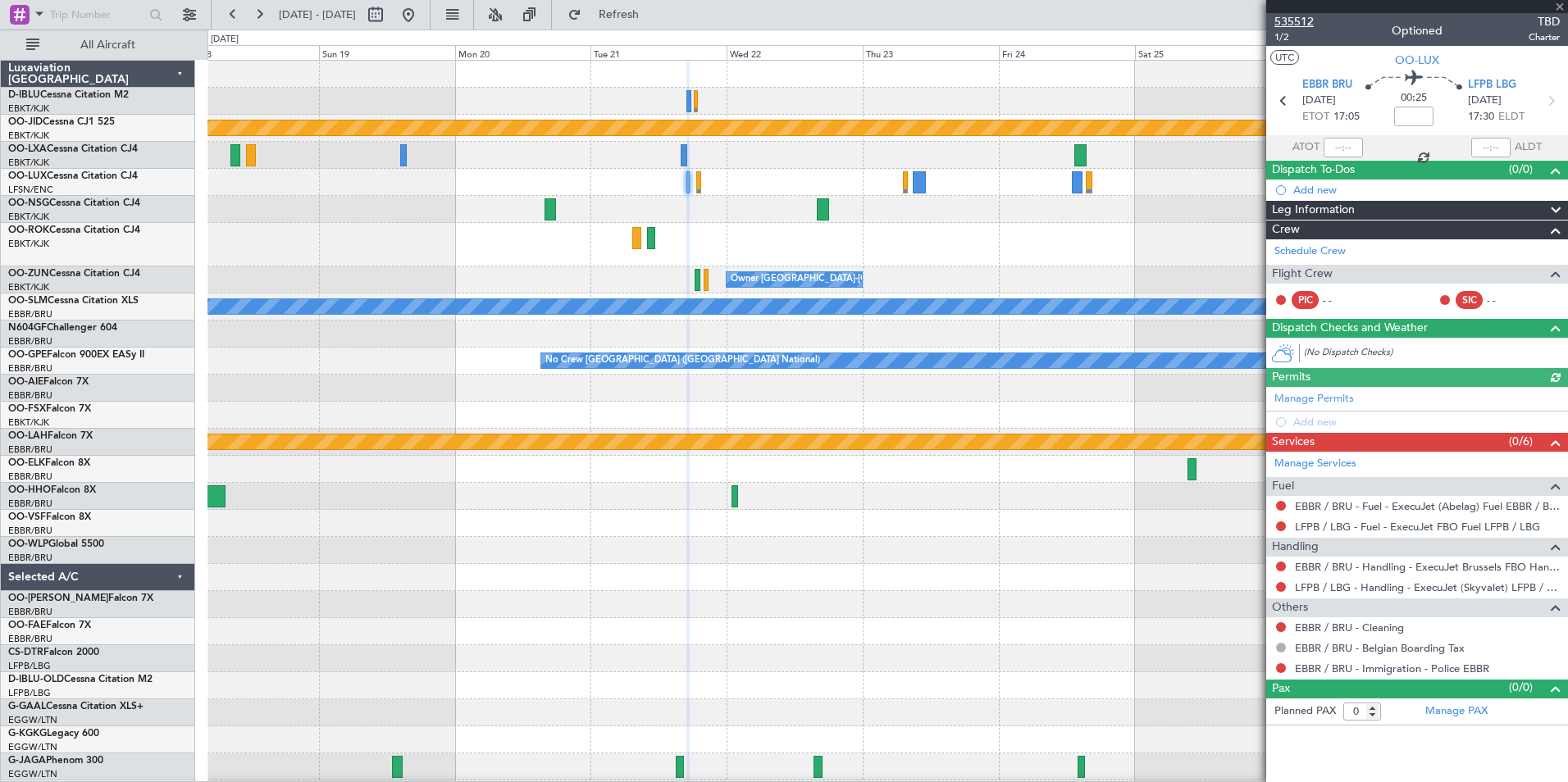
click at [1296, 22] on span "535512" at bounding box center [1294, 21] width 40 height 18
click at [1303, 21] on span "535512" at bounding box center [1294, 21] width 40 height 18
click at [422, 7] on button at bounding box center [409, 15] width 26 height 26
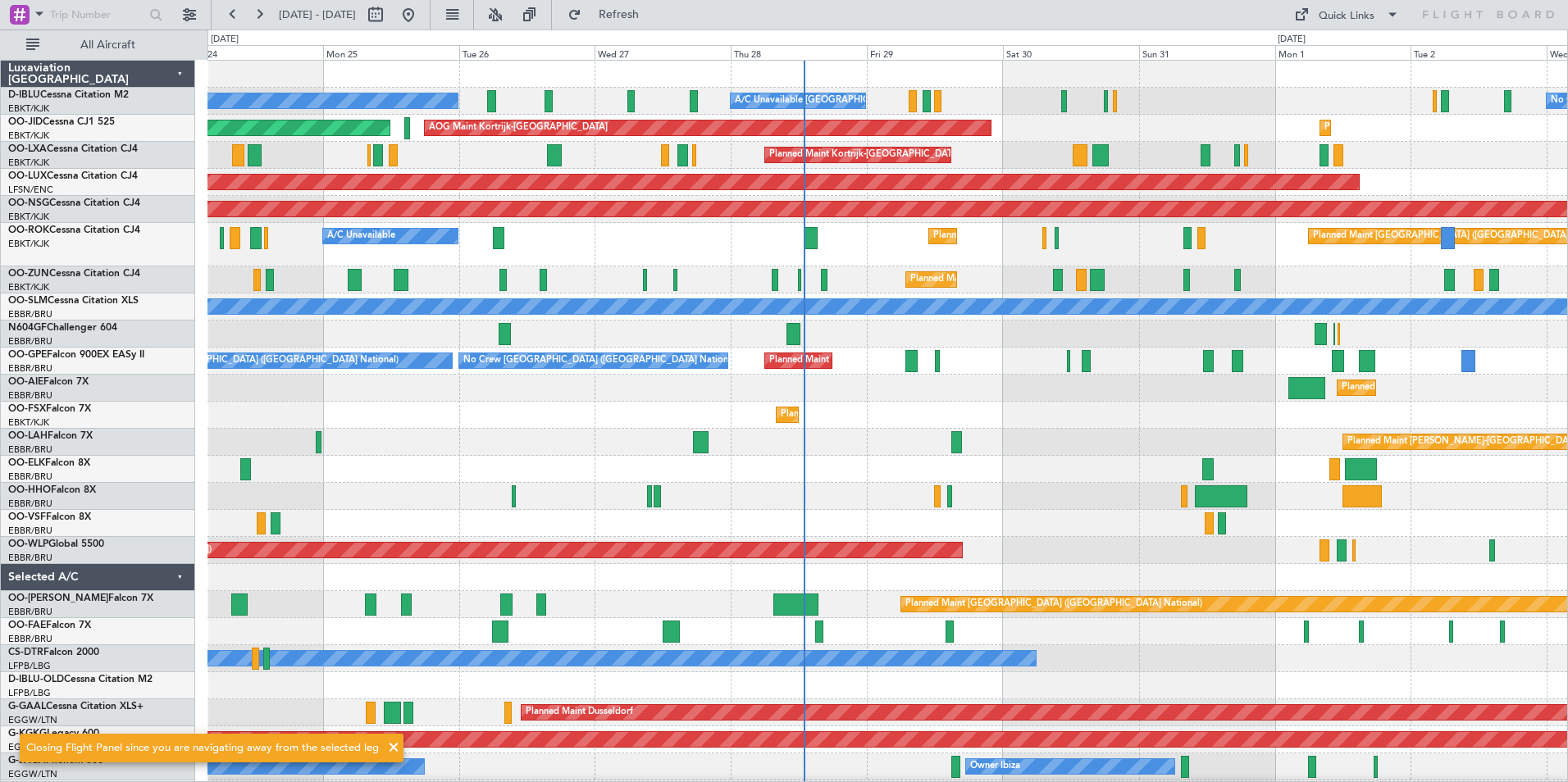
click at [1040, 102] on div "No Crew Kortrijk-[GEOGRAPHIC_DATA] A/C Unavailable [GEOGRAPHIC_DATA]-[GEOGRAPHI…" at bounding box center [887, 637] width 1360 height 1153
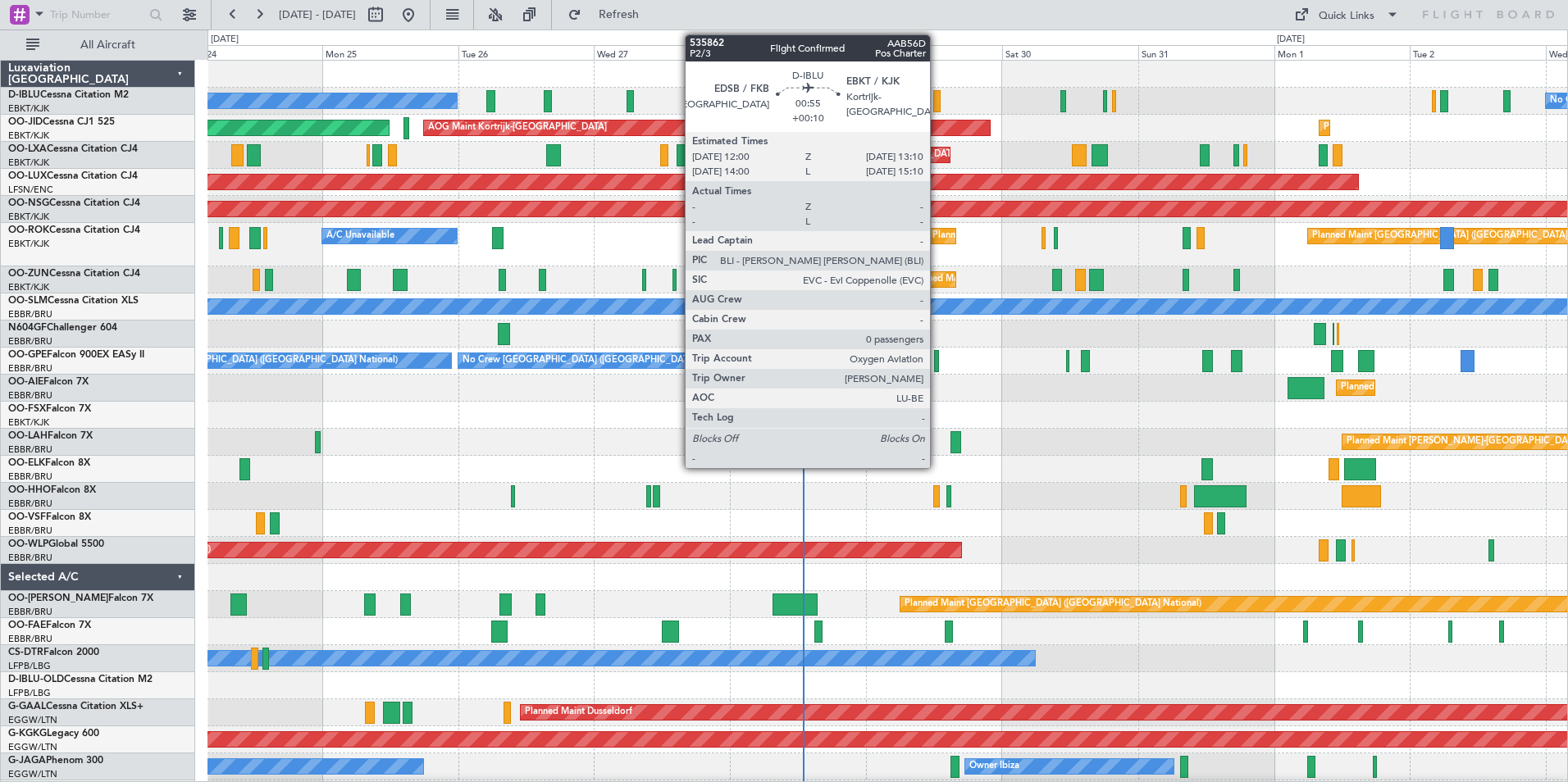
click at [937, 102] on div at bounding box center [937, 101] width 7 height 22
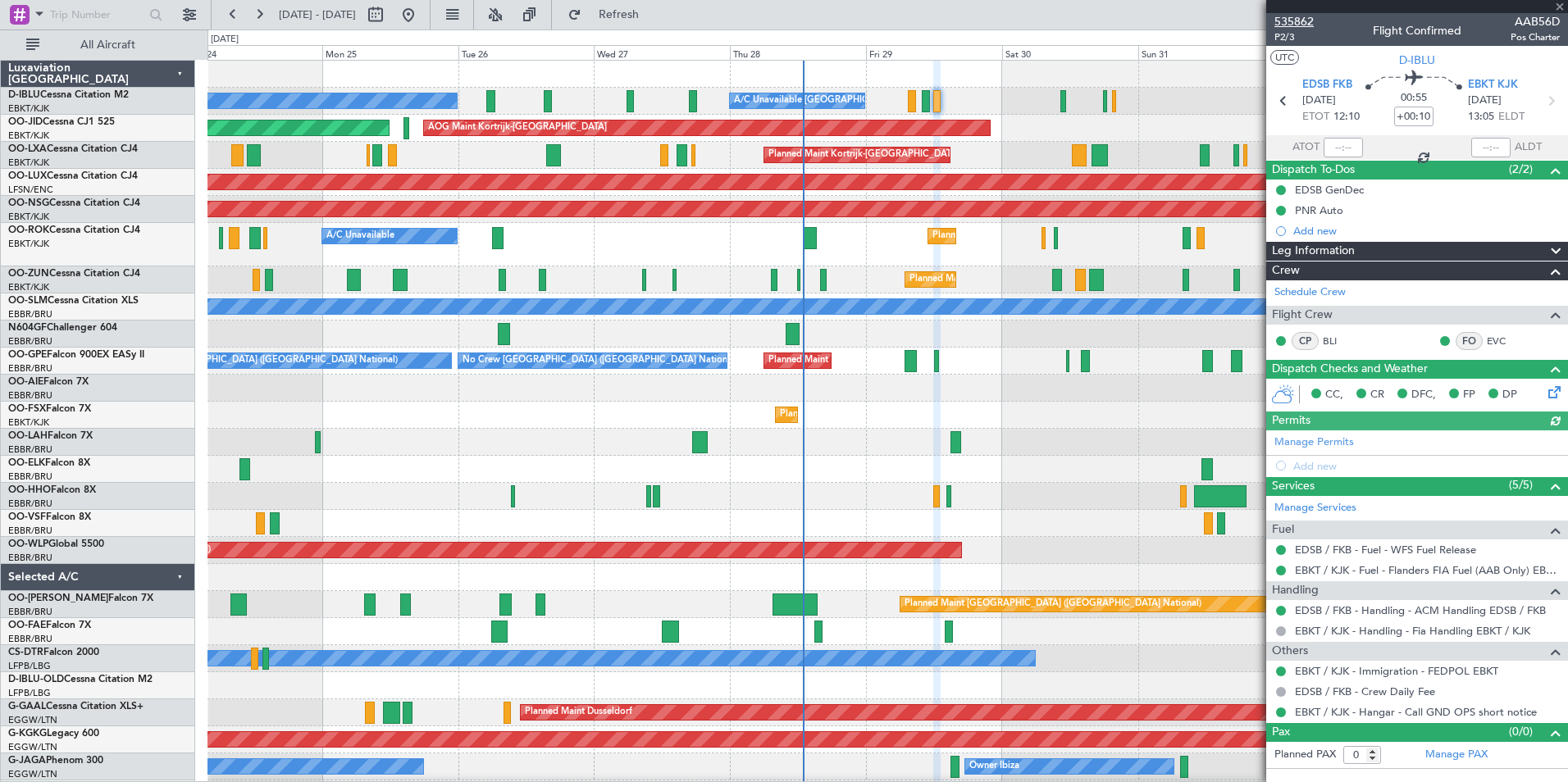
click at [1307, 24] on span "535862" at bounding box center [1294, 21] width 40 height 18
